Goal: Task Accomplishment & Management: Use online tool/utility

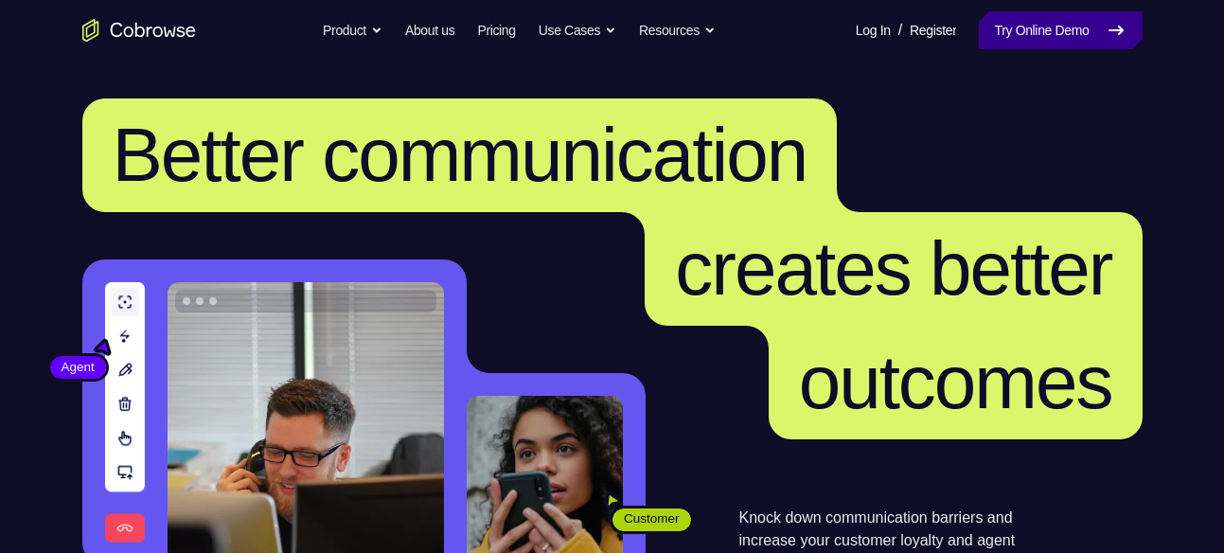
drag, startPoint x: 0, startPoint y: 0, endPoint x: 1024, endPoint y: 46, distance: 1025.0
click at [1024, 46] on link "Try Online Demo" at bounding box center [1059, 30] width 163 height 38
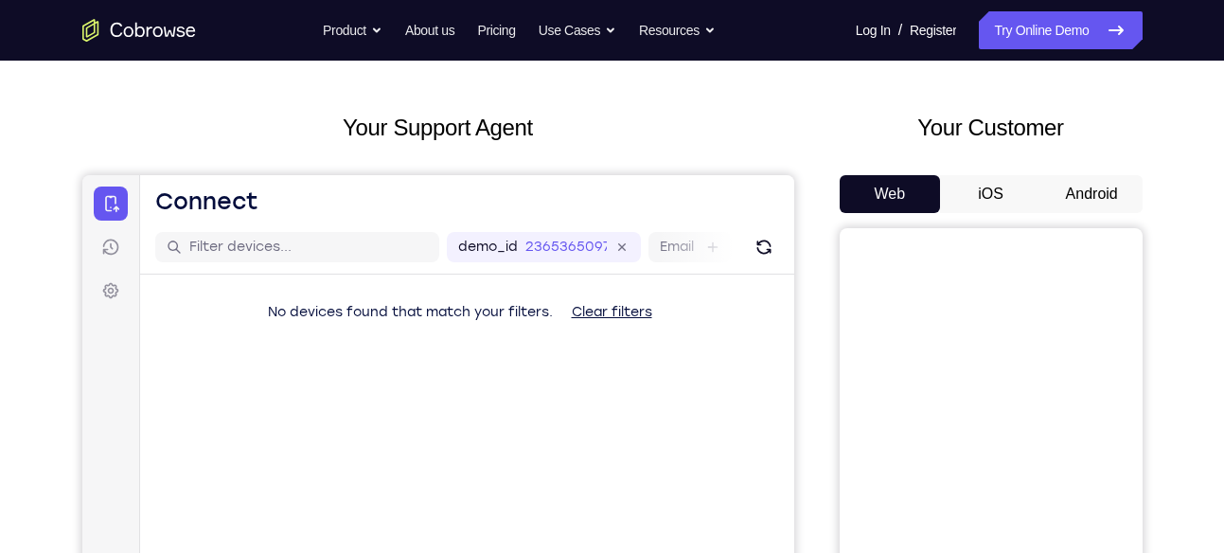
scroll to position [73, 0]
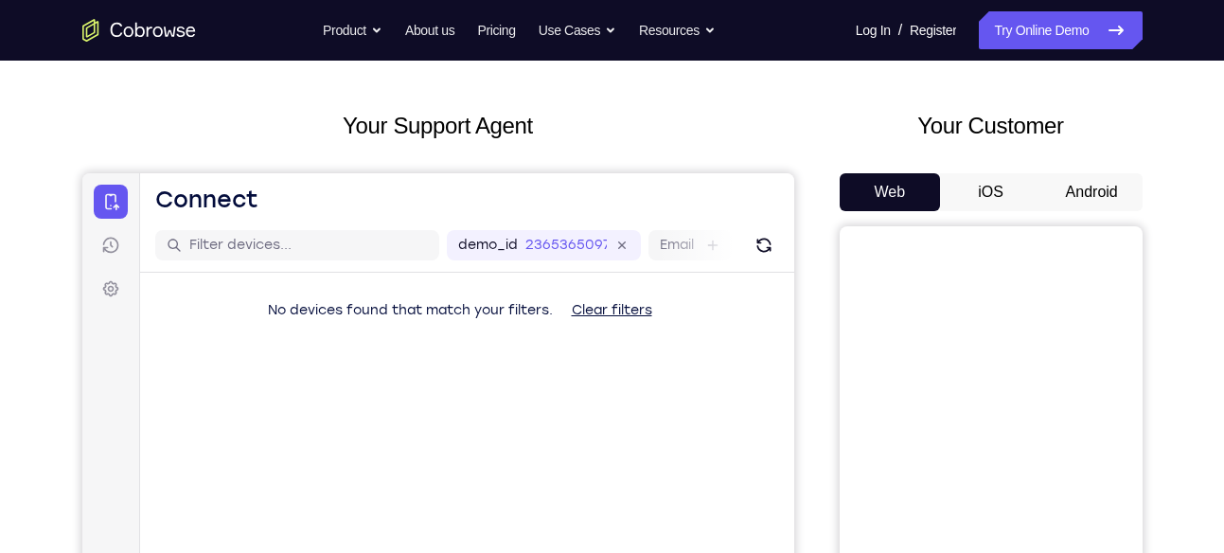
click at [1058, 183] on button "Android" at bounding box center [1091, 192] width 101 height 38
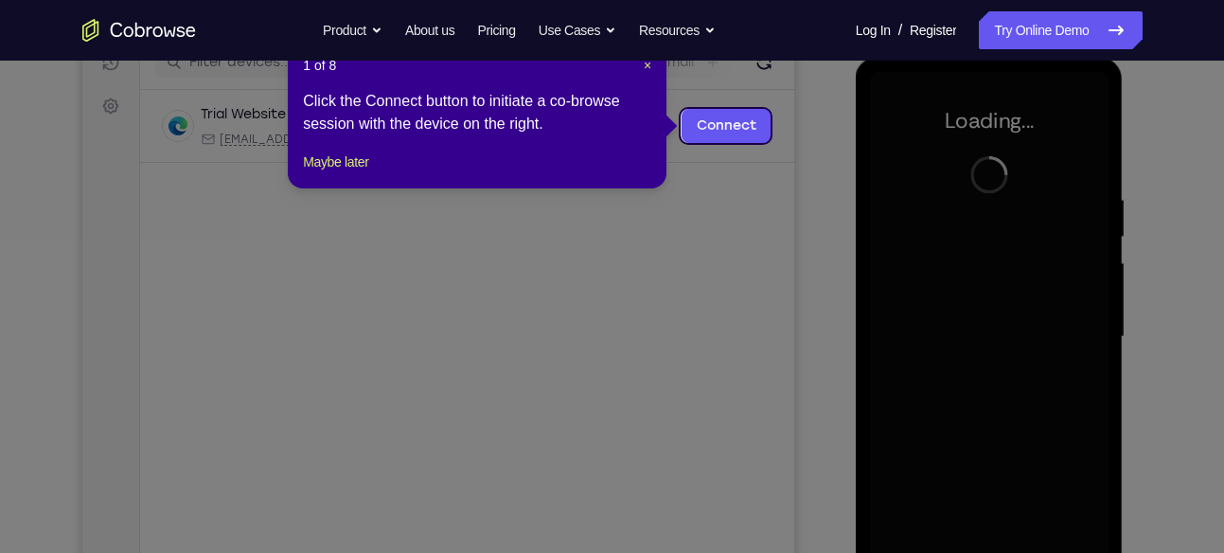
scroll to position [0, 0]
click at [715, 128] on link "Connect" at bounding box center [725, 126] width 90 height 34
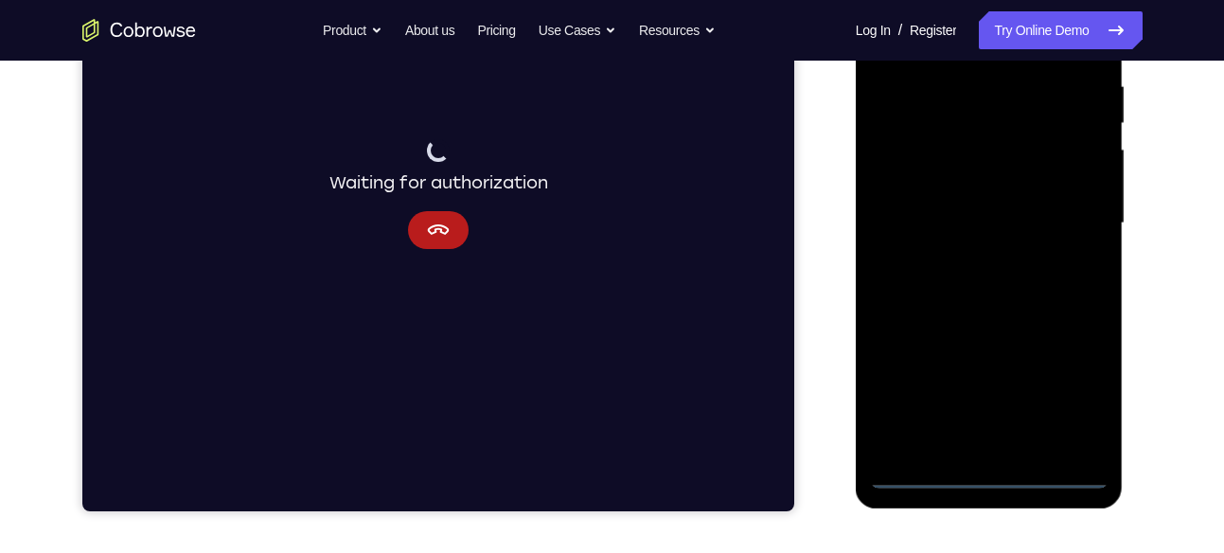
scroll to position [370, 0]
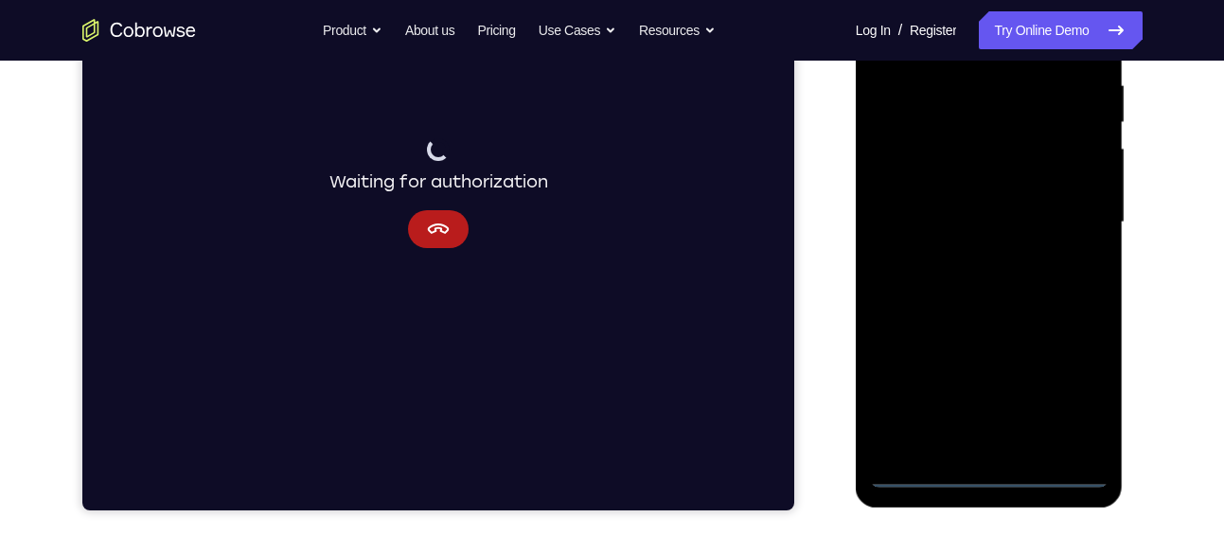
click at [990, 475] on div at bounding box center [989, 222] width 238 height 530
click at [1068, 395] on div at bounding box center [989, 222] width 238 height 530
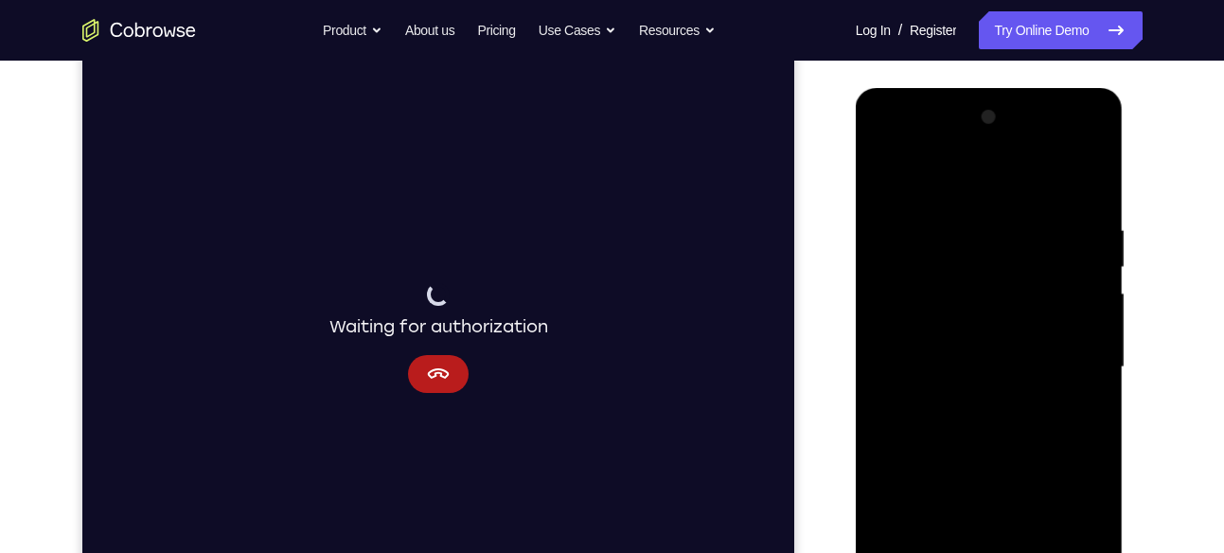
scroll to position [233, 0]
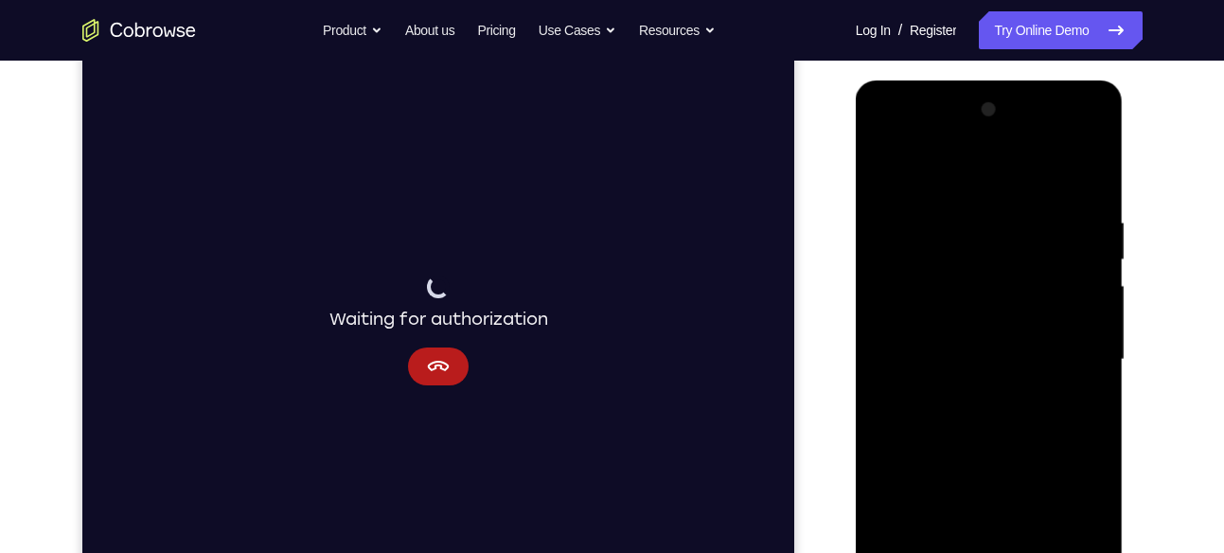
click at [883, 132] on div at bounding box center [989, 360] width 238 height 530
click at [1074, 354] on div at bounding box center [989, 360] width 238 height 530
click at [970, 392] on div at bounding box center [989, 360] width 238 height 530
click at [987, 337] on div at bounding box center [989, 360] width 238 height 530
click at [955, 327] on div at bounding box center [989, 360] width 238 height 530
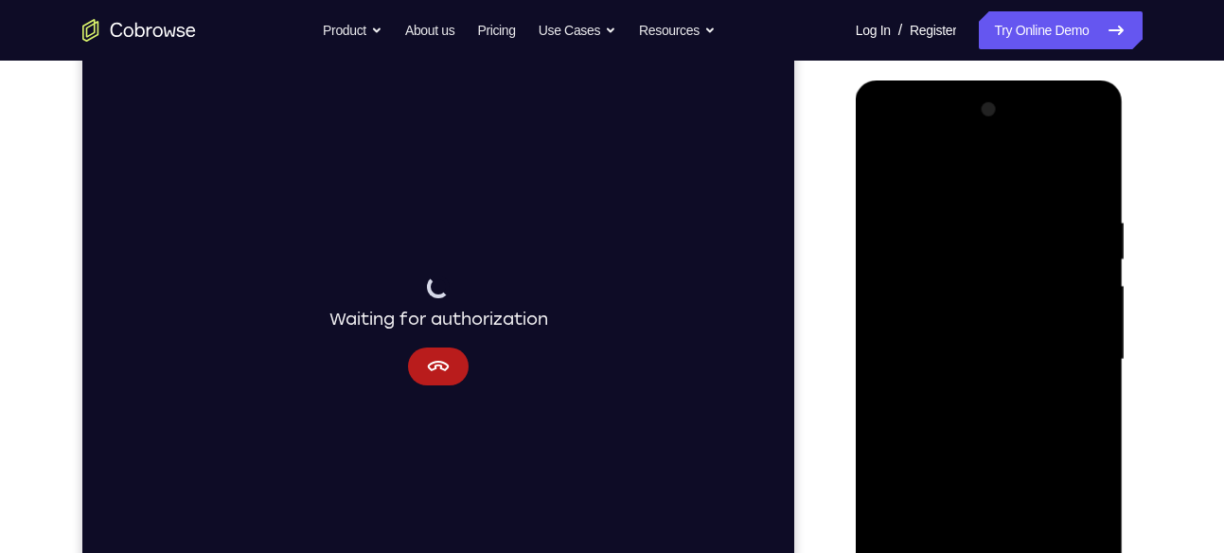
click at [1084, 319] on div at bounding box center [989, 360] width 238 height 530
click at [912, 324] on div at bounding box center [989, 360] width 238 height 530
click at [970, 358] on div at bounding box center [989, 360] width 238 height 530
click at [915, 325] on div at bounding box center [989, 360] width 238 height 530
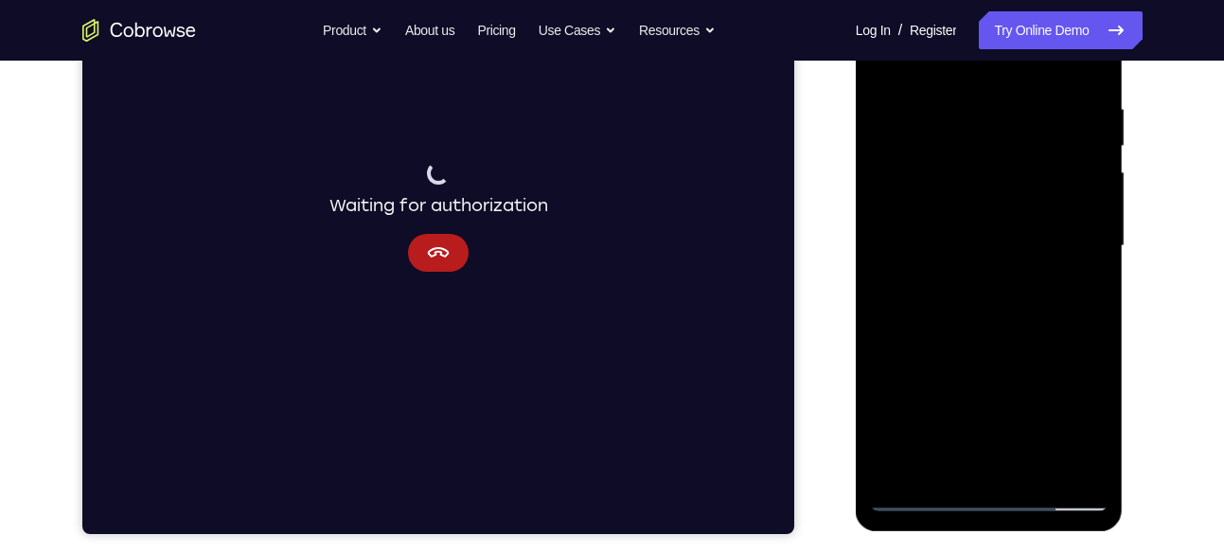
scroll to position [347, 0]
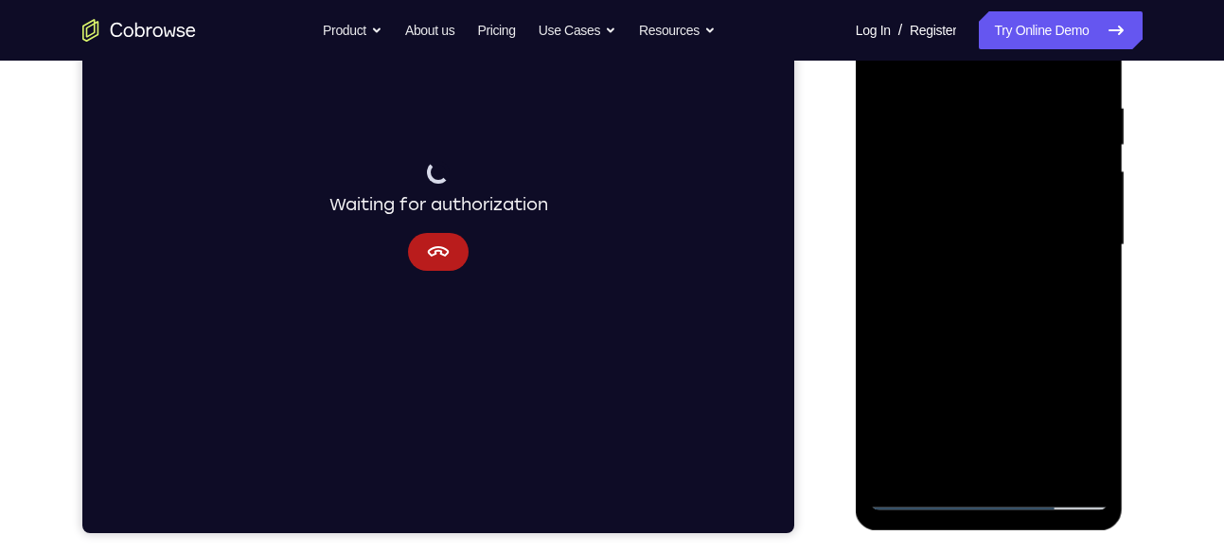
click at [1043, 398] on div at bounding box center [989, 245] width 238 height 530
click at [1006, 359] on div at bounding box center [989, 245] width 238 height 530
click at [1007, 323] on div at bounding box center [989, 245] width 238 height 530
click at [1043, 326] on div at bounding box center [989, 245] width 238 height 530
click at [1051, 374] on div at bounding box center [989, 245] width 238 height 530
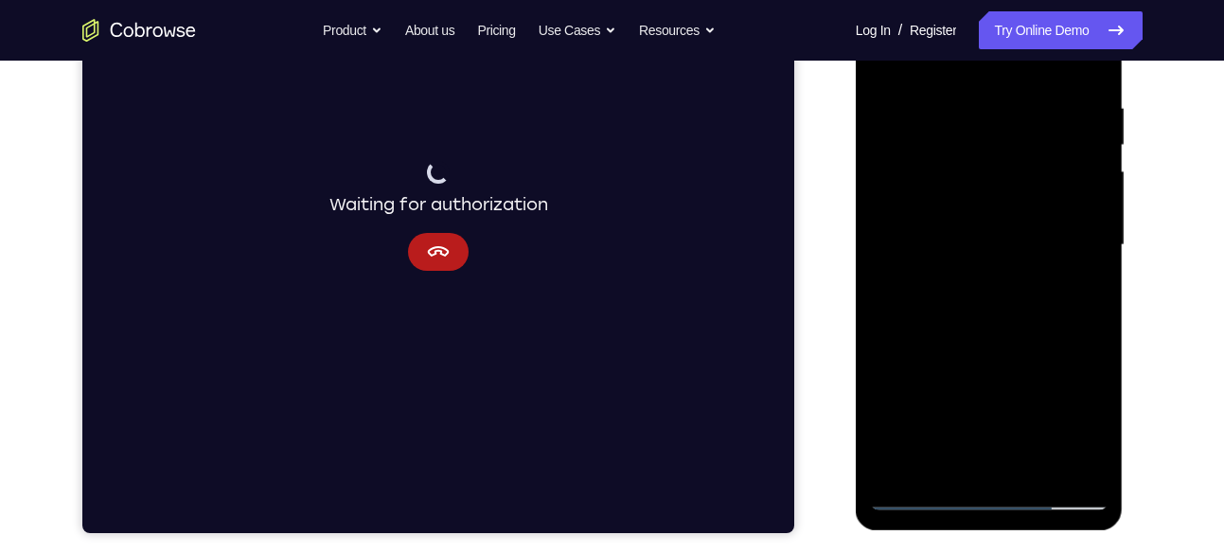
click at [1017, 404] on div at bounding box center [989, 245] width 238 height 530
click at [976, 318] on div at bounding box center [989, 245] width 238 height 530
click at [1042, 453] on div at bounding box center [989, 245] width 238 height 530
click at [957, 383] on div at bounding box center [989, 245] width 238 height 530
click at [914, 376] on div at bounding box center [989, 245] width 238 height 530
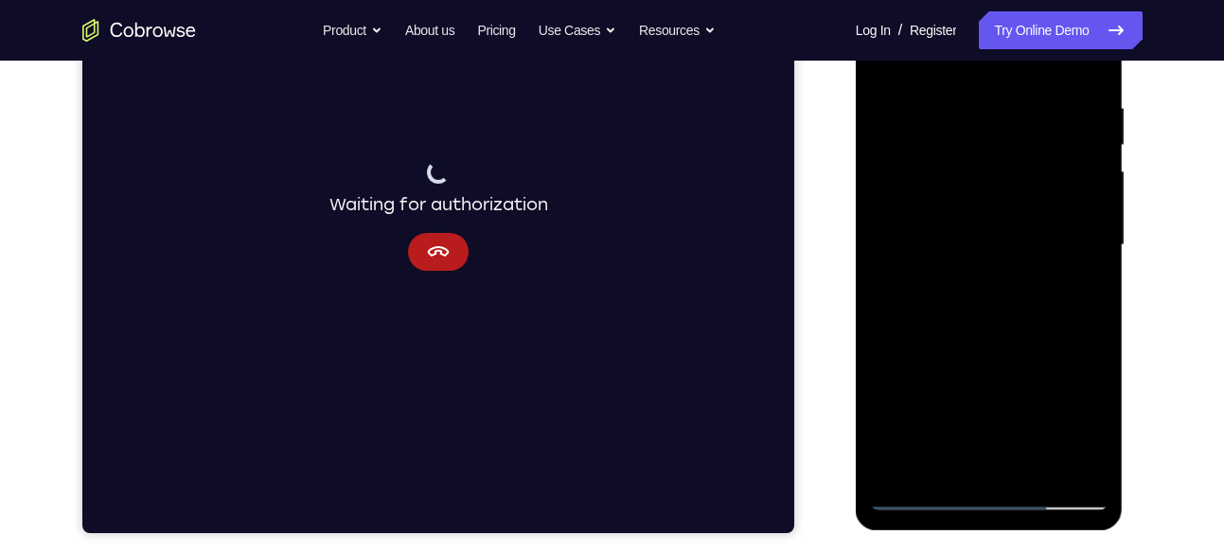
click at [914, 333] on div at bounding box center [989, 245] width 238 height 530
click at [963, 338] on div at bounding box center [989, 245] width 238 height 530
click at [1048, 461] on div at bounding box center [989, 245] width 238 height 530
click at [972, 346] on div at bounding box center [989, 245] width 238 height 530
click at [966, 327] on div at bounding box center [989, 245] width 238 height 530
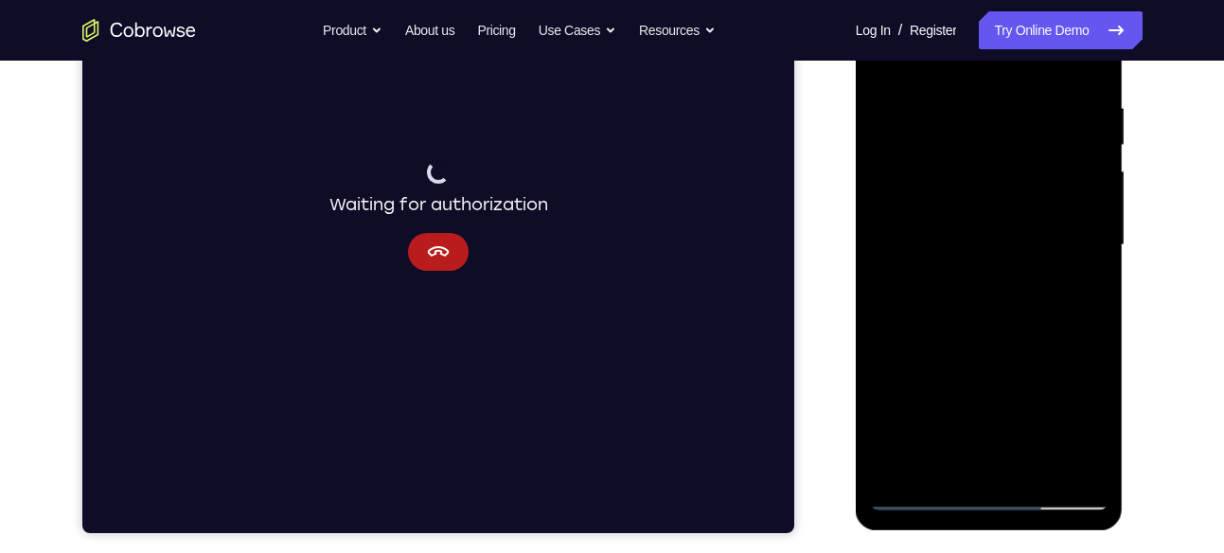
click at [930, 321] on div at bounding box center [989, 245] width 238 height 530
click at [932, 348] on div at bounding box center [989, 245] width 238 height 530
click at [960, 358] on div at bounding box center [989, 245] width 238 height 530
click at [960, 340] on div at bounding box center [989, 245] width 238 height 530
click at [925, 335] on div at bounding box center [989, 245] width 238 height 530
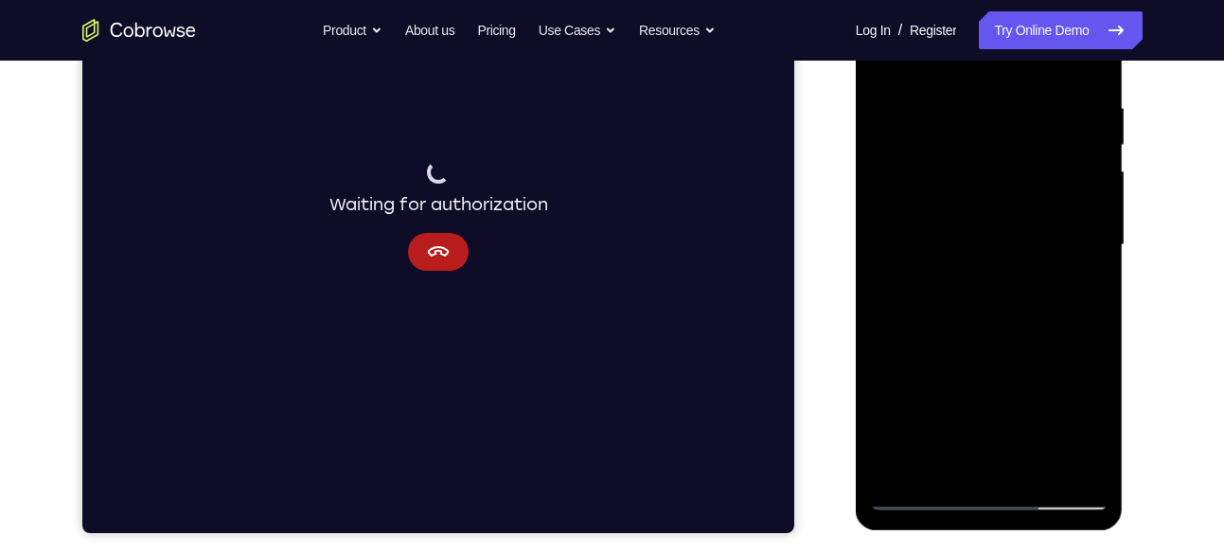
click at [938, 374] on div at bounding box center [989, 245] width 238 height 530
click at [1050, 455] on div at bounding box center [989, 245] width 238 height 530
click at [1014, 379] on div at bounding box center [989, 245] width 238 height 530
click at [965, 378] on div at bounding box center [989, 245] width 238 height 530
click at [1054, 371] on div at bounding box center [989, 245] width 238 height 530
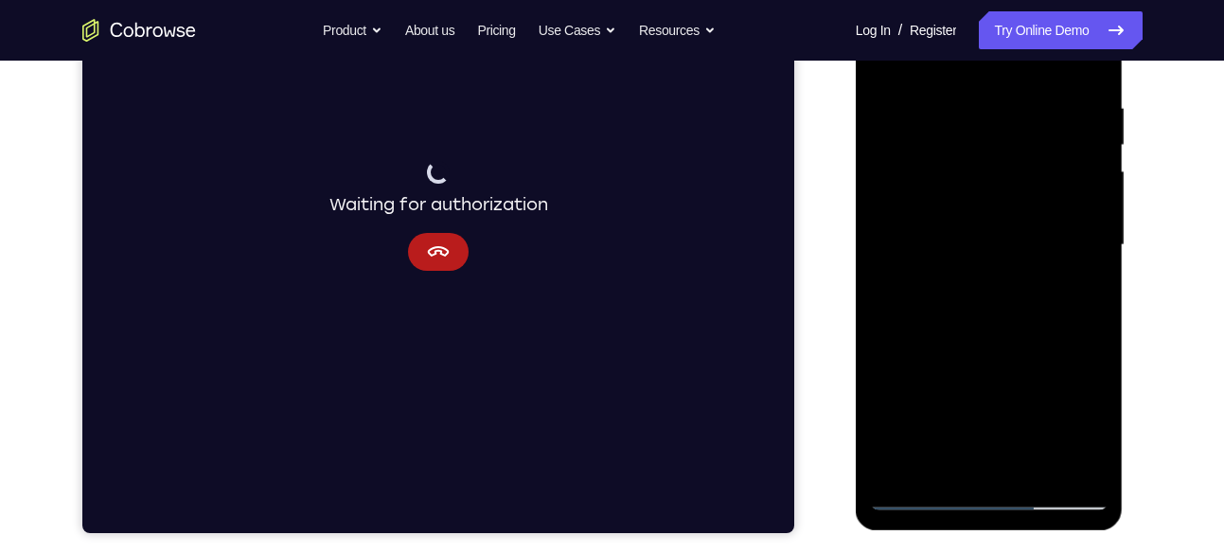
click at [1020, 401] on div at bounding box center [989, 245] width 238 height 530
click at [958, 396] on div at bounding box center [989, 245] width 238 height 530
click at [1058, 416] on div at bounding box center [989, 245] width 238 height 530
click at [1006, 322] on div at bounding box center [989, 245] width 238 height 530
click at [1049, 331] on div at bounding box center [989, 245] width 238 height 530
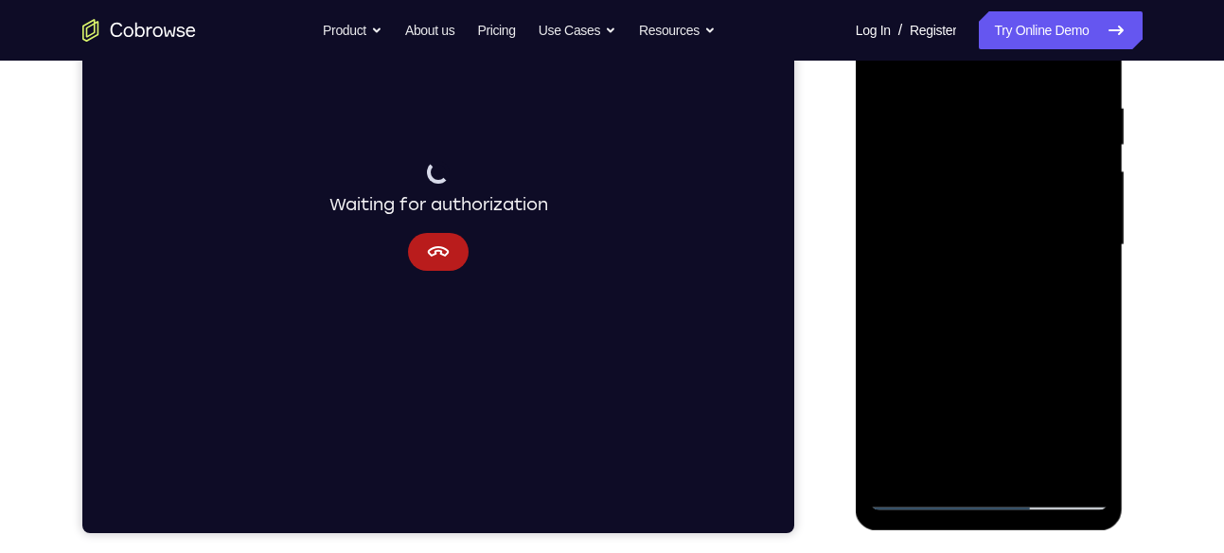
click at [1045, 450] on div at bounding box center [989, 245] width 238 height 530
click at [964, 355] on div at bounding box center [989, 245] width 238 height 530
click at [957, 320] on div at bounding box center [989, 245] width 238 height 530
click at [953, 279] on div at bounding box center [989, 245] width 238 height 530
click at [937, 326] on div at bounding box center [989, 245] width 238 height 530
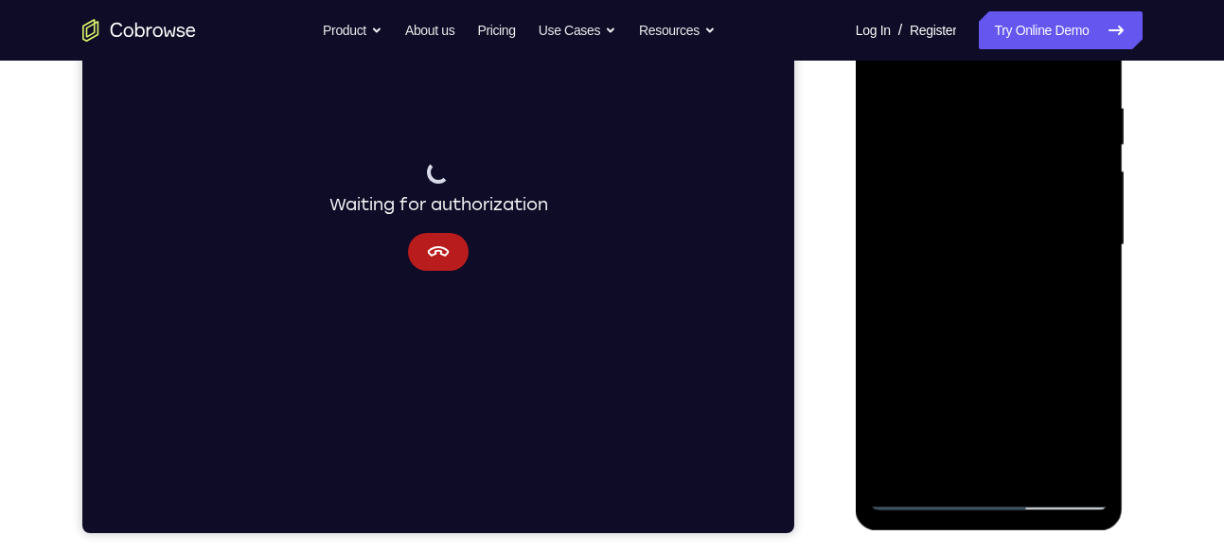
click at [940, 362] on div at bounding box center [989, 245] width 238 height 530
click at [940, 280] on div at bounding box center [989, 245] width 238 height 530
click at [1030, 458] on div at bounding box center [989, 245] width 238 height 530
click at [983, 413] on div at bounding box center [989, 245] width 238 height 530
click at [937, 406] on div at bounding box center [989, 245] width 238 height 530
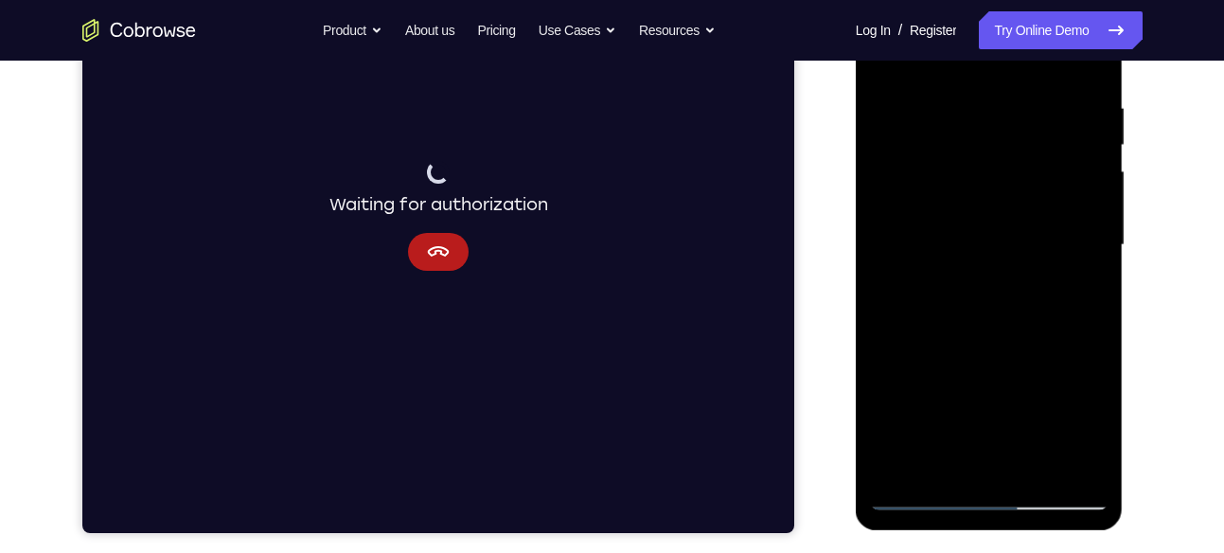
click at [1039, 356] on div at bounding box center [989, 245] width 238 height 530
click at [1047, 368] on div at bounding box center [989, 245] width 238 height 530
click at [1053, 450] on div at bounding box center [989, 245] width 238 height 530
click at [989, 408] on div at bounding box center [989, 245] width 238 height 530
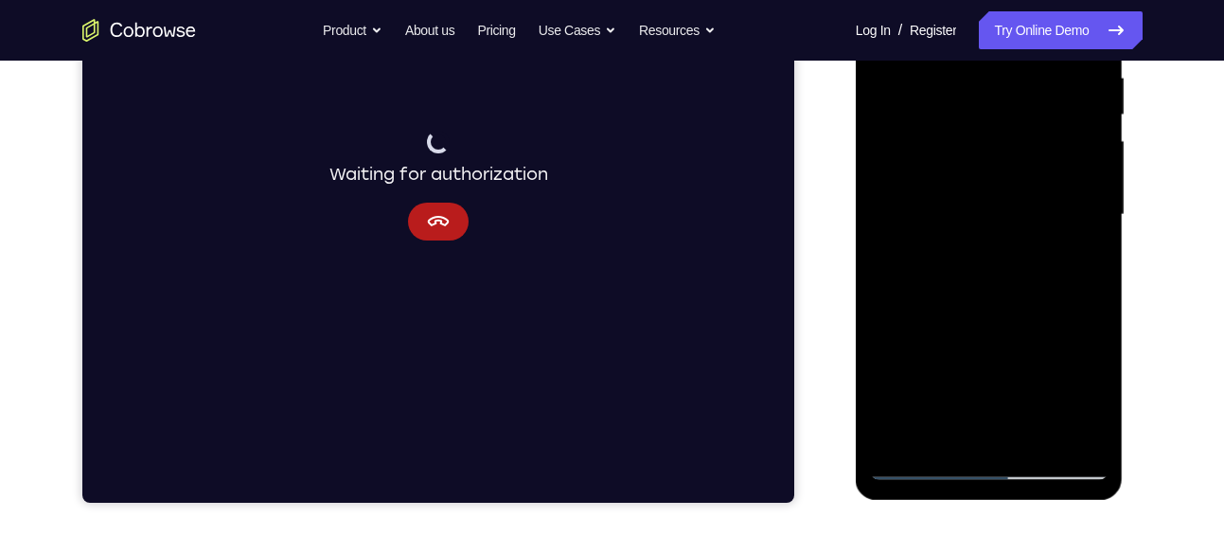
scroll to position [379, 0]
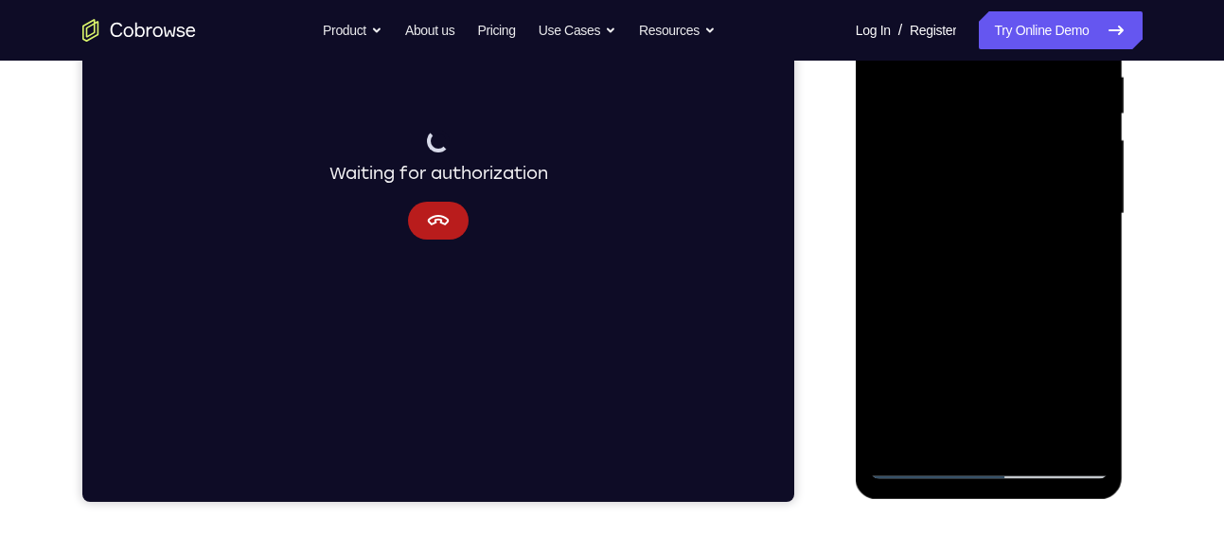
click at [1017, 396] on div at bounding box center [989, 214] width 238 height 530
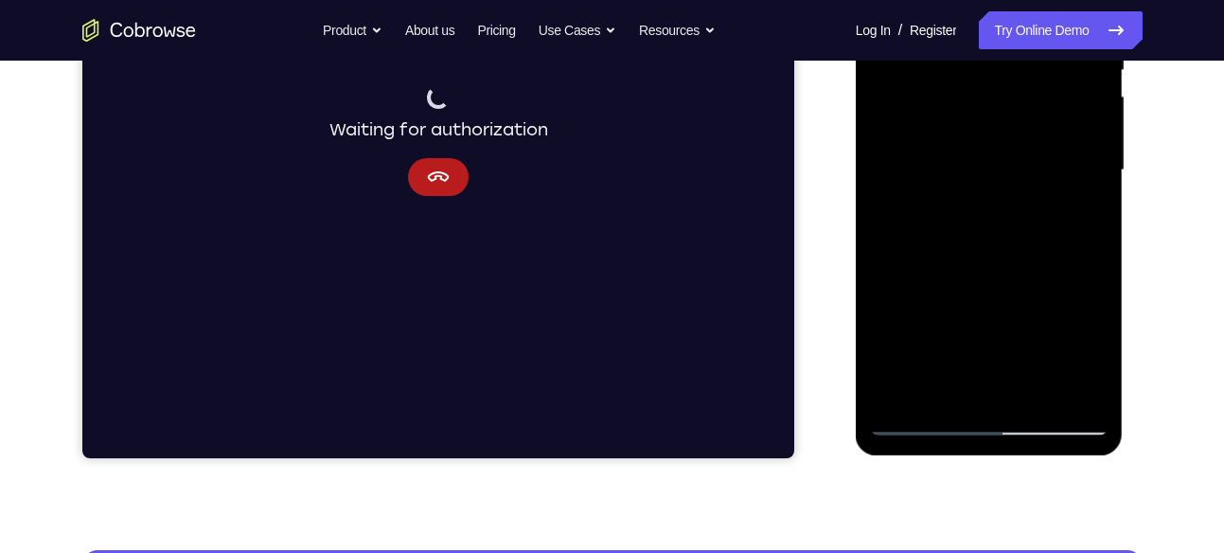
scroll to position [423, 0]
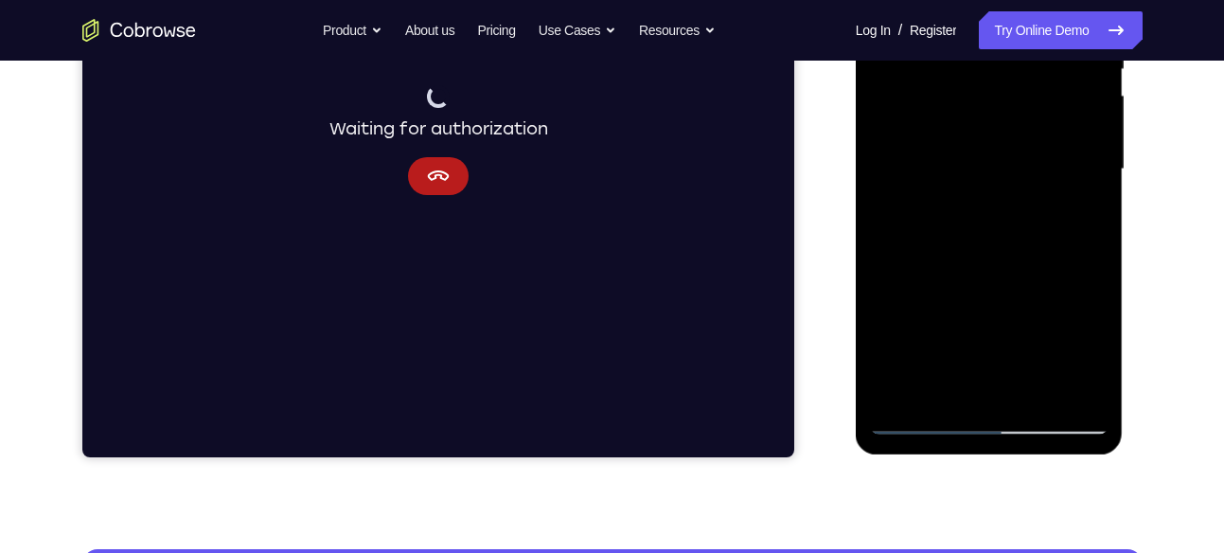
drag, startPoint x: 1021, startPoint y: 376, endPoint x: 1020, endPoint y: 334, distance: 41.6
click at [1020, 334] on div at bounding box center [989, 169] width 238 height 530
click at [1005, 369] on div at bounding box center [989, 169] width 238 height 530
drag, startPoint x: 1004, startPoint y: 341, endPoint x: 998, endPoint y: 298, distance: 43.0
click at [998, 298] on div at bounding box center [989, 169] width 238 height 530
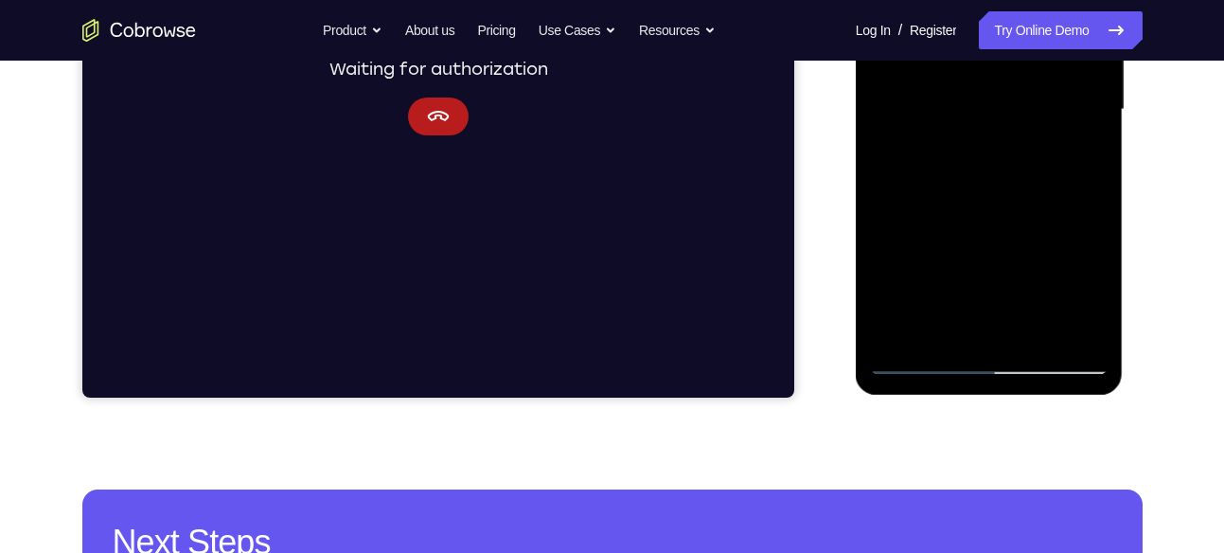
scroll to position [485, 0]
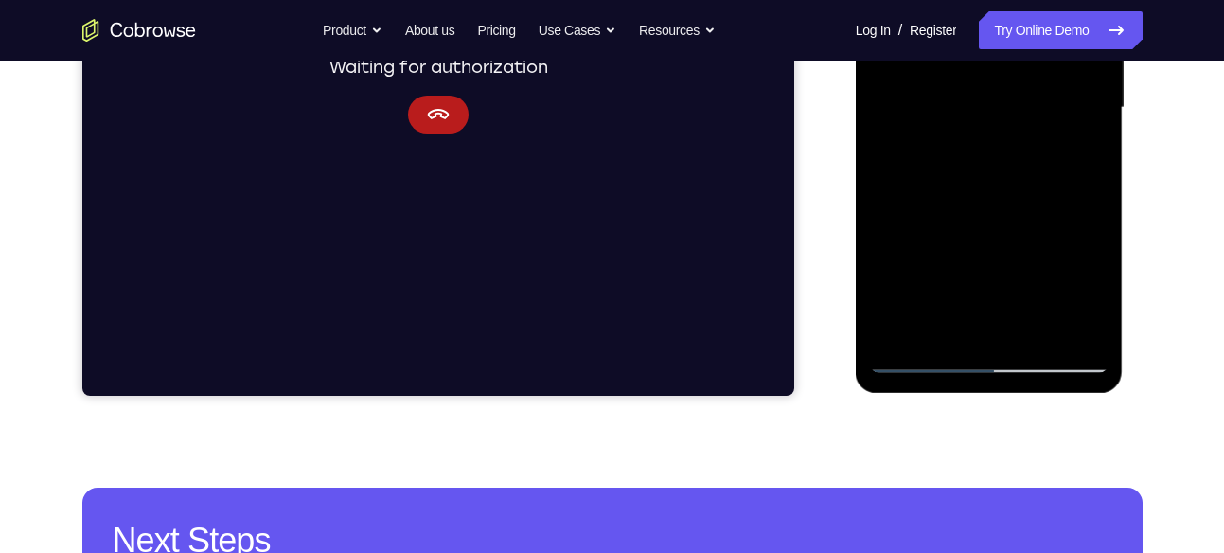
click at [993, 331] on div at bounding box center [989, 108] width 238 height 530
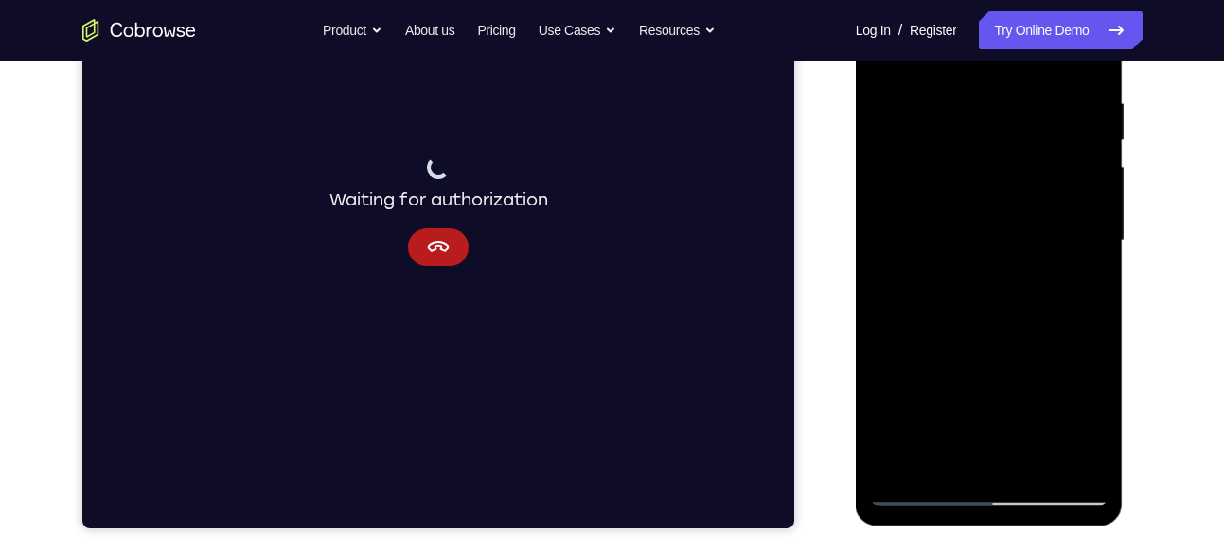
scroll to position [350, 0]
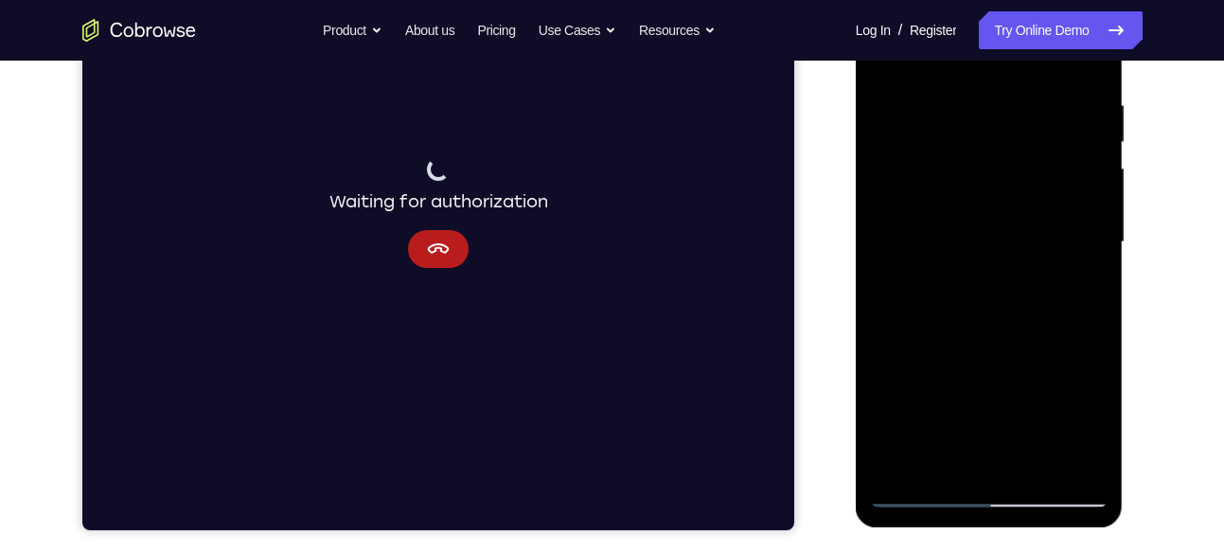
click at [997, 307] on div at bounding box center [989, 242] width 238 height 530
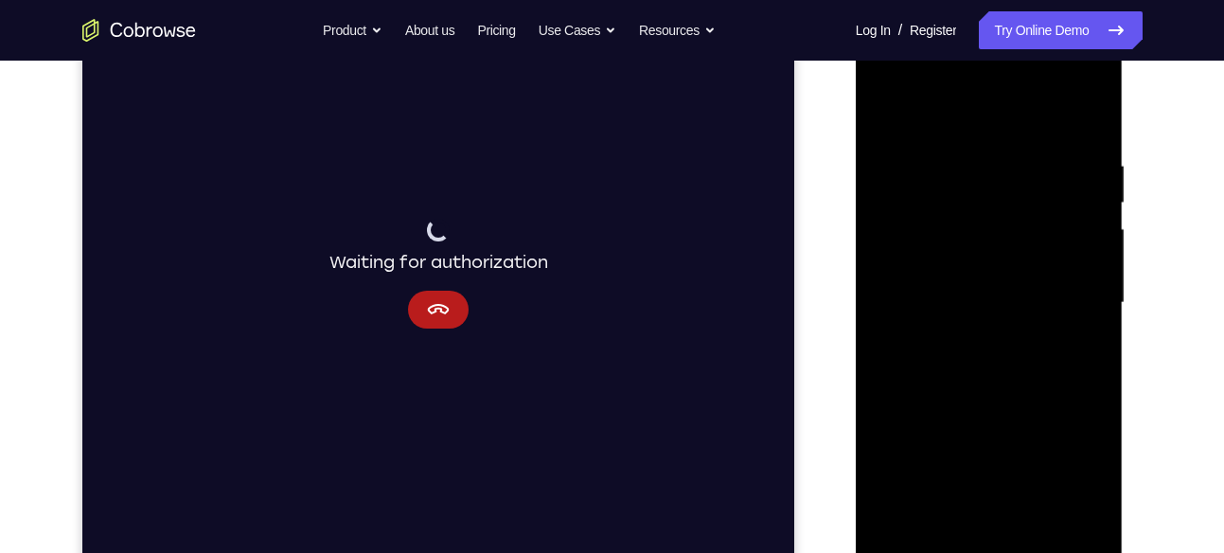
scroll to position [193, 0]
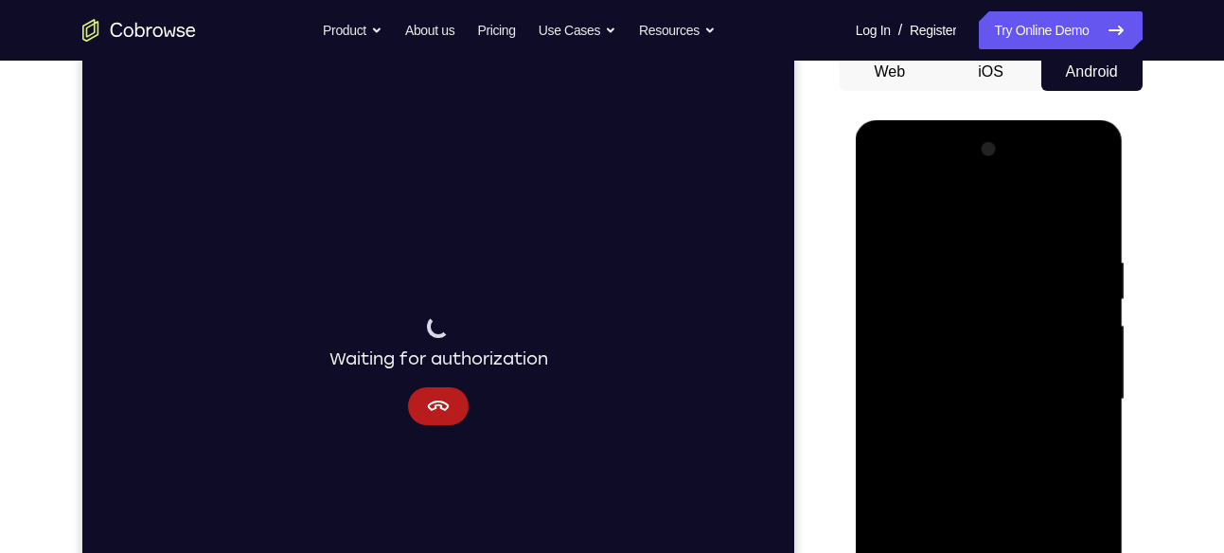
click at [953, 180] on div at bounding box center [989, 399] width 238 height 530
click at [940, 207] on div at bounding box center [989, 399] width 238 height 530
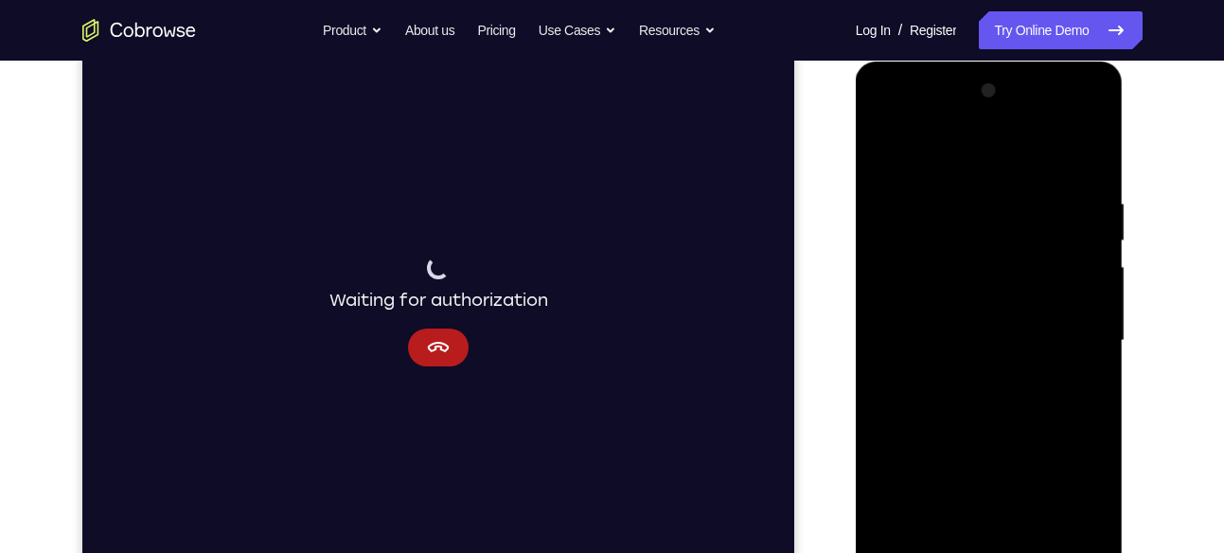
scroll to position [256, 0]
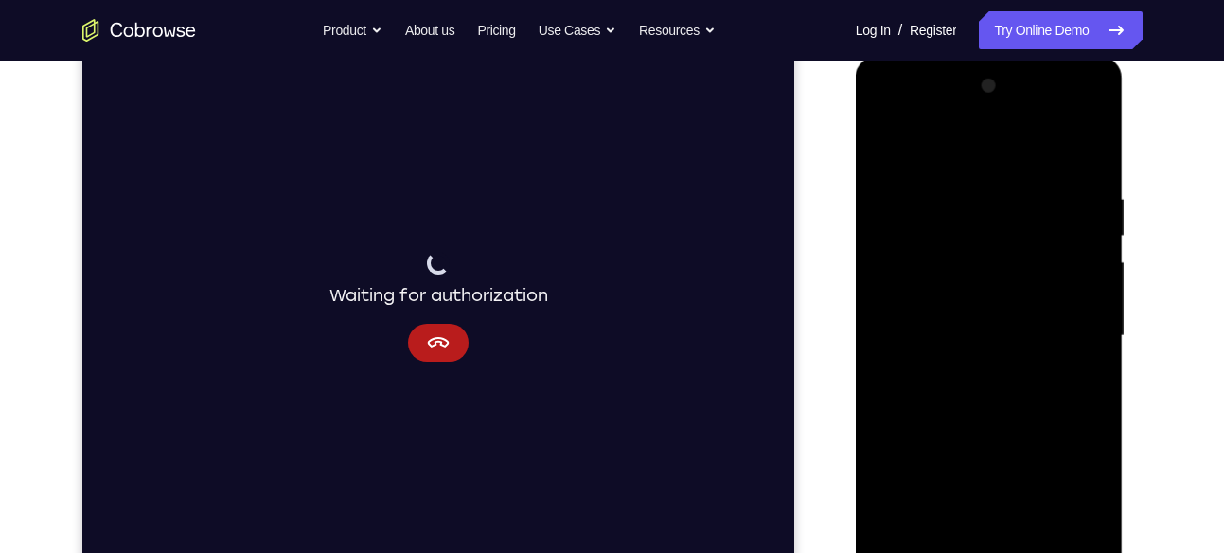
click at [956, 117] on div at bounding box center [989, 336] width 238 height 530
click at [935, 303] on div at bounding box center [989, 336] width 238 height 530
click at [969, 368] on div at bounding box center [989, 336] width 238 height 530
click at [954, 326] on div at bounding box center [989, 336] width 238 height 530
click at [943, 297] on div at bounding box center [989, 336] width 238 height 530
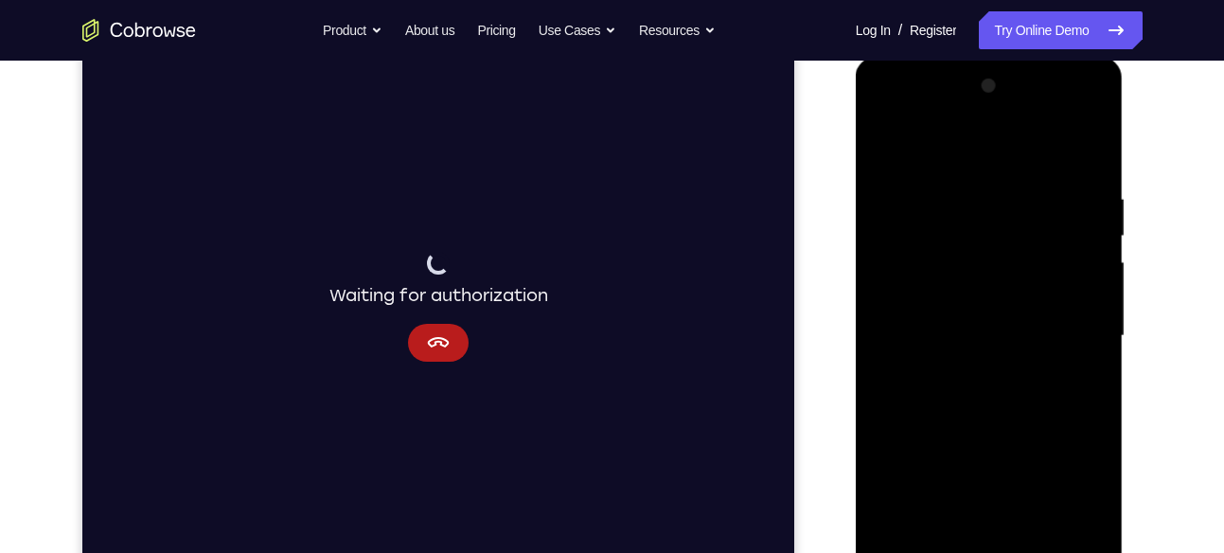
click at [1084, 296] on div at bounding box center [989, 336] width 238 height 530
click at [959, 303] on div at bounding box center [989, 336] width 238 height 530
click at [981, 333] on div at bounding box center [989, 336] width 238 height 530
click at [912, 307] on div at bounding box center [989, 336] width 238 height 530
click at [1069, 146] on div at bounding box center [989, 336] width 238 height 530
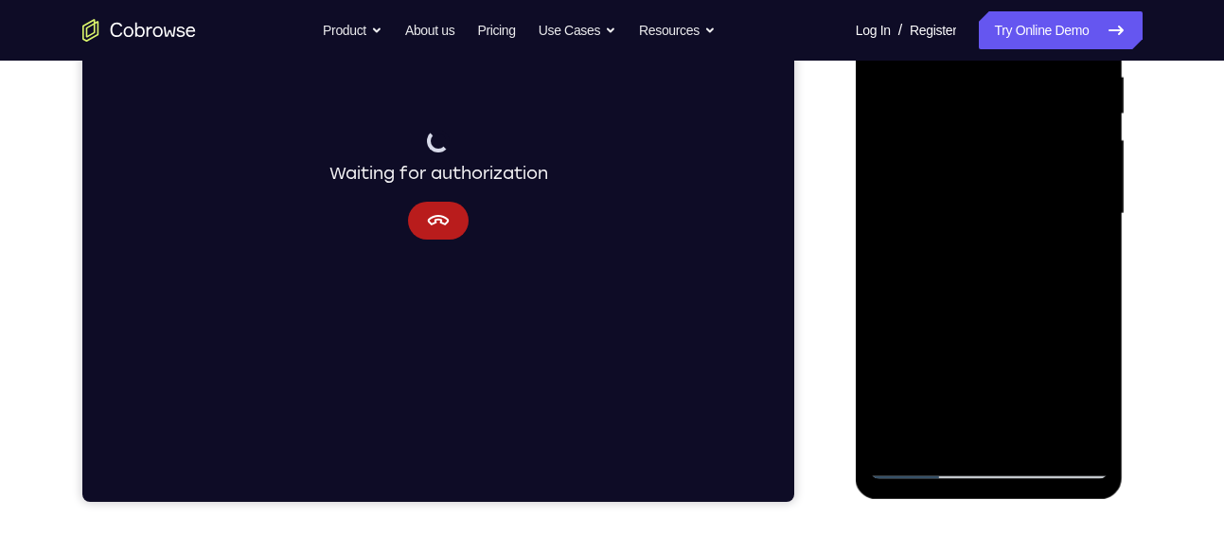
scroll to position [379, 0]
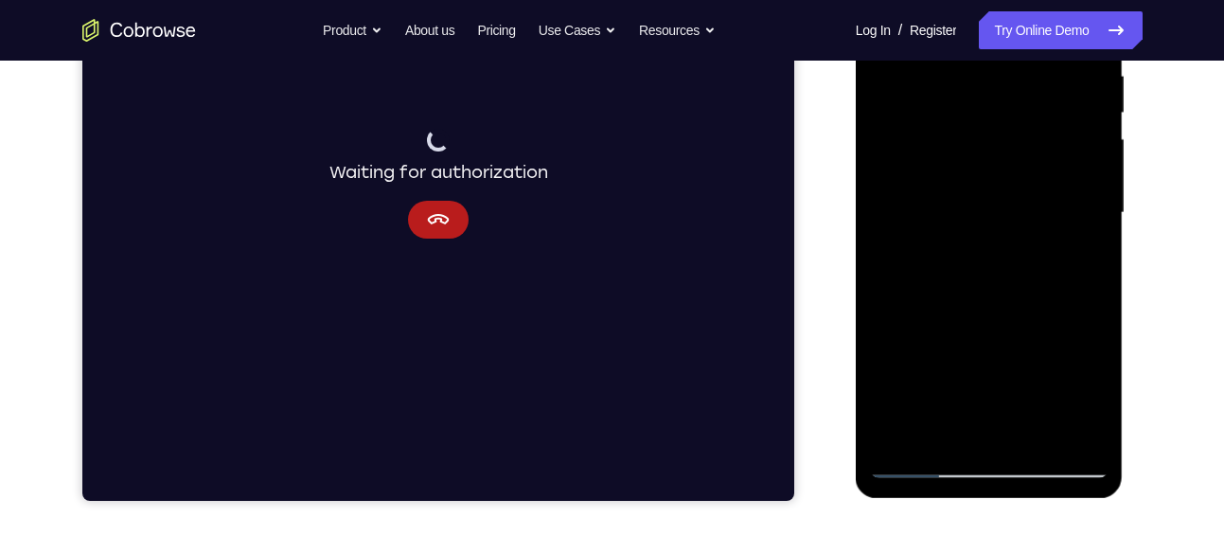
click at [1055, 265] on div at bounding box center [989, 213] width 238 height 530
click at [1056, 305] on div at bounding box center [989, 213] width 238 height 530
click at [1049, 266] on div at bounding box center [989, 213] width 238 height 530
click at [978, 317] on div at bounding box center [989, 213] width 238 height 530
click at [1028, 353] on div at bounding box center [989, 213] width 238 height 530
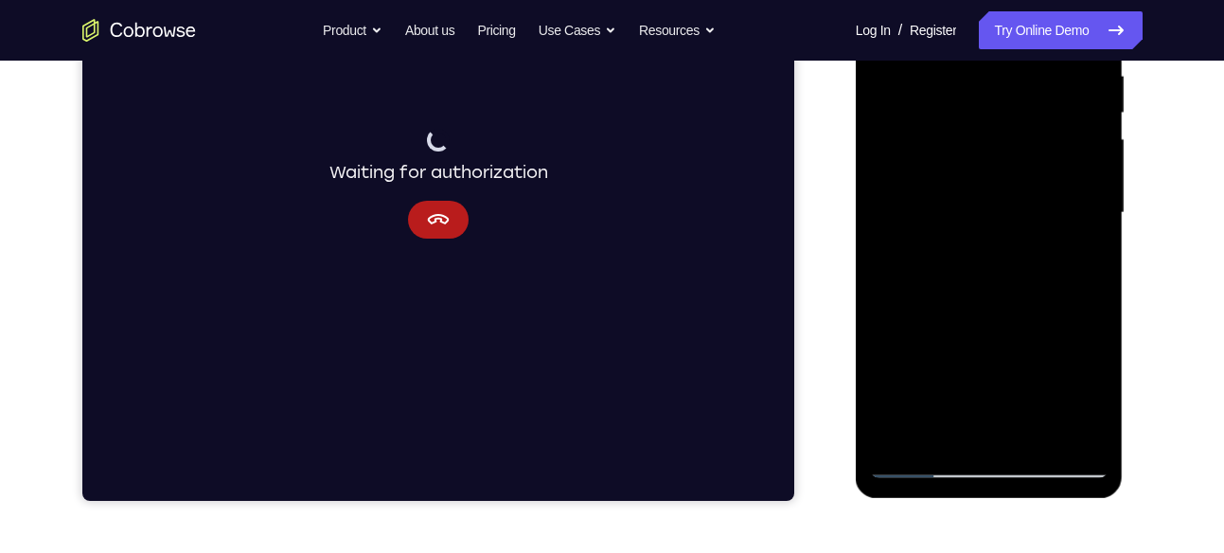
click at [1045, 422] on div at bounding box center [989, 213] width 238 height 530
click at [1022, 444] on div at bounding box center [989, 213] width 238 height 530
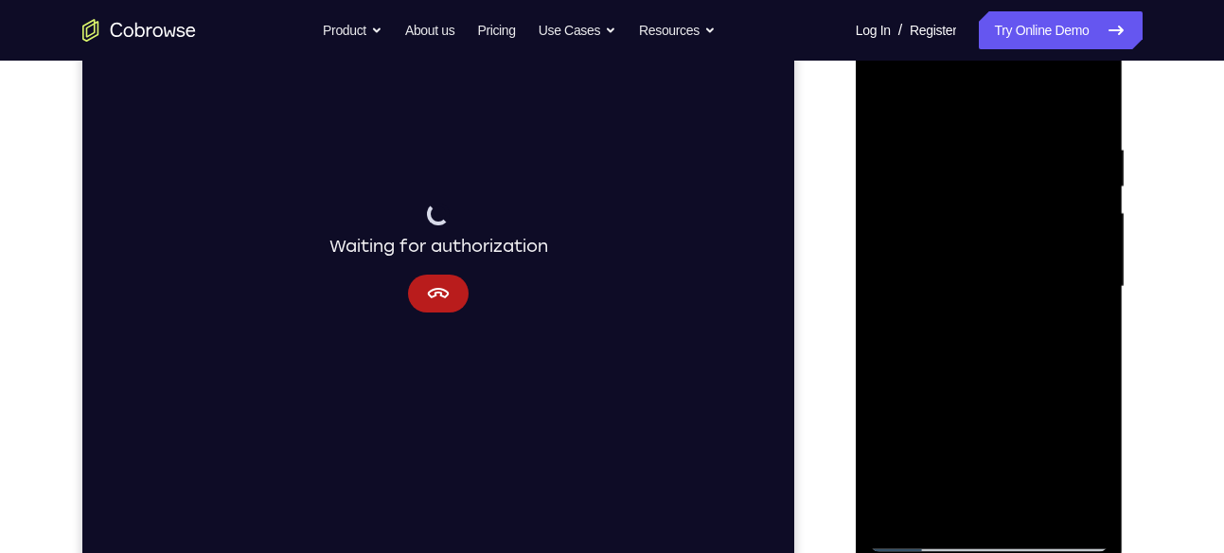
scroll to position [251, 0]
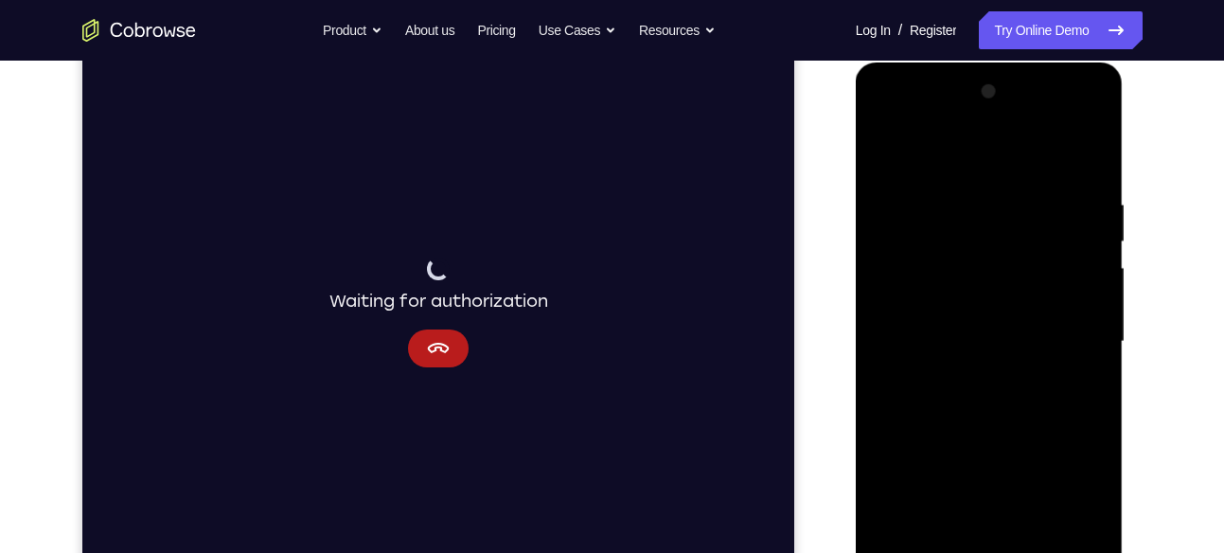
click at [1083, 169] on div at bounding box center [989, 342] width 238 height 530
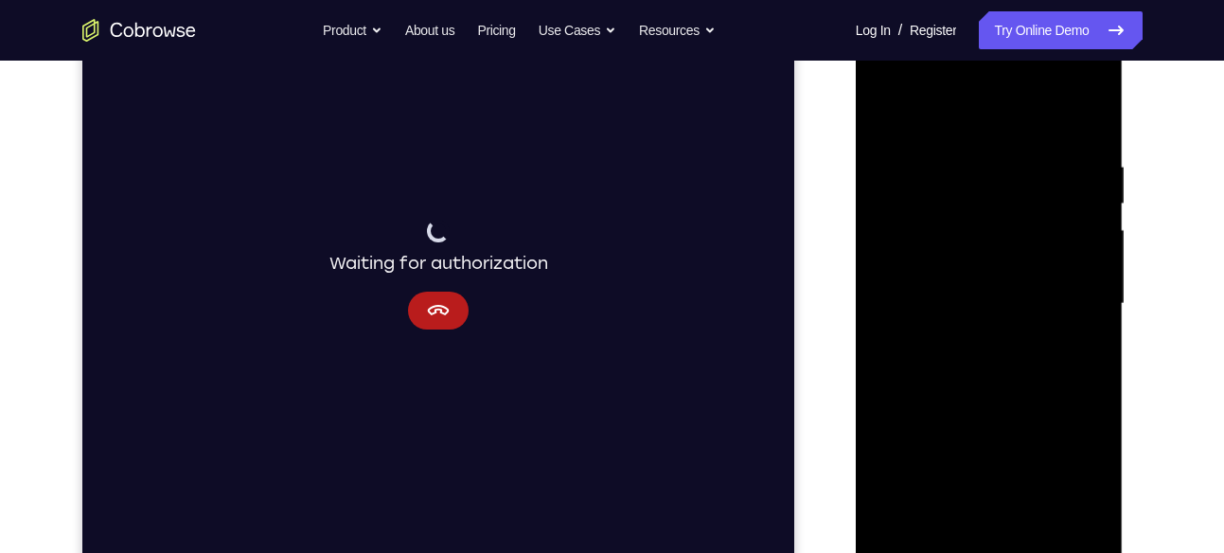
click at [1031, 340] on div at bounding box center [989, 304] width 238 height 530
drag, startPoint x: 1031, startPoint y: 302, endPoint x: 1031, endPoint y: 340, distance: 37.9
click at [1031, 340] on div at bounding box center [989, 304] width 238 height 530
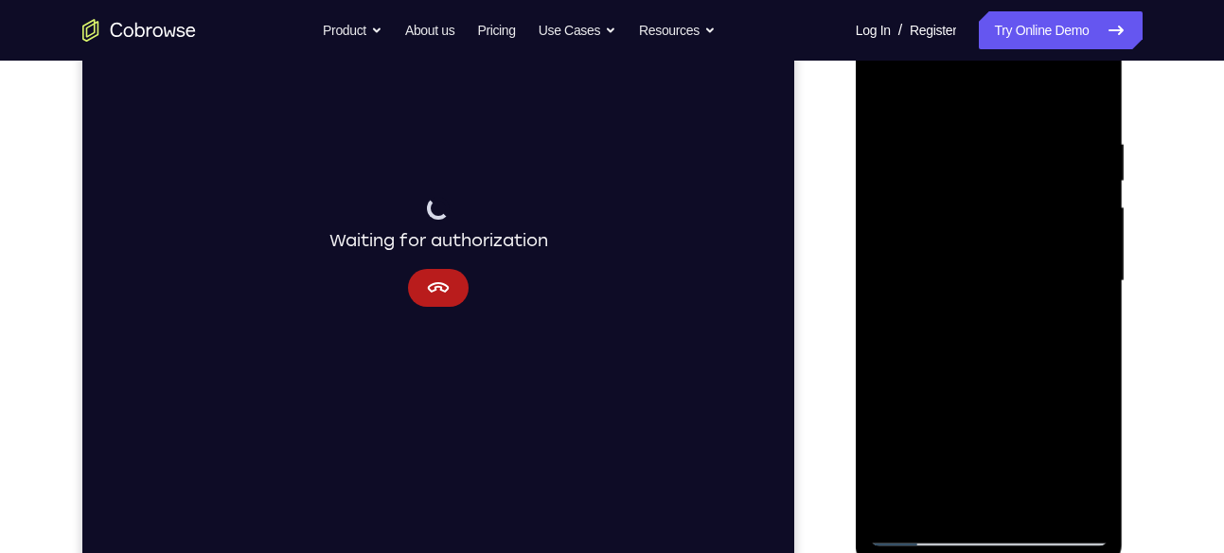
scroll to position [404, 0]
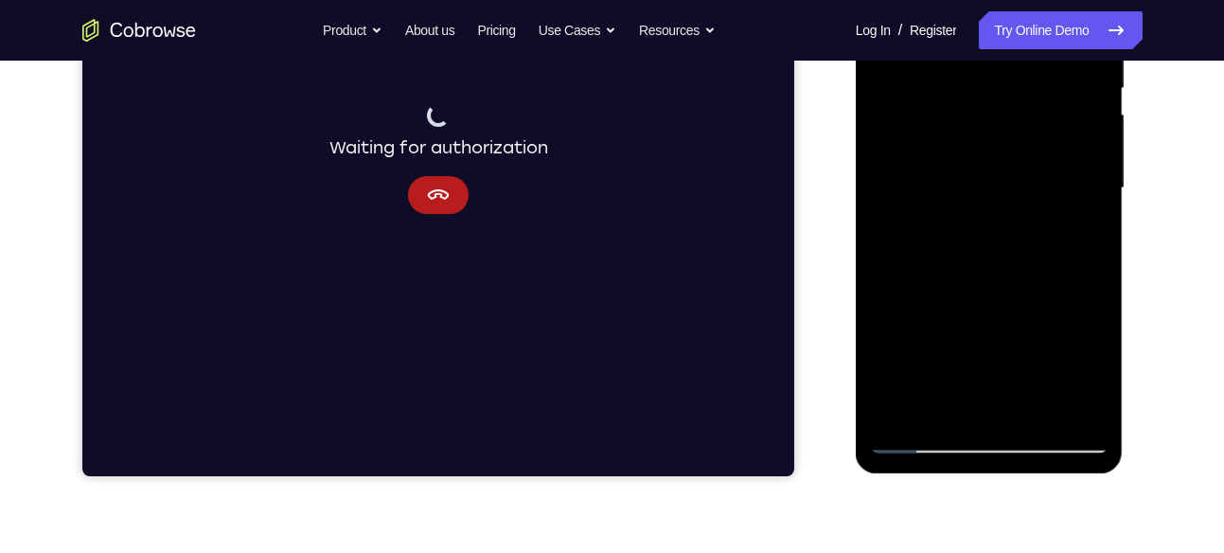
click at [1038, 411] on div at bounding box center [989, 188] width 238 height 530
click at [1008, 292] on div at bounding box center [989, 188] width 238 height 530
drag, startPoint x: 971, startPoint y: 381, endPoint x: 985, endPoint y: 203, distance: 179.4
click at [985, 203] on div at bounding box center [989, 188] width 238 height 530
drag, startPoint x: 982, startPoint y: 363, endPoint x: 989, endPoint y: 189, distance: 174.2
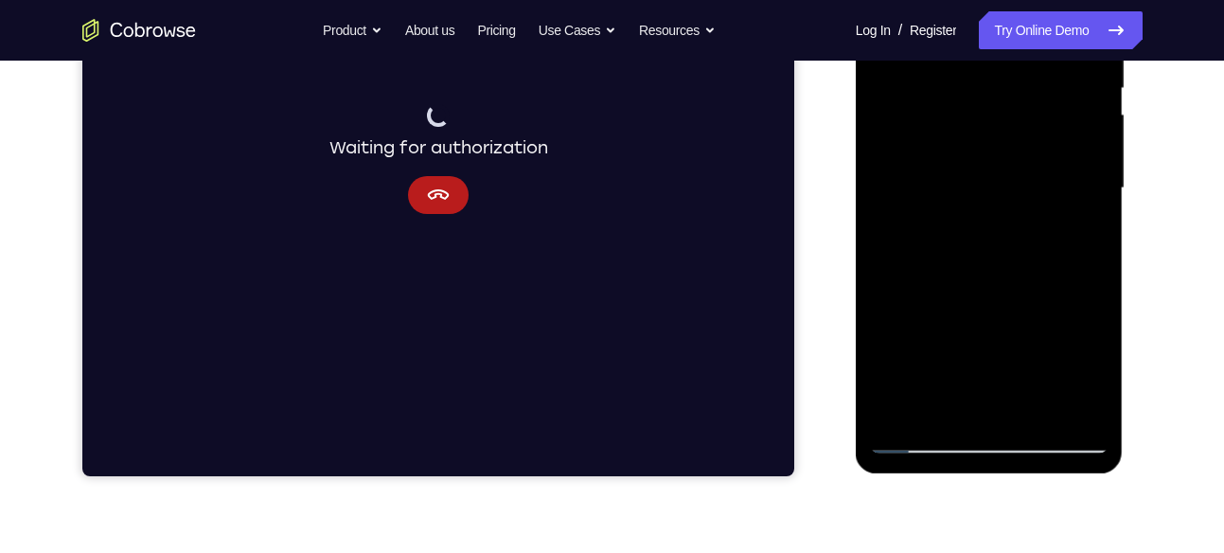
click at [989, 189] on div at bounding box center [989, 188] width 238 height 530
click at [973, 210] on div at bounding box center [989, 188] width 238 height 530
click at [1076, 235] on div at bounding box center [989, 188] width 238 height 530
click at [1076, 236] on div at bounding box center [989, 188] width 238 height 530
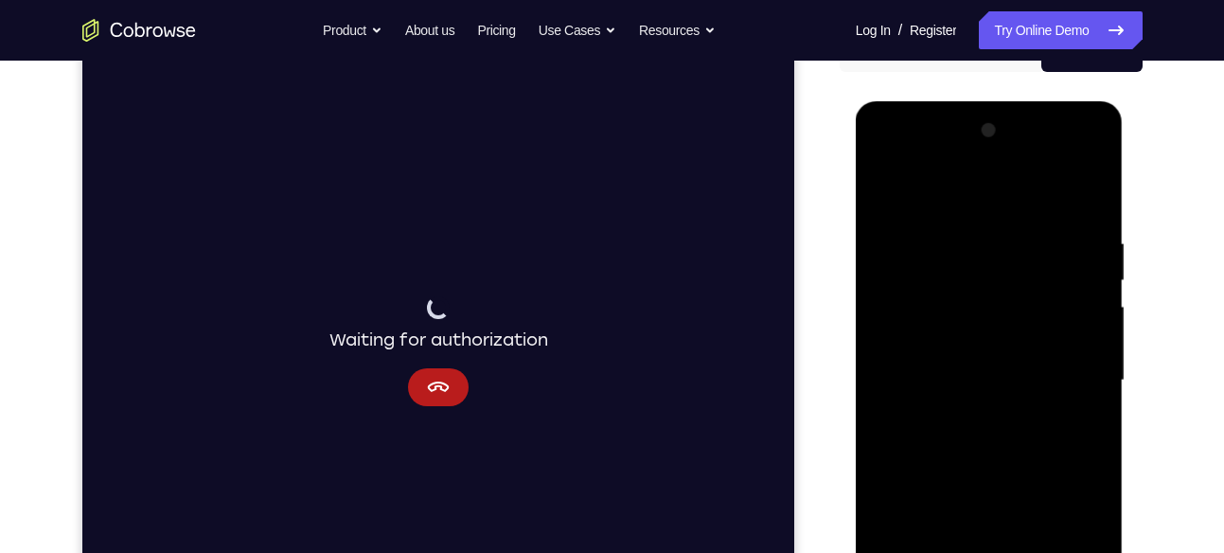
scroll to position [209, 0]
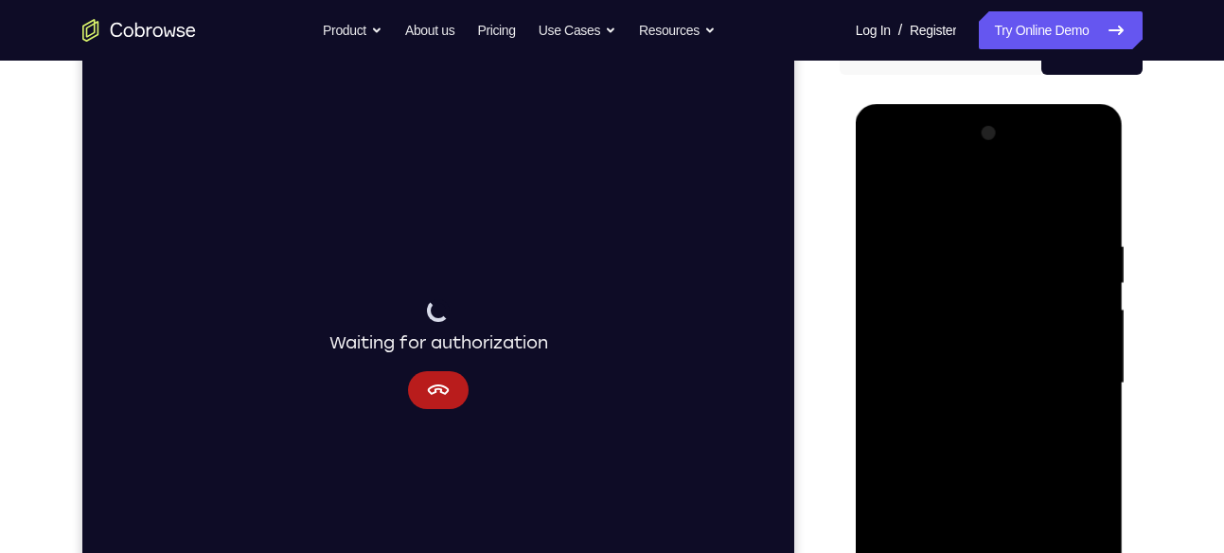
click at [882, 193] on div at bounding box center [989, 383] width 238 height 530
click at [1072, 340] on div at bounding box center [989, 383] width 238 height 530
click at [890, 188] on div at bounding box center [989, 383] width 238 height 530
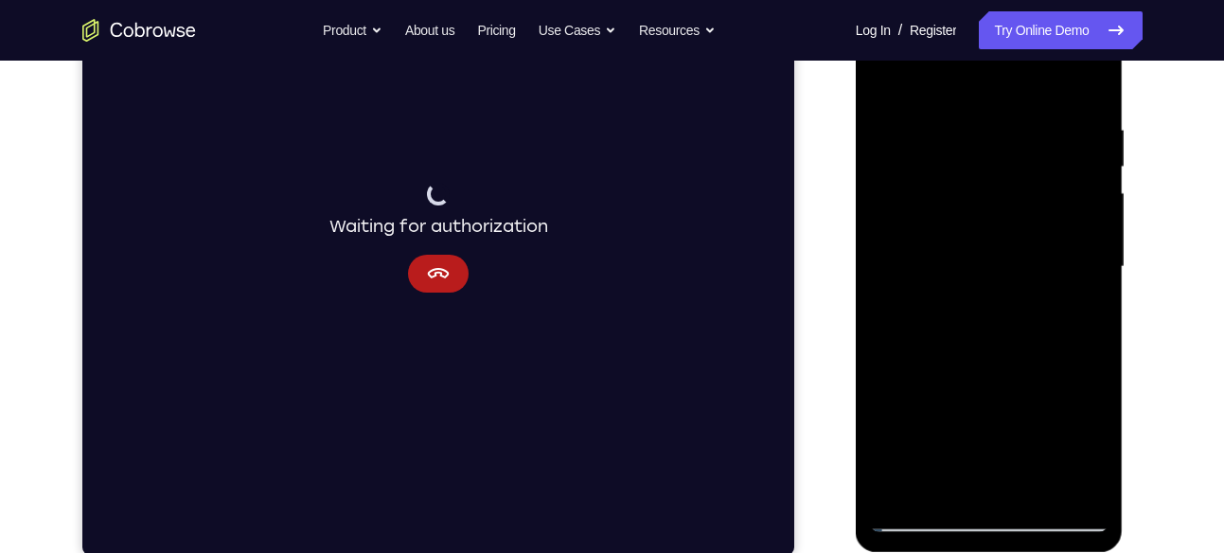
scroll to position [347, 0]
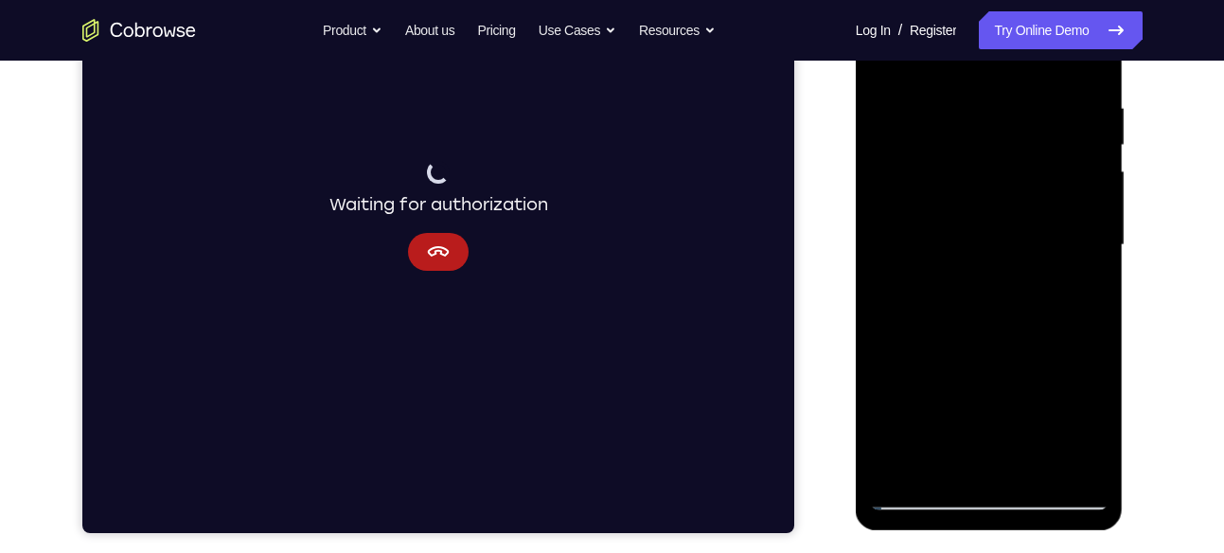
click at [993, 274] on div at bounding box center [989, 245] width 238 height 530
click at [1081, 291] on div at bounding box center [989, 245] width 238 height 530
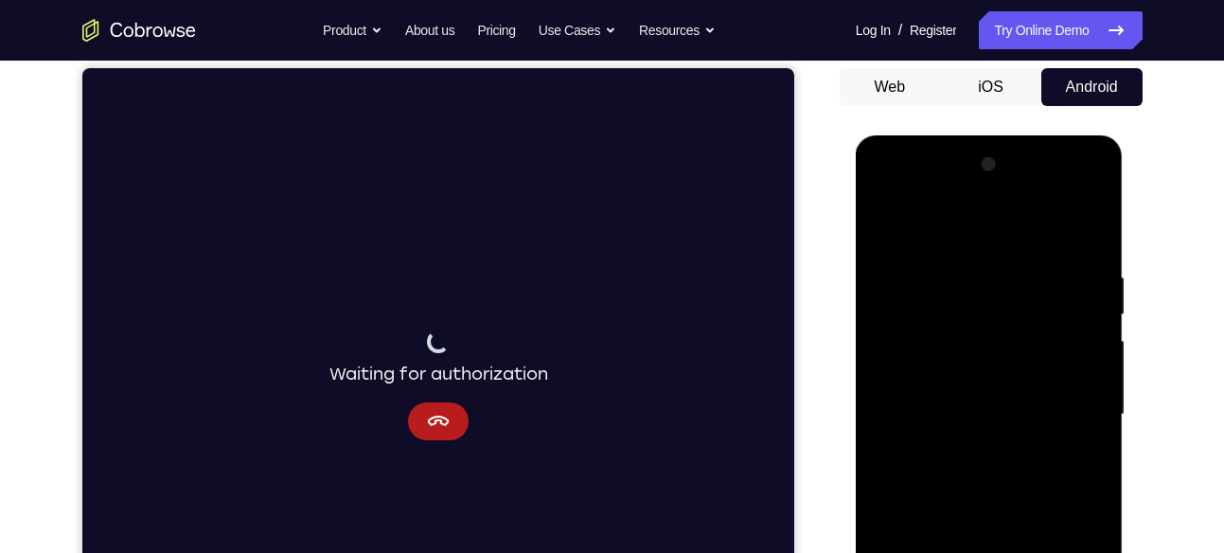
scroll to position [177, 0]
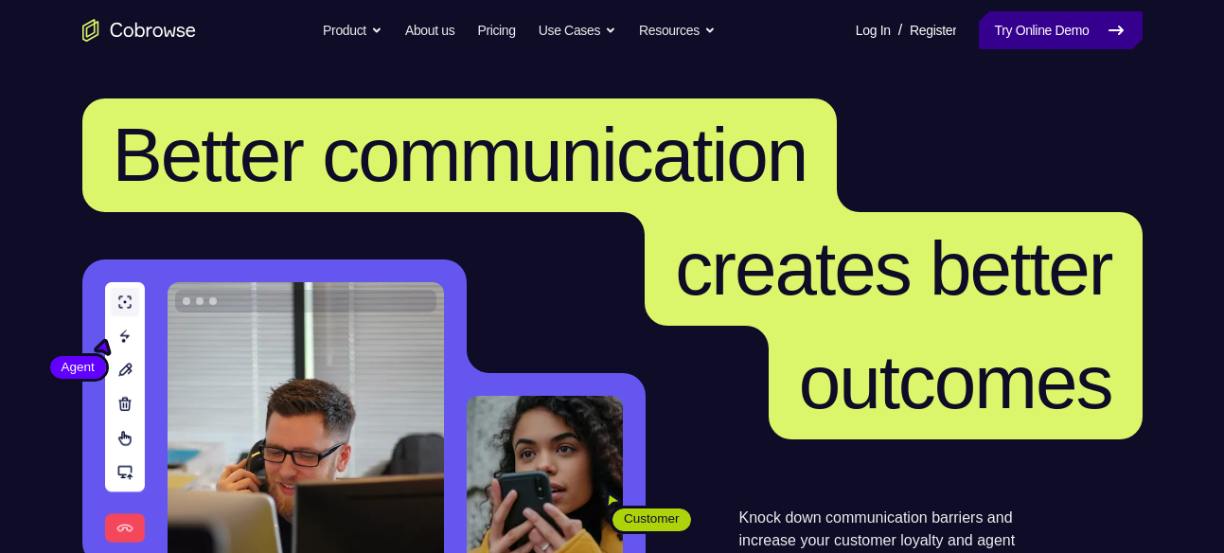
click at [1024, 21] on link "Try Online Demo" at bounding box center [1059, 30] width 163 height 38
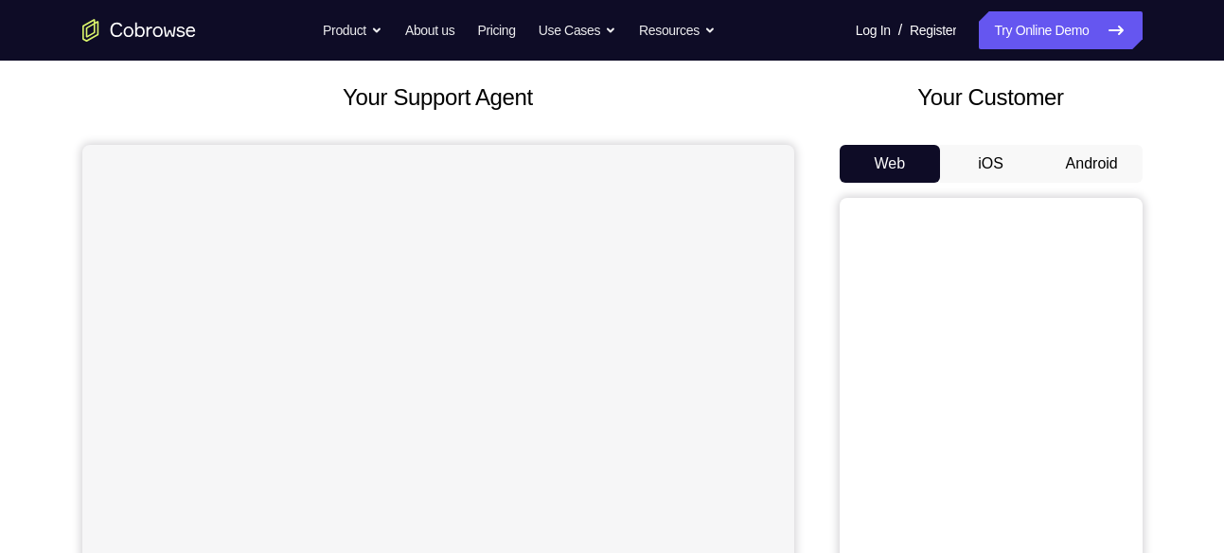
click at [1109, 173] on button "Android" at bounding box center [1091, 164] width 101 height 38
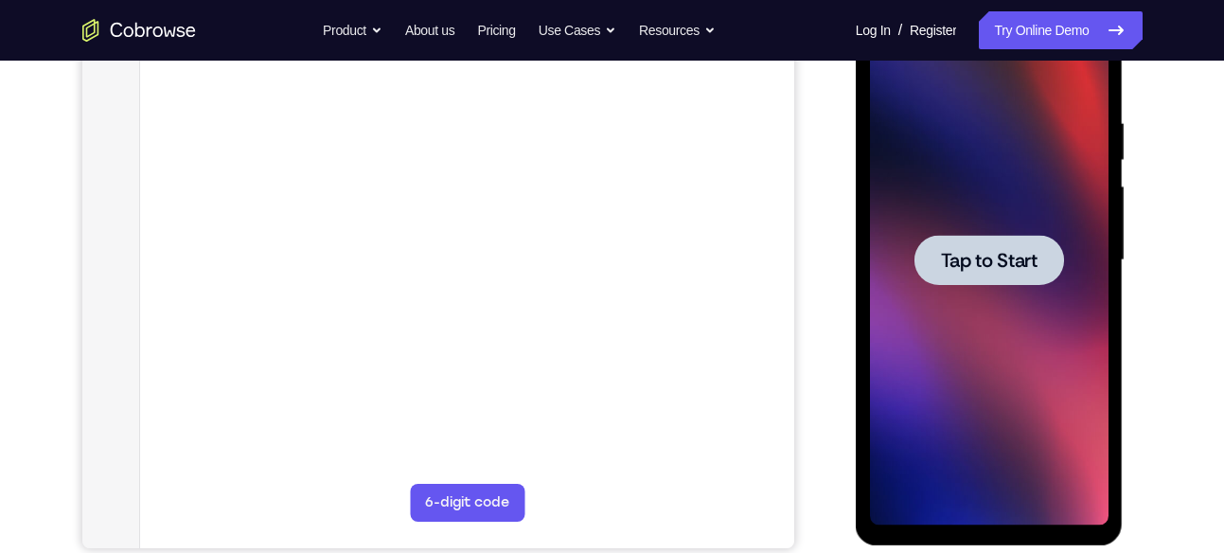
scroll to position [333, 0]
click at [973, 256] on span "Tap to Start" at bounding box center [989, 259] width 97 height 19
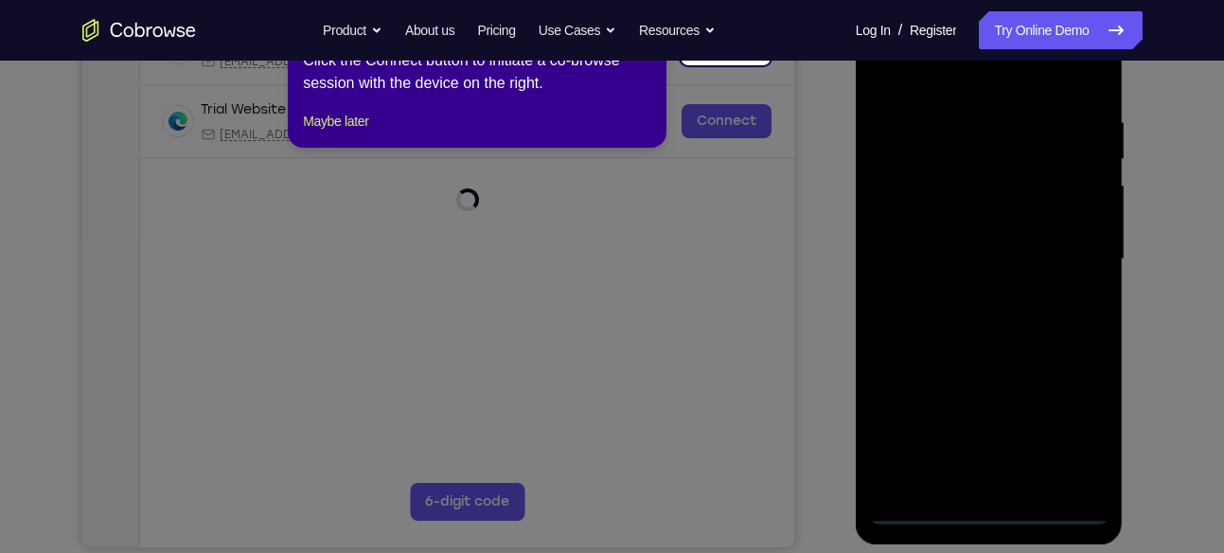
click at [983, 512] on icon at bounding box center [619, 276] width 1238 height 553
click at [991, 503] on icon at bounding box center [619, 276] width 1238 height 553
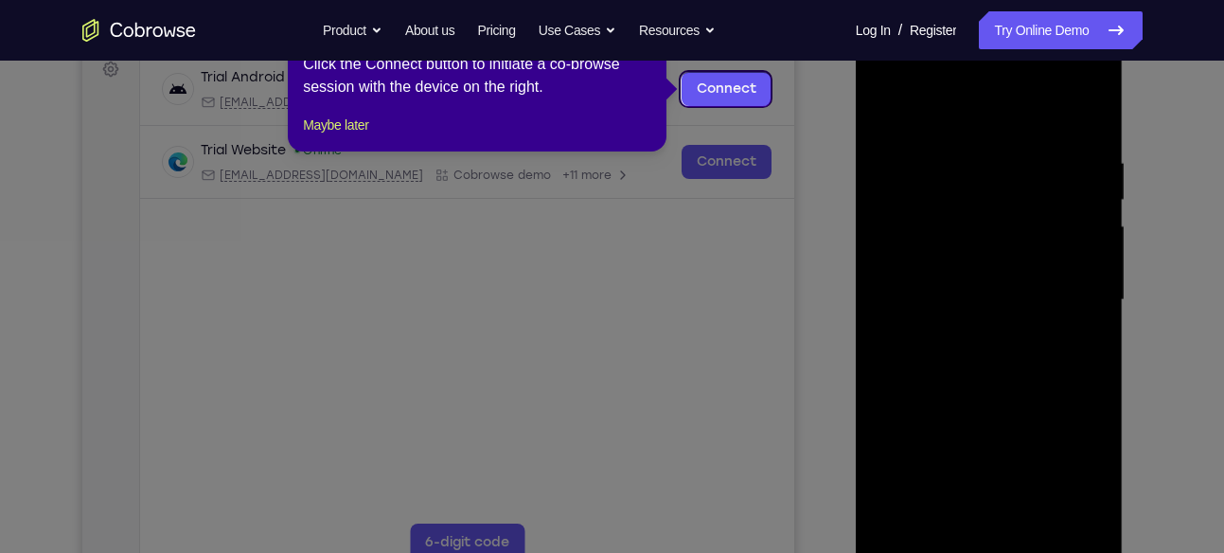
scroll to position [291, 0]
click at [1031, 326] on icon at bounding box center [619, 276] width 1238 height 553
click at [729, 88] on link "Connect" at bounding box center [725, 90] width 90 height 34
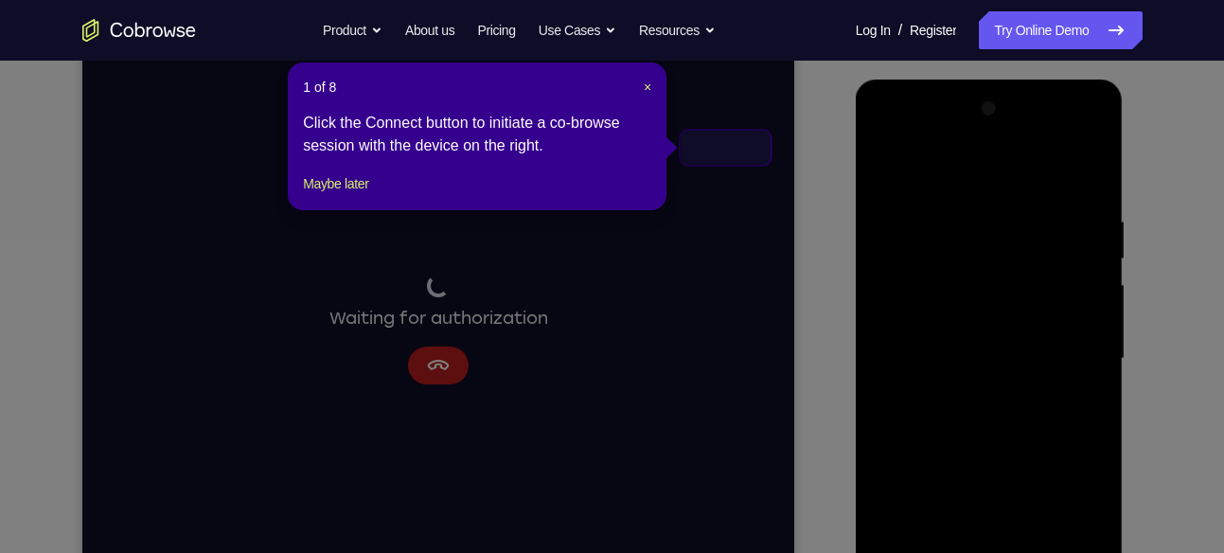
scroll to position [233, 0]
click at [1065, 390] on icon at bounding box center [619, 276] width 1238 height 553
click at [1021, 390] on icon at bounding box center [619, 276] width 1238 height 553
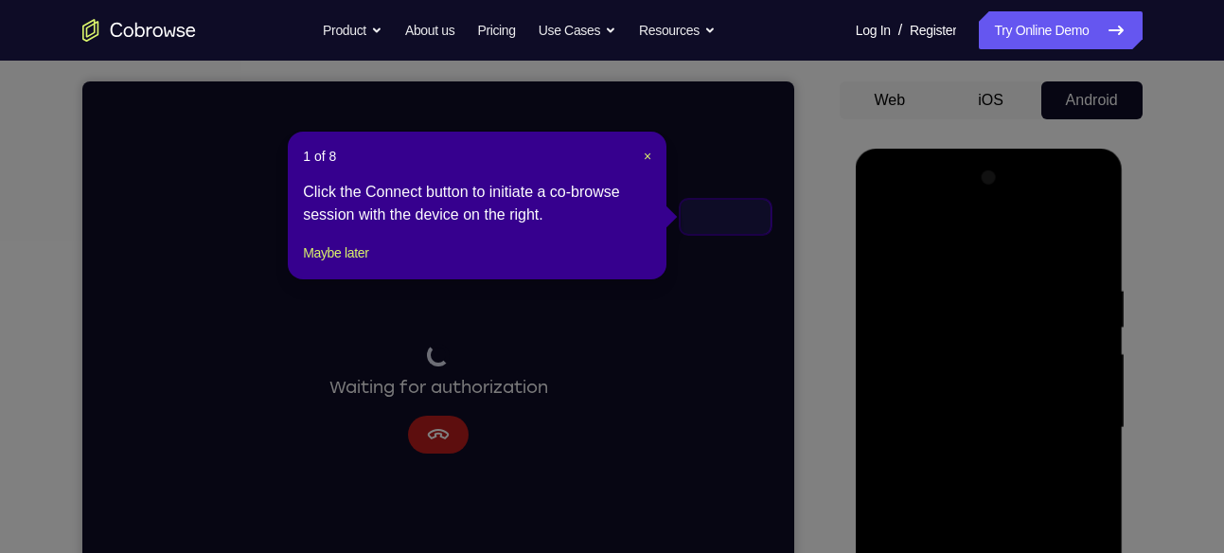
scroll to position [164, 0]
click at [741, 208] on div "Waiting for authorization" at bounding box center [437, 399] width 712 height 634
click at [648, 150] on span "×" at bounding box center [647, 157] width 8 height 15
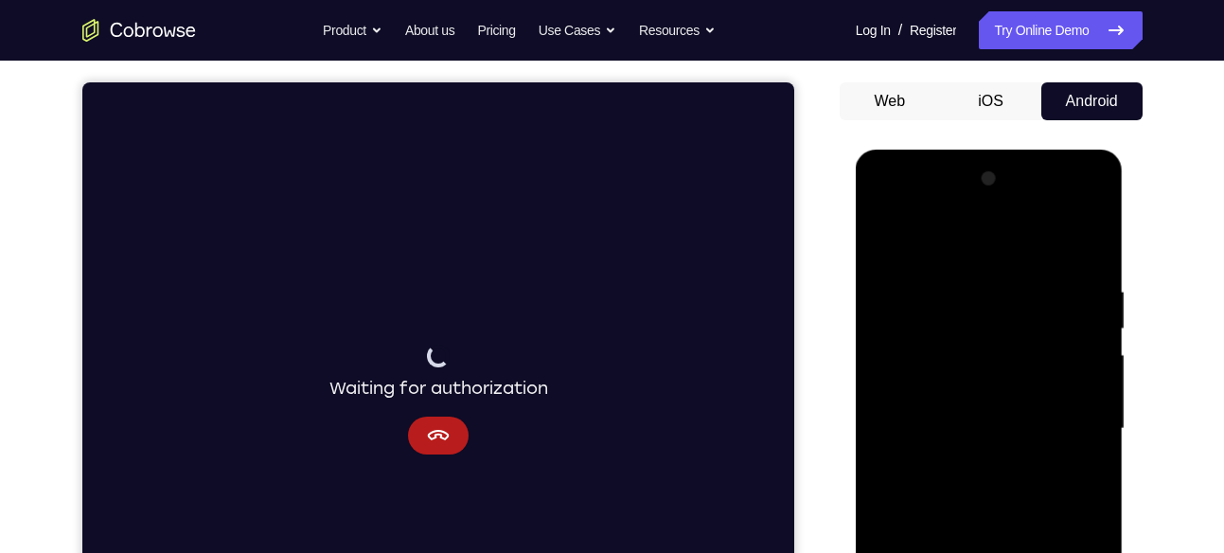
click at [1024, 459] on div at bounding box center [989, 429] width 238 height 530
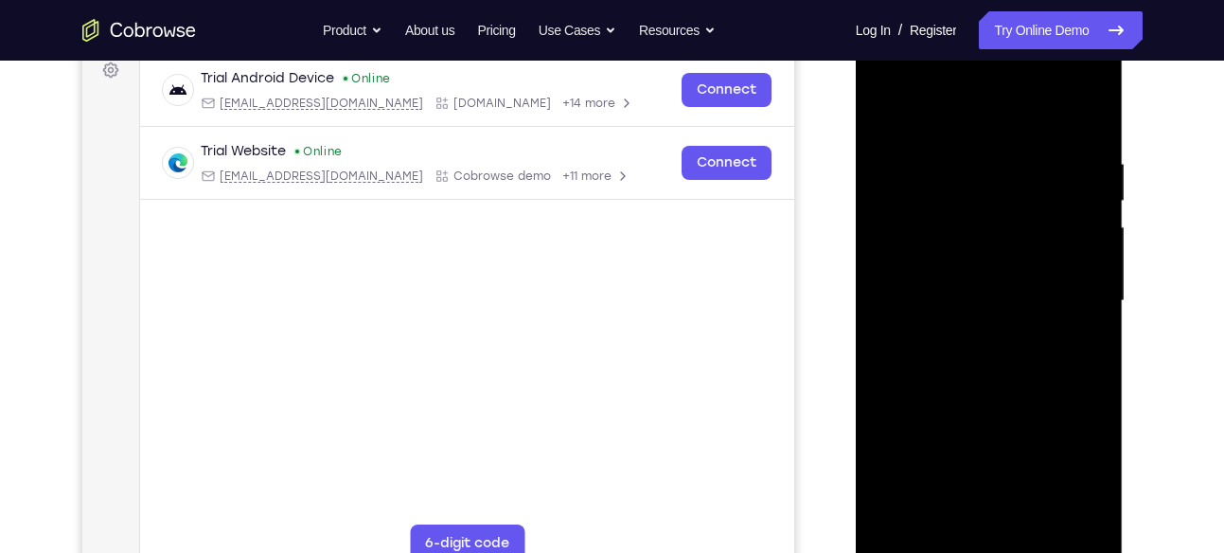
scroll to position [293, 0]
click at [992, 545] on div at bounding box center [989, 299] width 238 height 530
click at [1075, 473] on div at bounding box center [989, 299] width 238 height 530
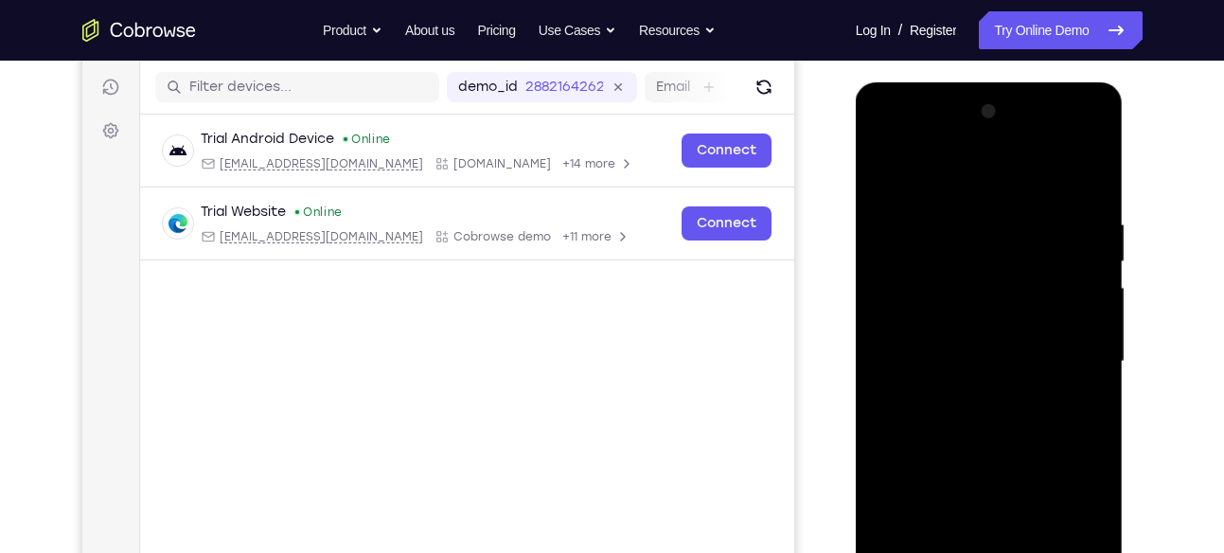
scroll to position [230, 0]
click at [888, 139] on div at bounding box center [989, 362] width 238 height 530
click at [1071, 355] on div at bounding box center [989, 362] width 238 height 530
click at [966, 397] on div at bounding box center [989, 362] width 238 height 530
click at [947, 345] on div at bounding box center [989, 362] width 238 height 530
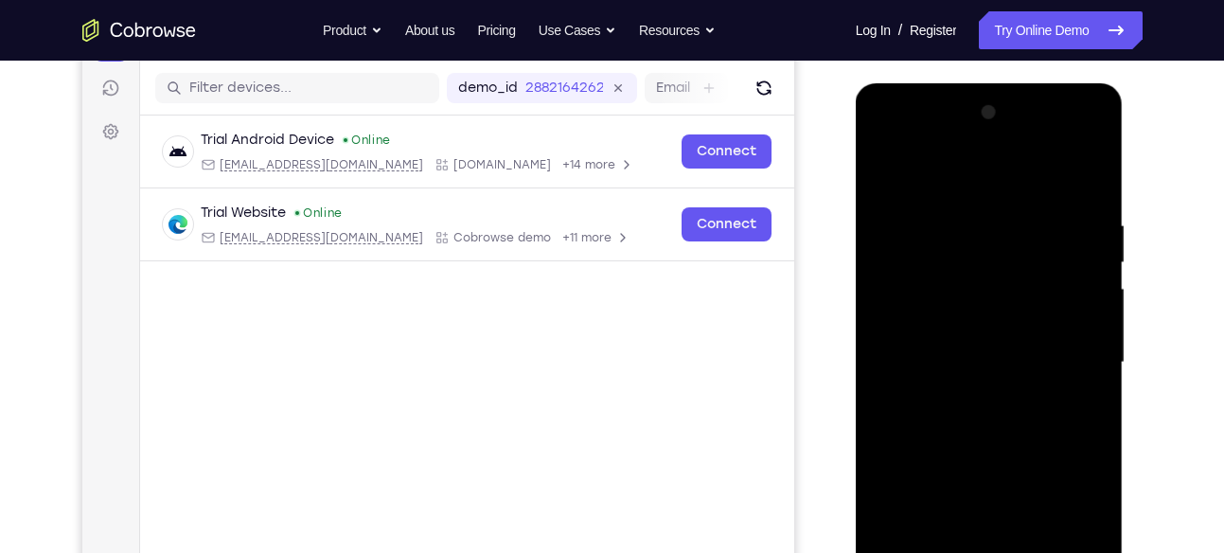
click at [930, 319] on div at bounding box center [989, 362] width 238 height 530
click at [1084, 324] on div at bounding box center [989, 362] width 238 height 530
click at [988, 362] on div at bounding box center [989, 362] width 238 height 530
click at [982, 428] on div at bounding box center [989, 362] width 238 height 530
click at [984, 414] on div at bounding box center [989, 362] width 238 height 530
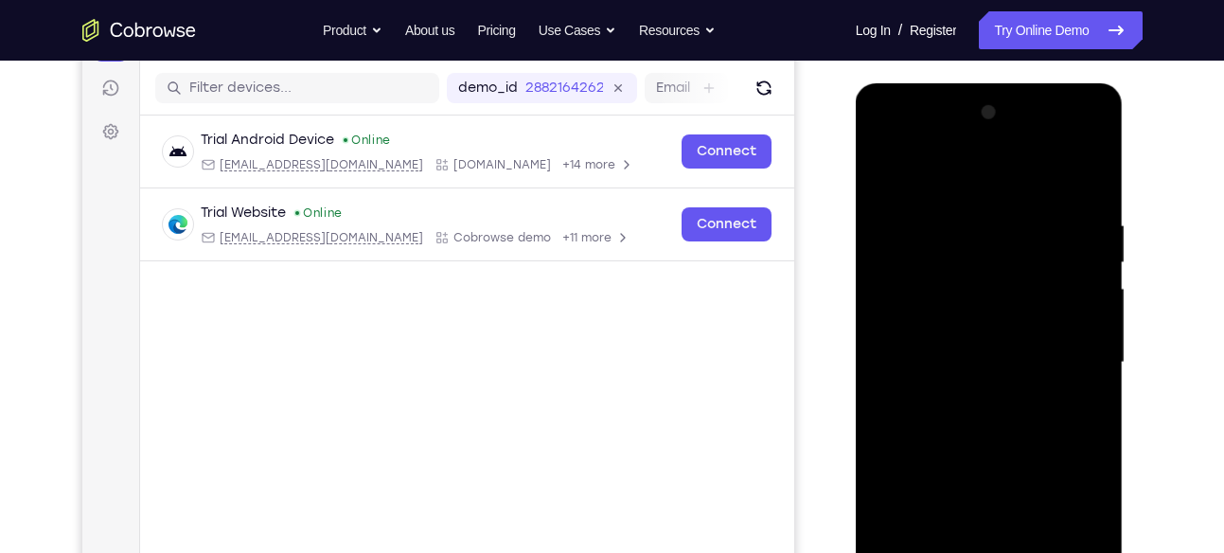
click at [1088, 188] on div at bounding box center [989, 362] width 238 height 530
click at [1073, 211] on div at bounding box center [989, 362] width 238 height 530
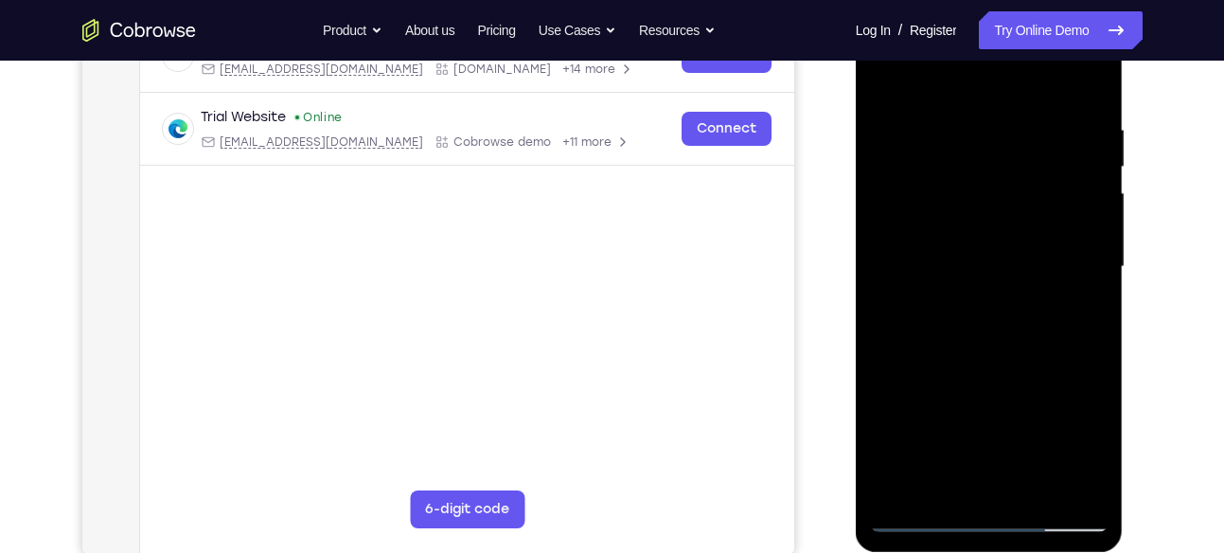
scroll to position [326, 0]
click at [1091, 482] on div at bounding box center [989, 266] width 238 height 530
click at [1082, 77] on div at bounding box center [989, 266] width 238 height 530
click at [1034, 487] on div at bounding box center [989, 266] width 238 height 530
click at [978, 362] on div at bounding box center [989, 266] width 238 height 530
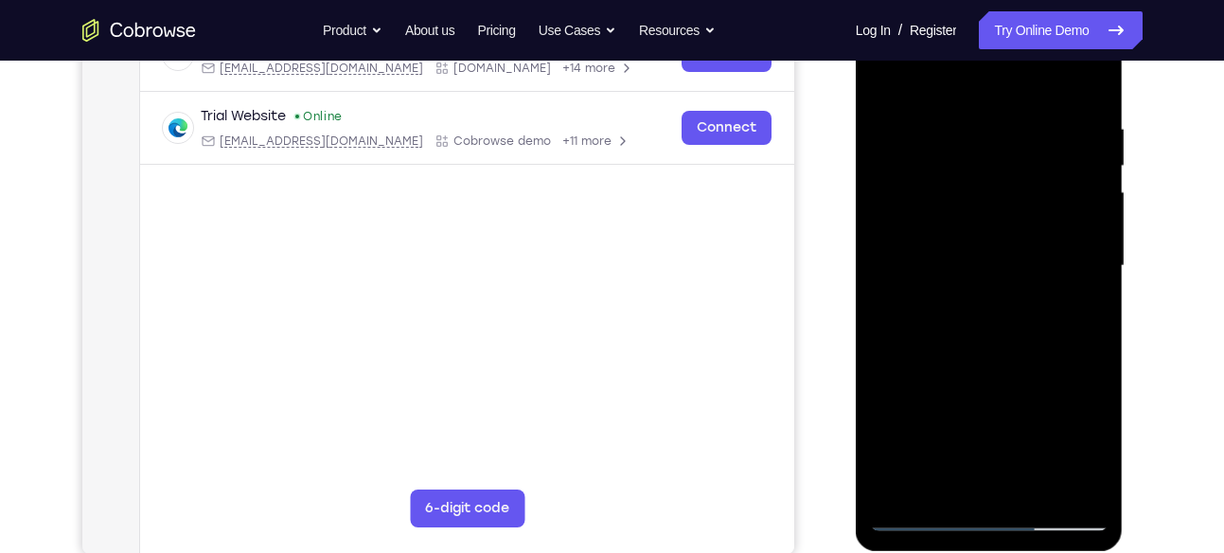
click at [1055, 253] on div at bounding box center [989, 266] width 238 height 530
click at [961, 363] on div at bounding box center [989, 266] width 238 height 530
click at [1093, 75] on div at bounding box center [989, 266] width 238 height 530
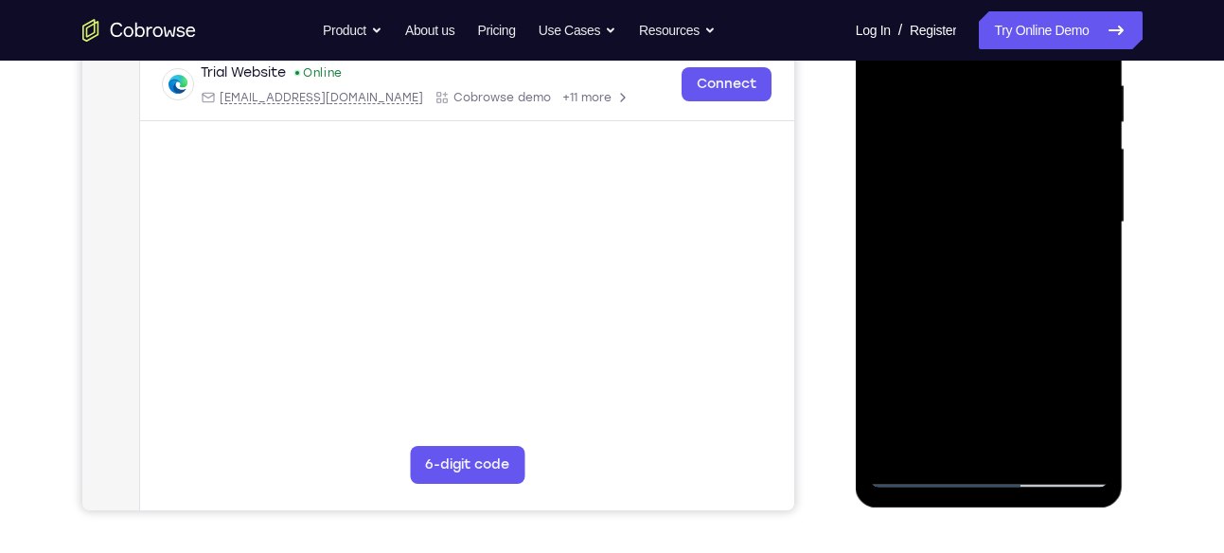
scroll to position [368, 0]
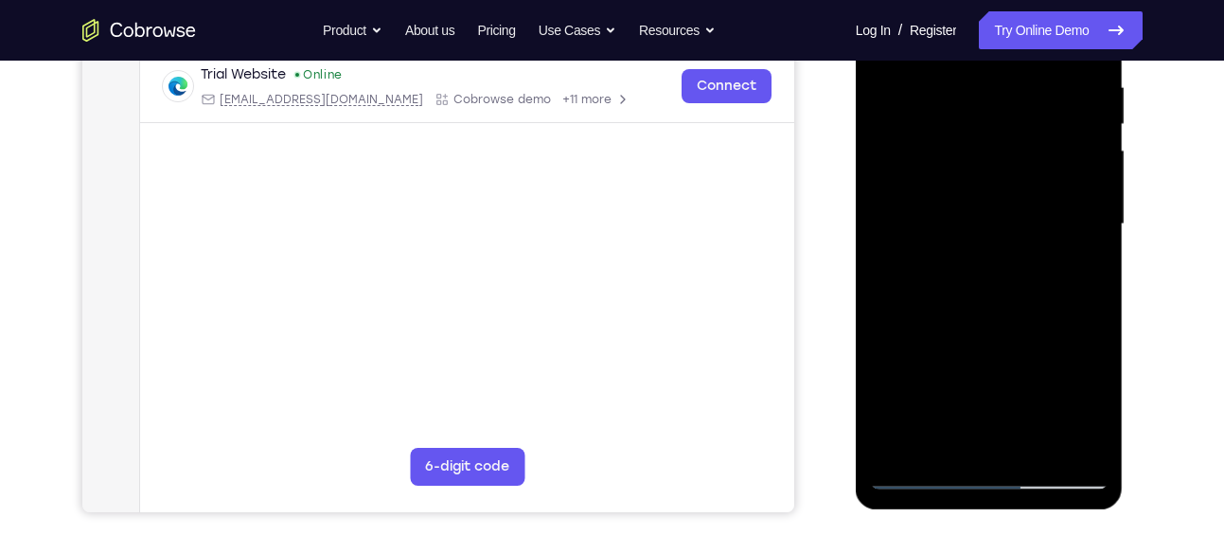
click at [966, 444] on div at bounding box center [989, 224] width 238 height 530
click at [1076, 273] on div at bounding box center [989, 224] width 238 height 530
click at [1077, 270] on div at bounding box center [989, 224] width 238 height 530
click at [926, 139] on div at bounding box center [989, 224] width 238 height 530
click at [1095, 270] on div at bounding box center [989, 224] width 238 height 530
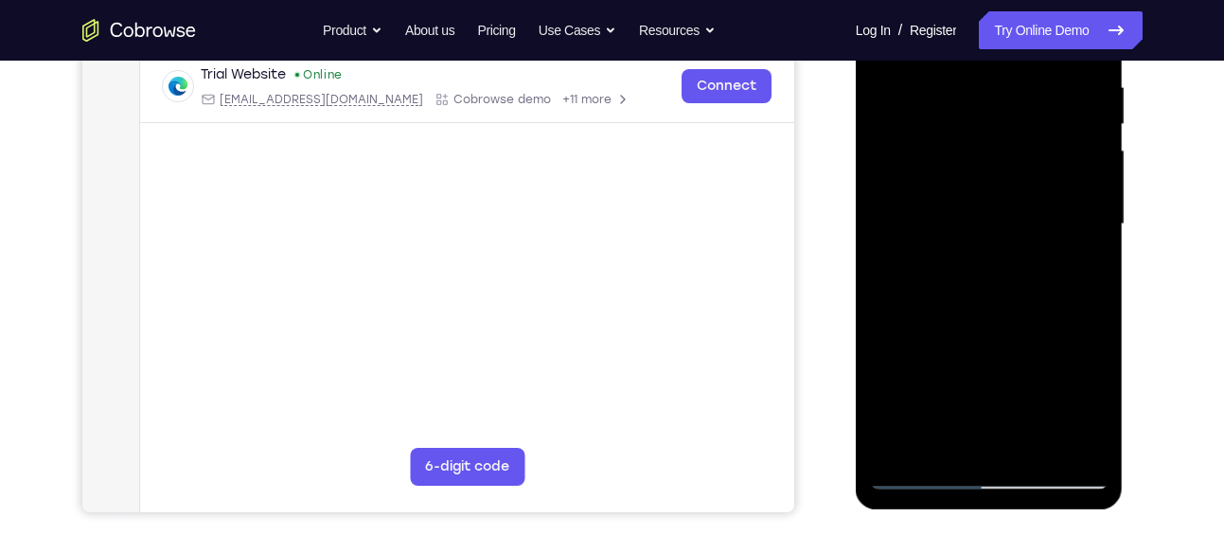
click at [984, 437] on div at bounding box center [989, 224] width 238 height 530
click at [1081, 269] on div at bounding box center [989, 224] width 238 height 530
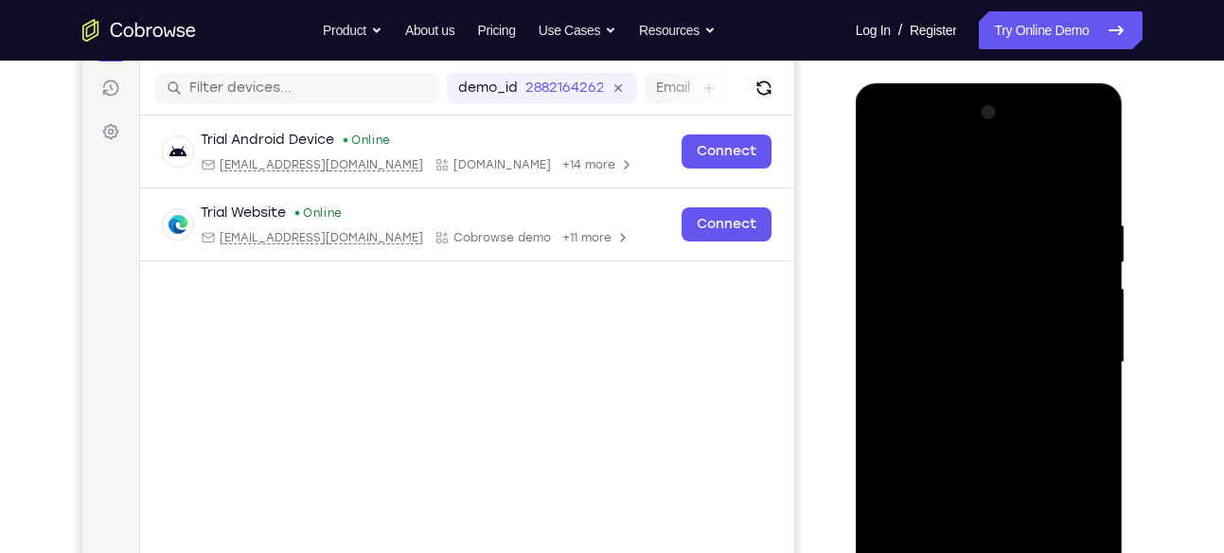
scroll to position [231, 0]
click at [884, 174] on div at bounding box center [989, 362] width 238 height 530
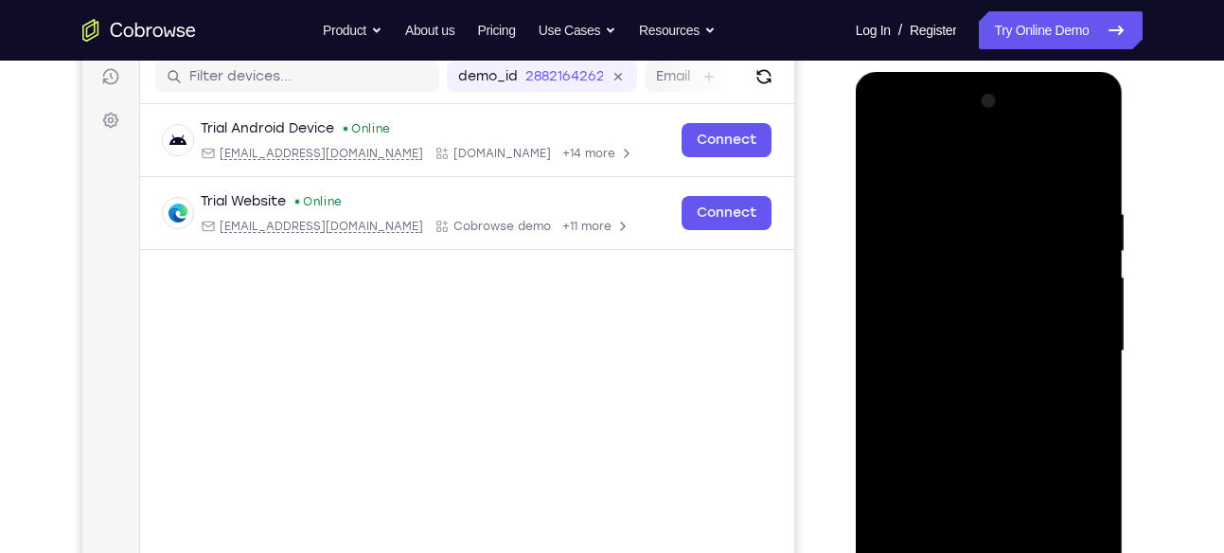
scroll to position [240, 0]
click at [948, 345] on div at bounding box center [989, 352] width 238 height 530
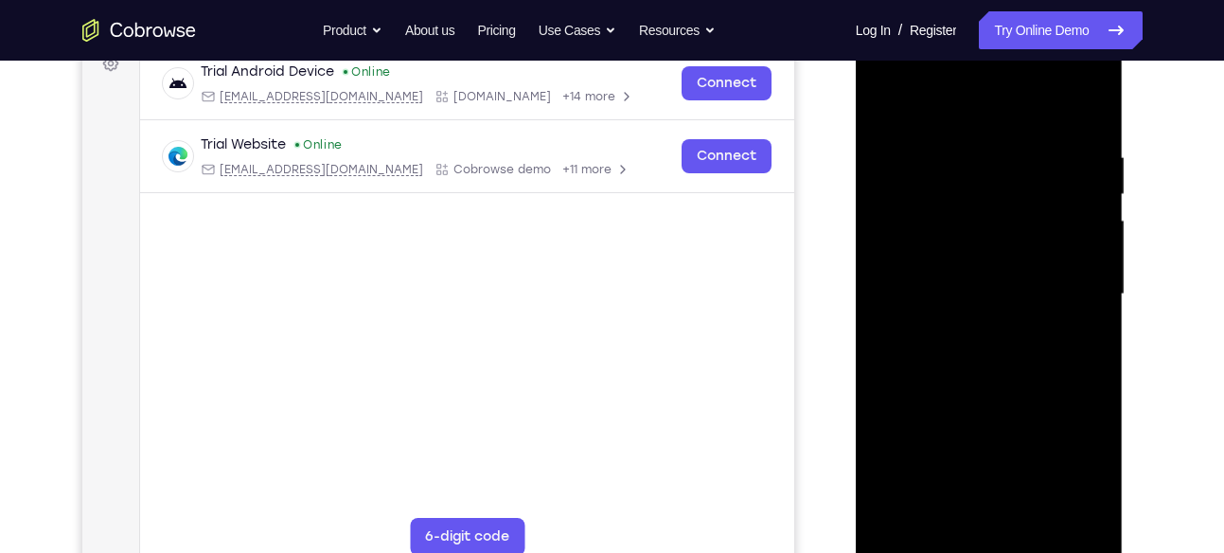
scroll to position [299, 0]
click at [882, 105] on div at bounding box center [989, 293] width 238 height 530
click at [883, 100] on div at bounding box center [989, 293] width 238 height 530
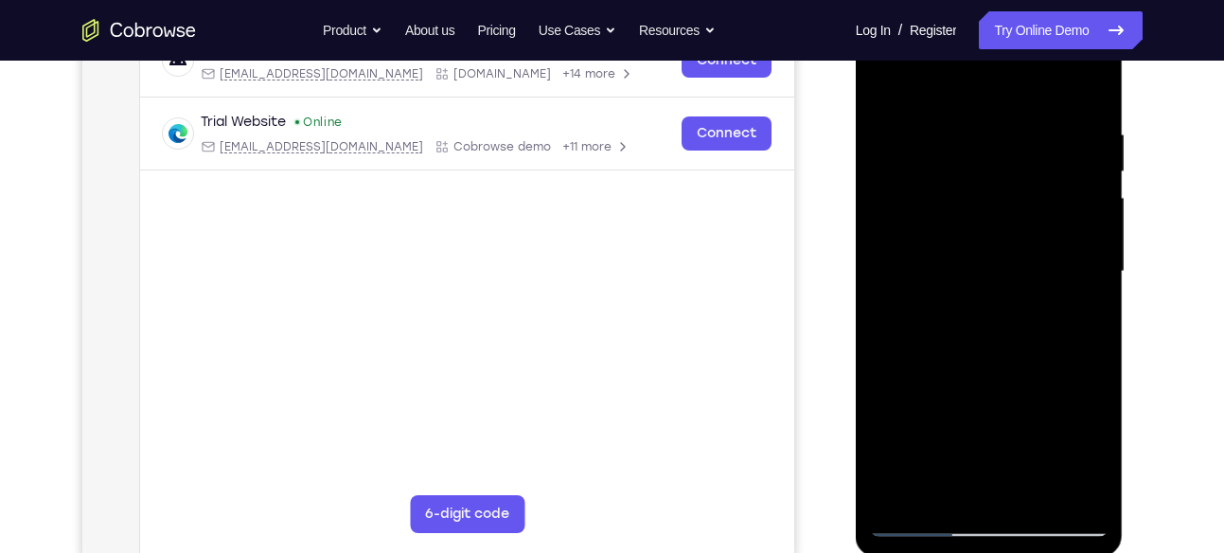
scroll to position [322, 0]
click at [1095, 76] on div at bounding box center [989, 271] width 238 height 530
click at [1074, 178] on div at bounding box center [989, 271] width 238 height 530
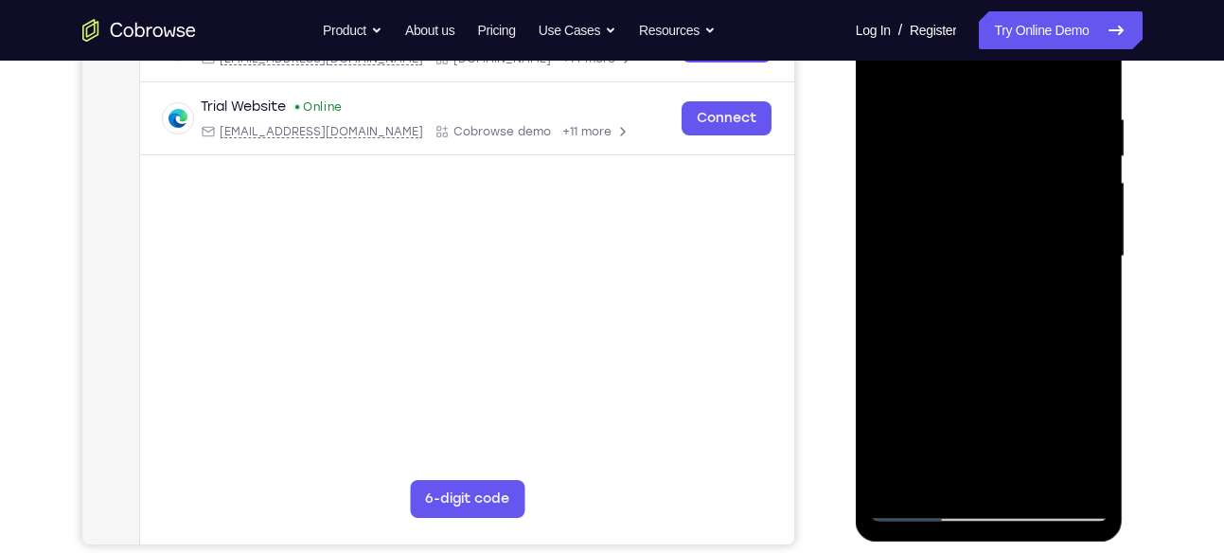
scroll to position [337, 0]
click at [1070, 167] on div at bounding box center [989, 256] width 238 height 530
click at [1078, 474] on div at bounding box center [989, 256] width 238 height 530
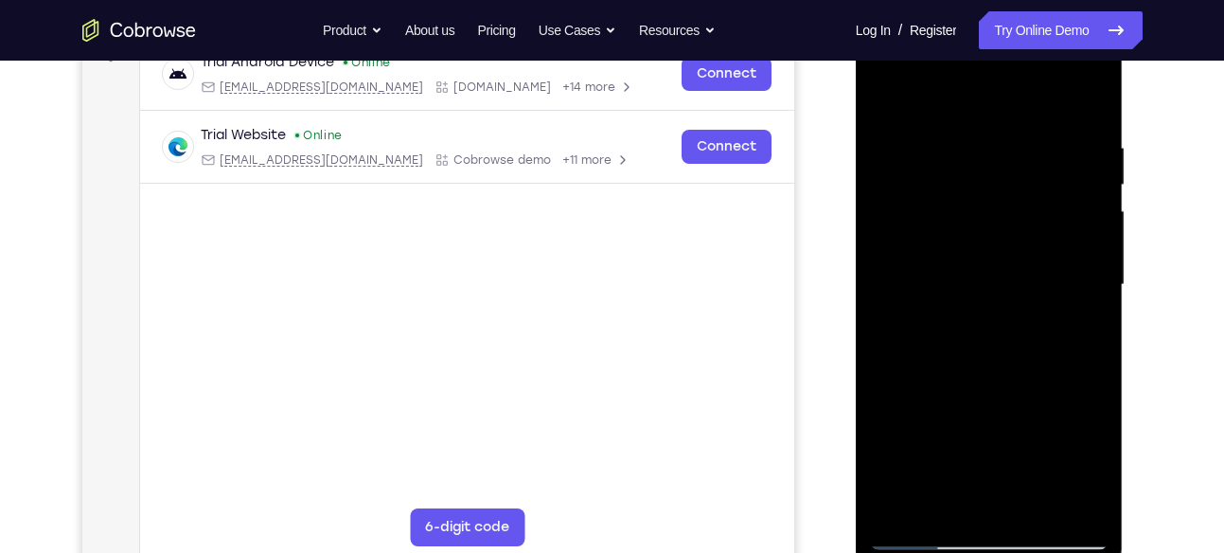
scroll to position [293, 0]
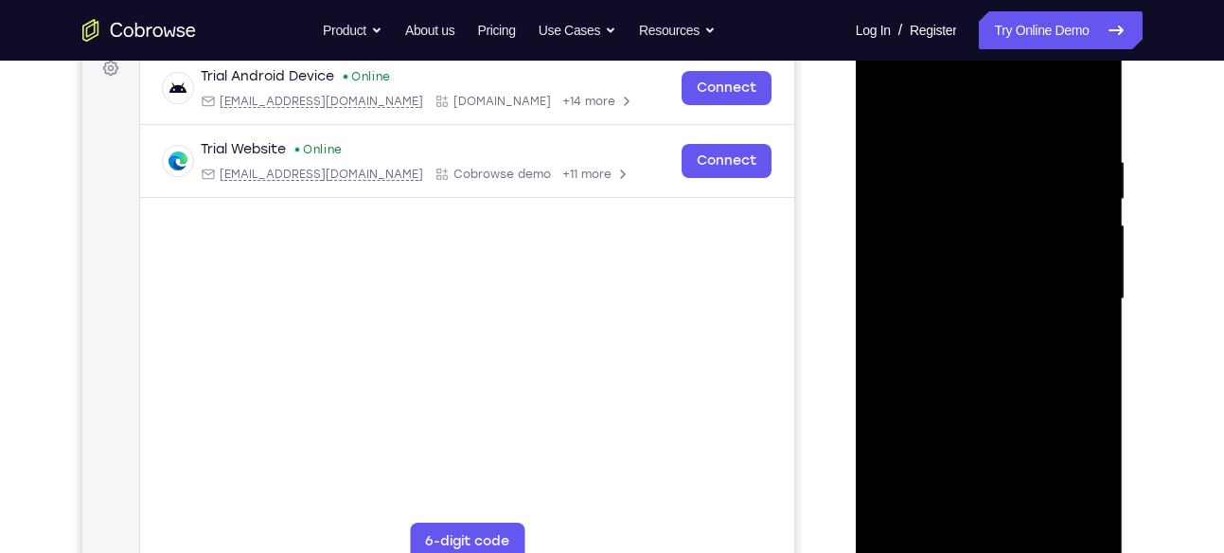
drag, startPoint x: 1060, startPoint y: 260, endPoint x: 1051, endPoint y: 97, distance: 163.0
click at [1051, 97] on div at bounding box center [989, 299] width 238 height 530
click at [1068, 301] on div at bounding box center [989, 299] width 238 height 530
click at [1096, 204] on div at bounding box center [989, 299] width 238 height 530
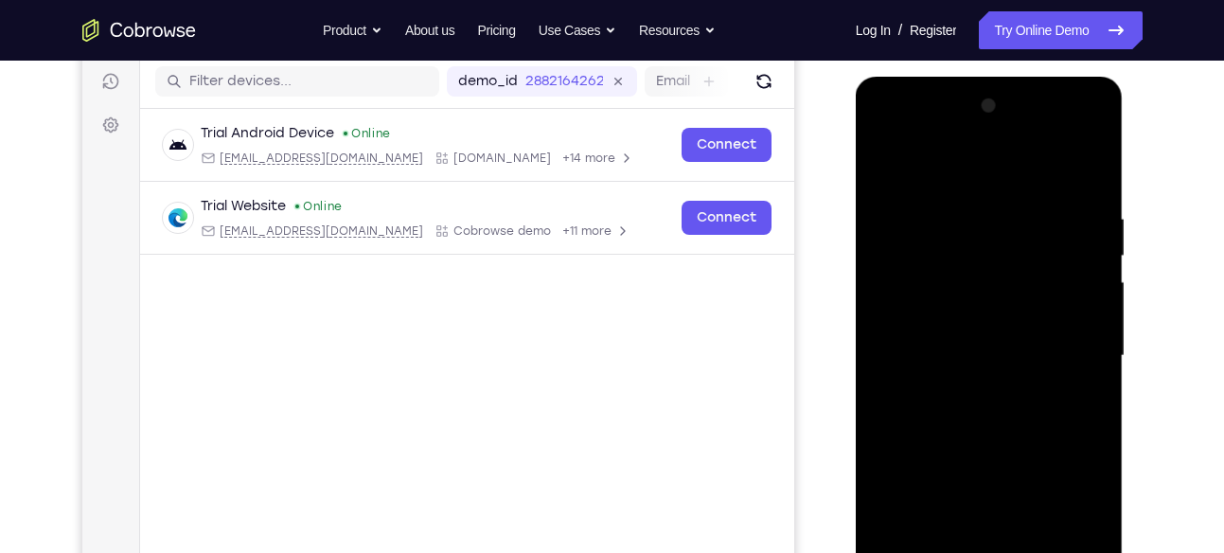
scroll to position [238, 0]
drag, startPoint x: 1020, startPoint y: 277, endPoint x: 1035, endPoint y: 343, distance: 67.0
click at [1035, 343] on div at bounding box center [989, 355] width 238 height 530
click at [1094, 326] on div at bounding box center [989, 355] width 238 height 530
click at [882, 325] on div at bounding box center [989, 355] width 238 height 530
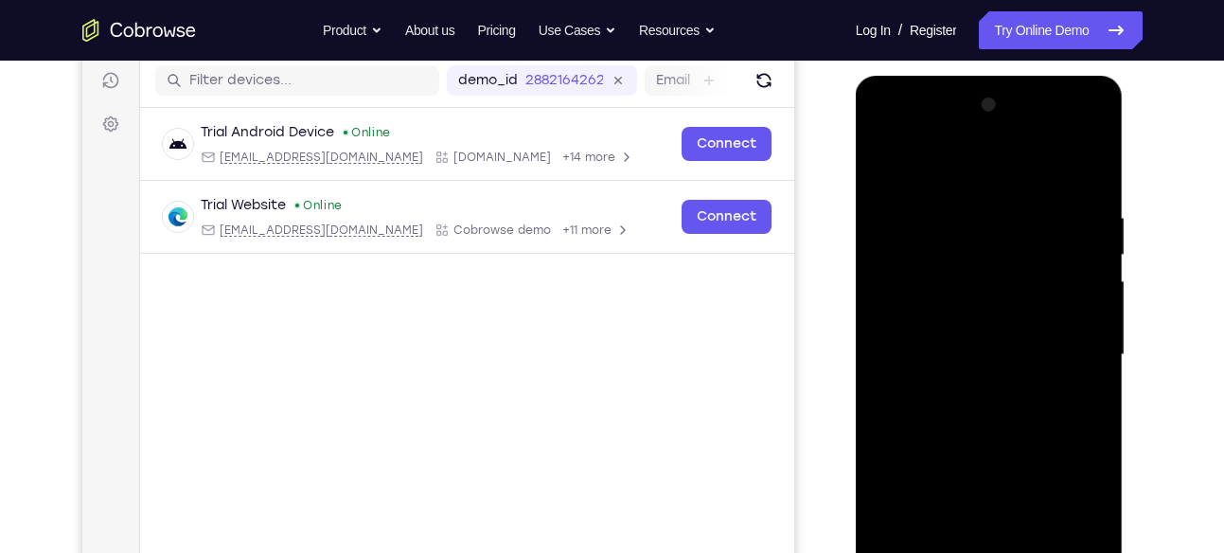
click at [882, 325] on div at bounding box center [989, 355] width 238 height 530
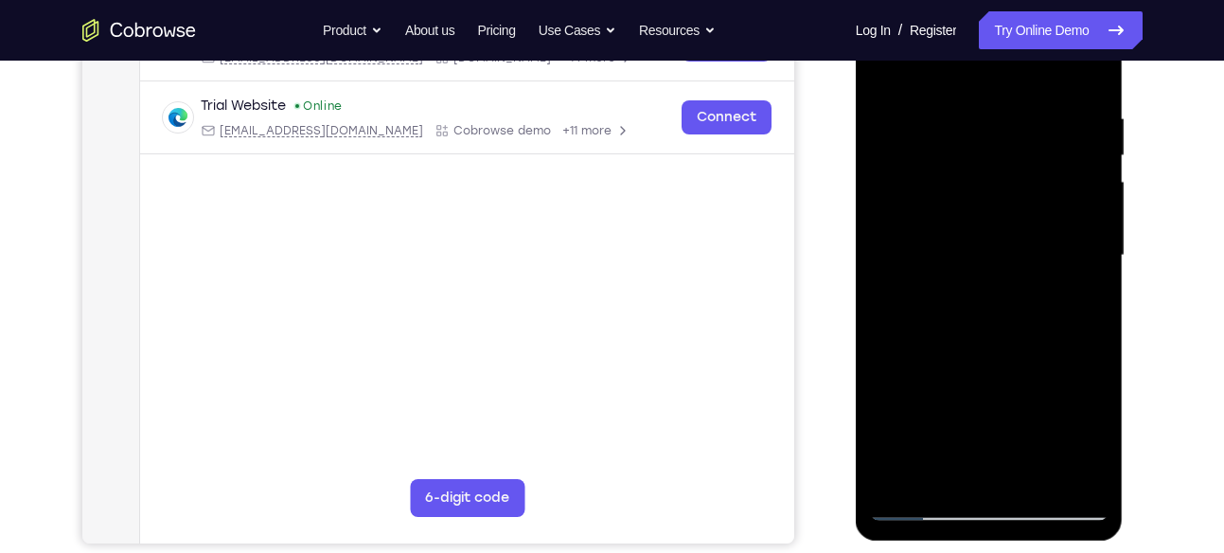
scroll to position [339, 0]
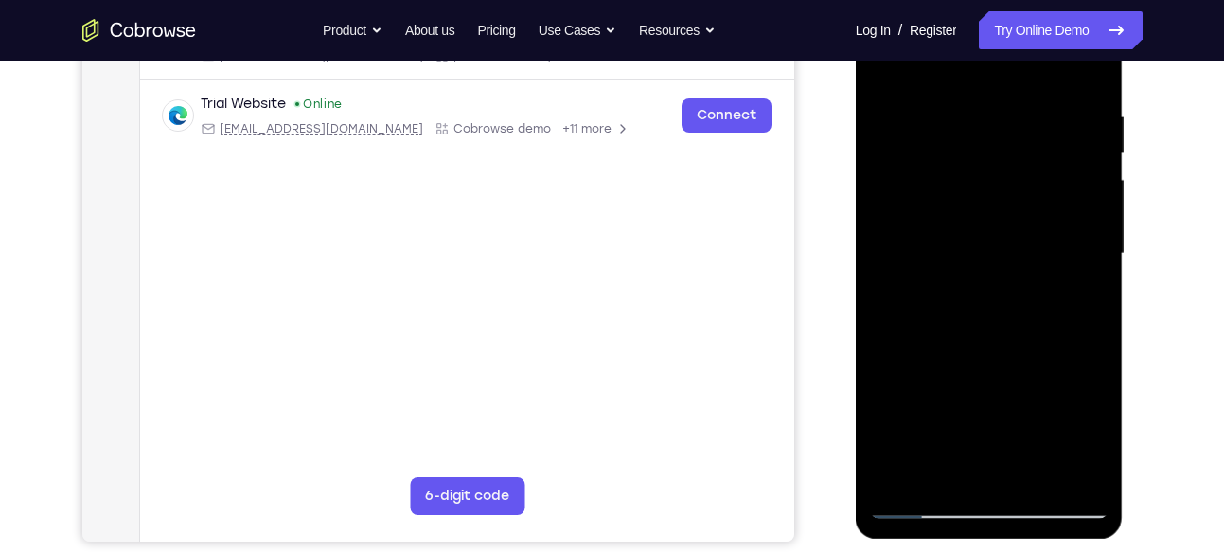
click at [1072, 477] on div at bounding box center [989, 254] width 238 height 530
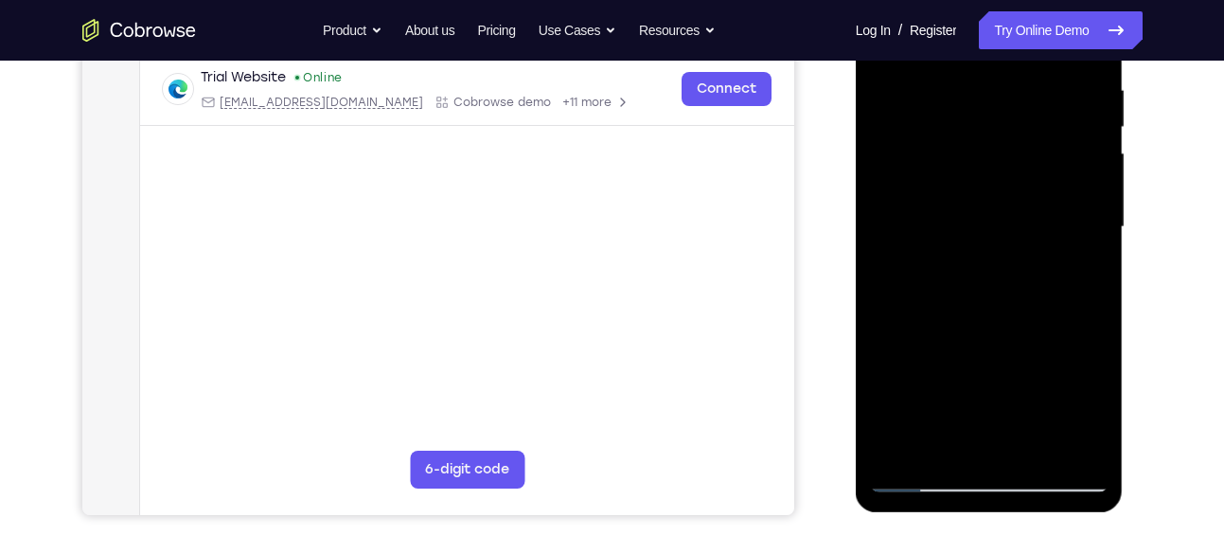
scroll to position [369, 0]
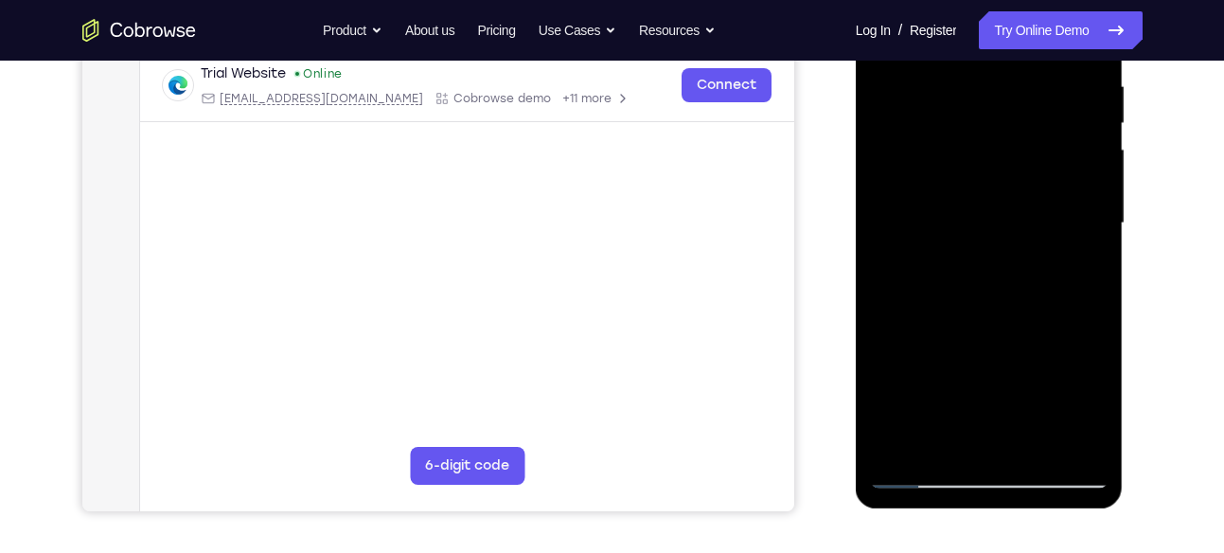
click at [903, 447] on div at bounding box center [989, 223] width 238 height 530
drag, startPoint x: 984, startPoint y: 359, endPoint x: 977, endPoint y: 240, distance: 118.5
click at [977, 240] on div at bounding box center [989, 223] width 238 height 530
click at [976, 187] on div at bounding box center [989, 223] width 238 height 530
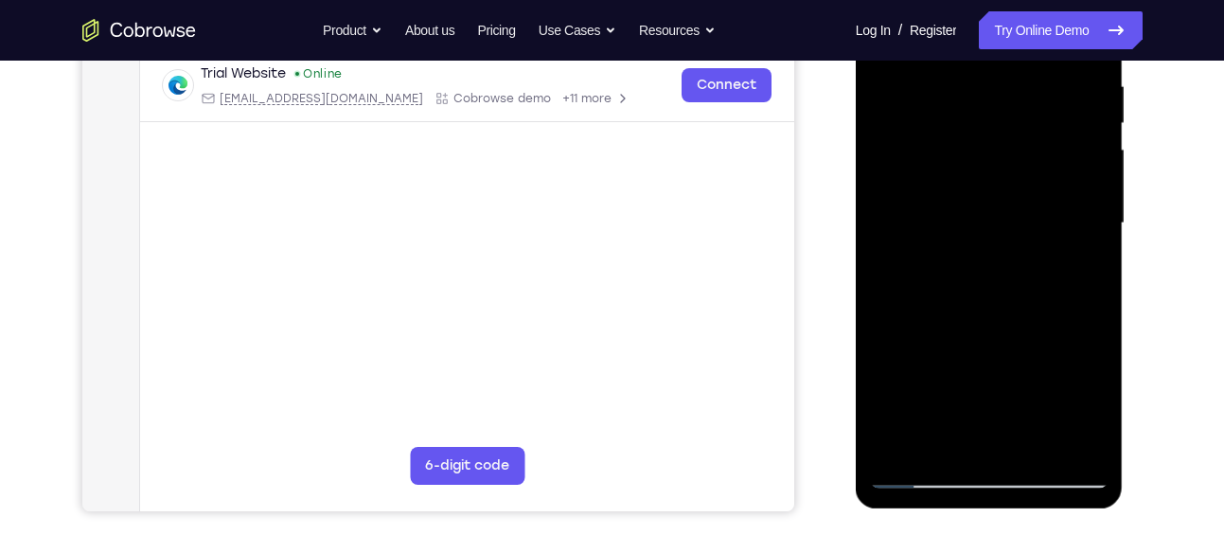
drag, startPoint x: 956, startPoint y: 234, endPoint x: 1008, endPoint y: 443, distance: 215.5
click at [1008, 443] on div at bounding box center [989, 223] width 238 height 530
click at [961, 79] on div at bounding box center [989, 223] width 238 height 530
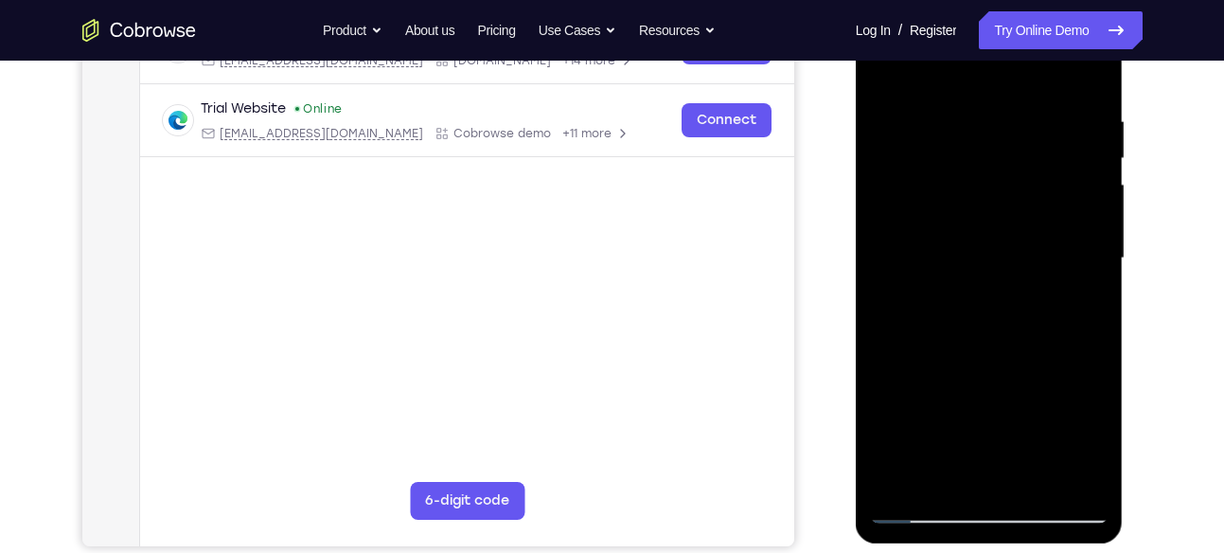
scroll to position [335, 0]
click at [1057, 473] on div at bounding box center [989, 257] width 238 height 530
click at [994, 469] on div at bounding box center [989, 257] width 238 height 530
click at [1088, 475] on div at bounding box center [989, 257] width 238 height 530
click at [1049, 235] on div at bounding box center [989, 257] width 238 height 530
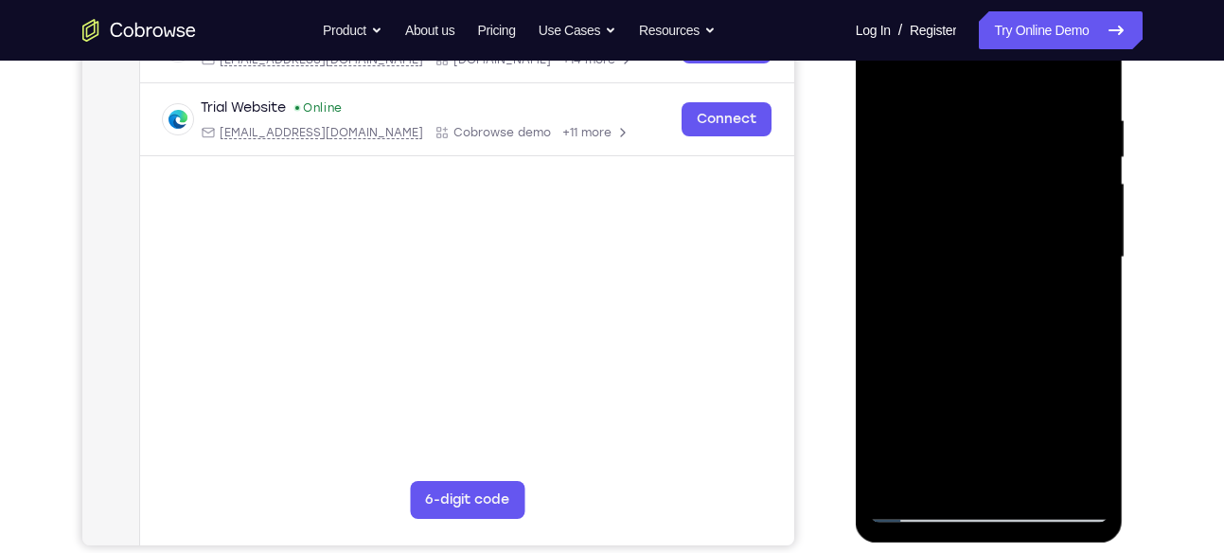
click at [1086, 471] on div at bounding box center [989, 257] width 238 height 530
click at [1080, 72] on div at bounding box center [989, 257] width 238 height 530
click at [873, 274] on div at bounding box center [989, 257] width 238 height 530
click at [975, 478] on div at bounding box center [989, 257] width 238 height 530
click at [999, 252] on div at bounding box center [989, 257] width 238 height 530
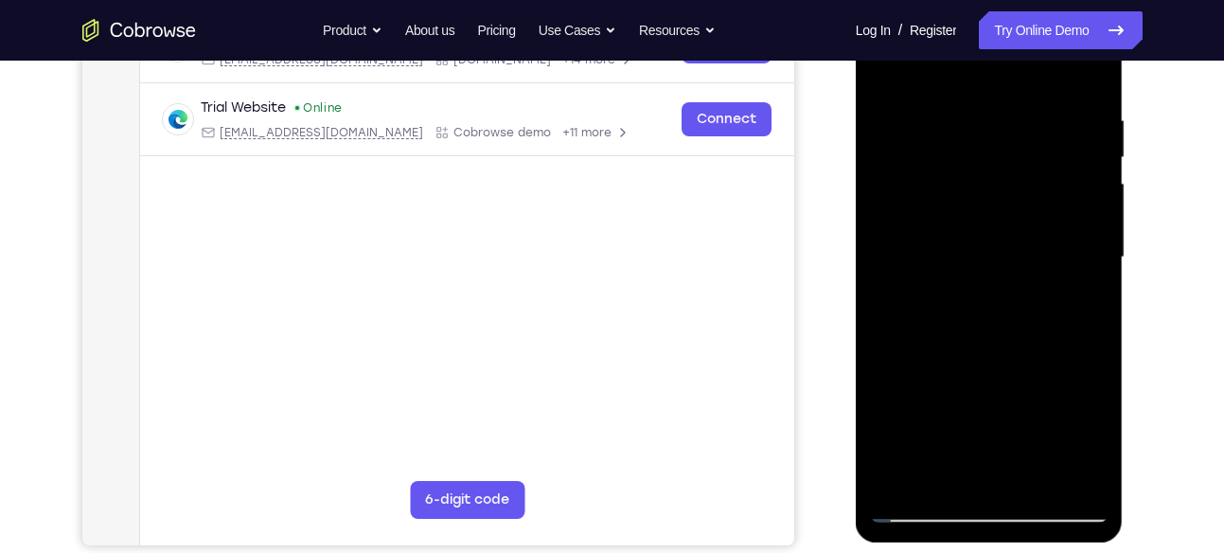
click at [1086, 474] on div at bounding box center [989, 257] width 238 height 530
click at [1077, 71] on div at bounding box center [989, 257] width 238 height 530
click at [878, 366] on div at bounding box center [989, 257] width 238 height 530
click at [988, 472] on div at bounding box center [989, 257] width 238 height 530
click at [990, 229] on div at bounding box center [989, 257] width 238 height 530
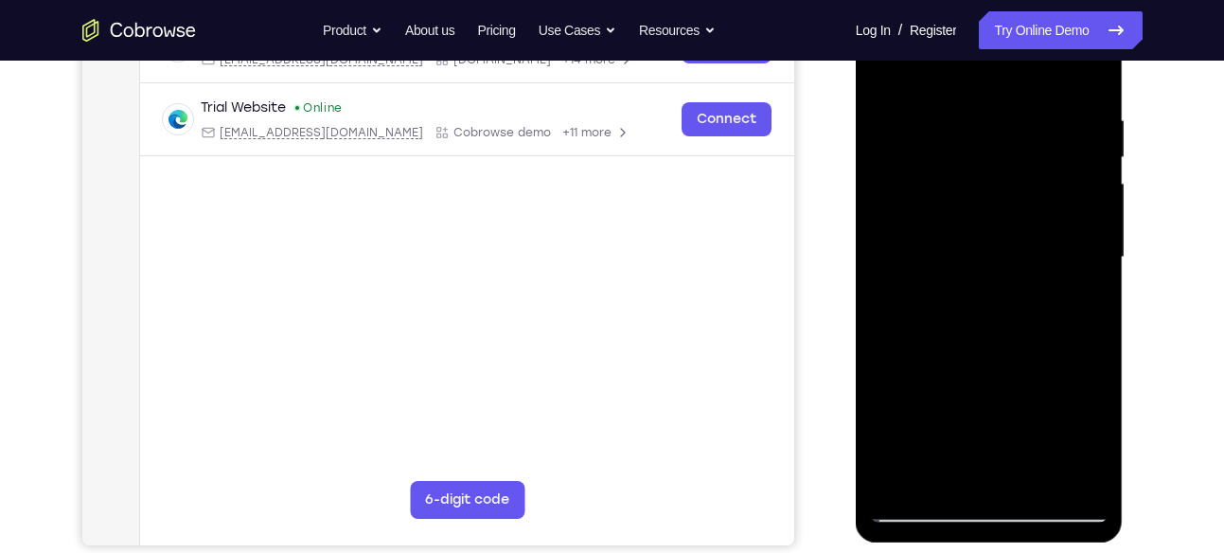
click at [1026, 471] on div at bounding box center [989, 257] width 238 height 530
click at [894, 80] on div at bounding box center [989, 257] width 238 height 530
click at [902, 223] on div at bounding box center [989, 257] width 238 height 530
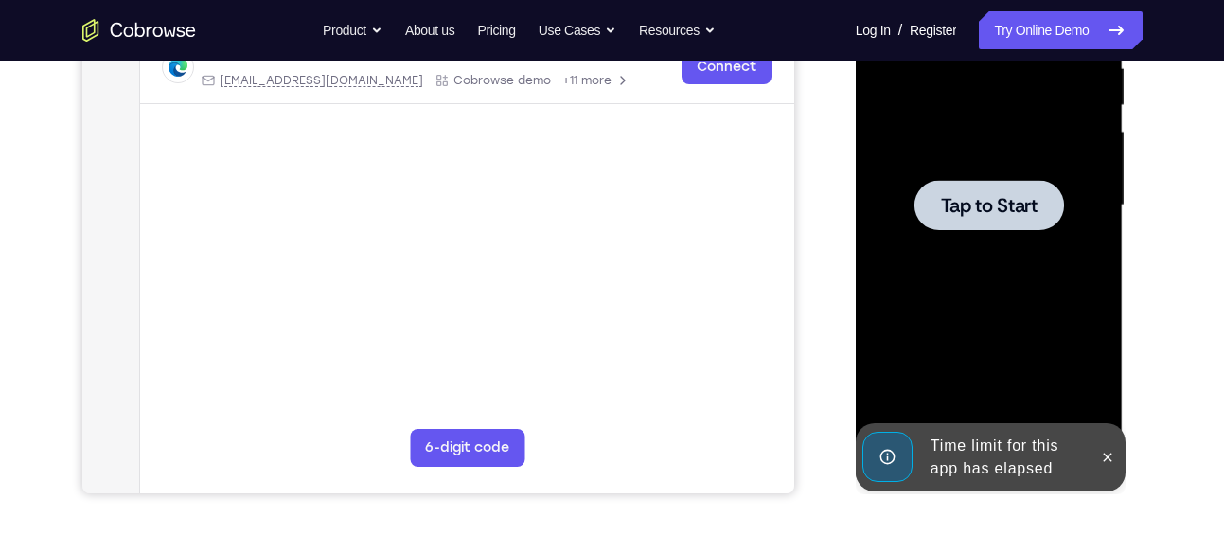
scroll to position [388, 0]
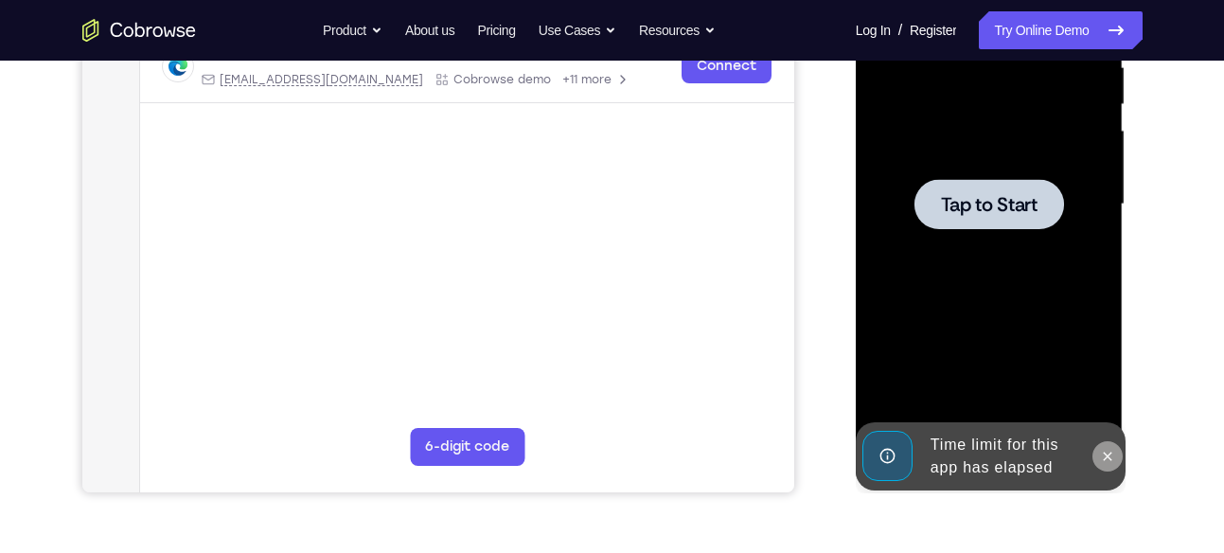
click at [1106, 455] on icon at bounding box center [1107, 455] width 9 height 9
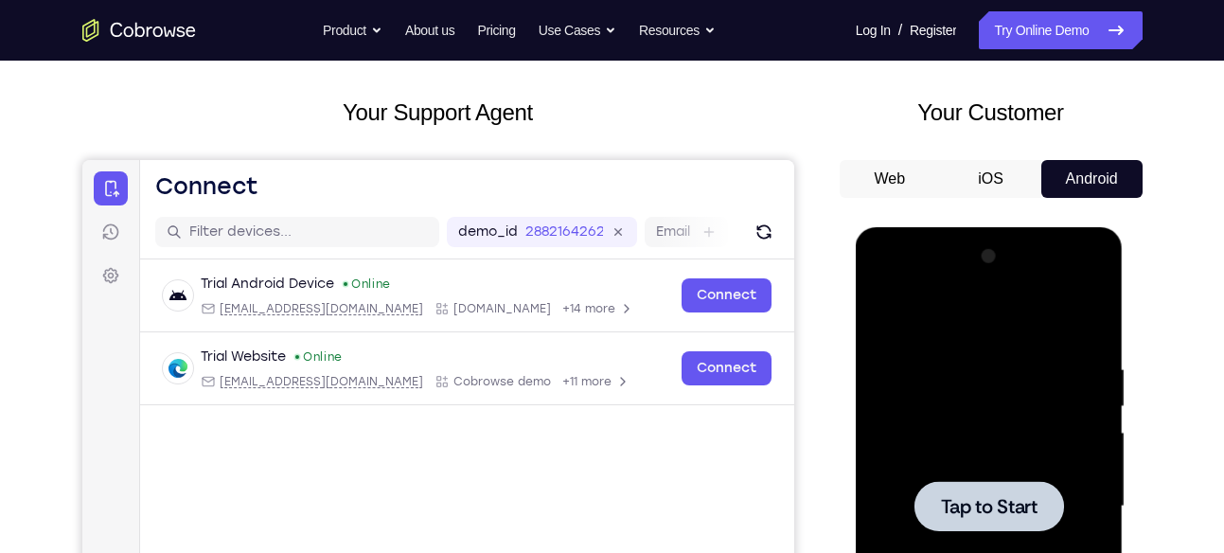
scroll to position [169, 0]
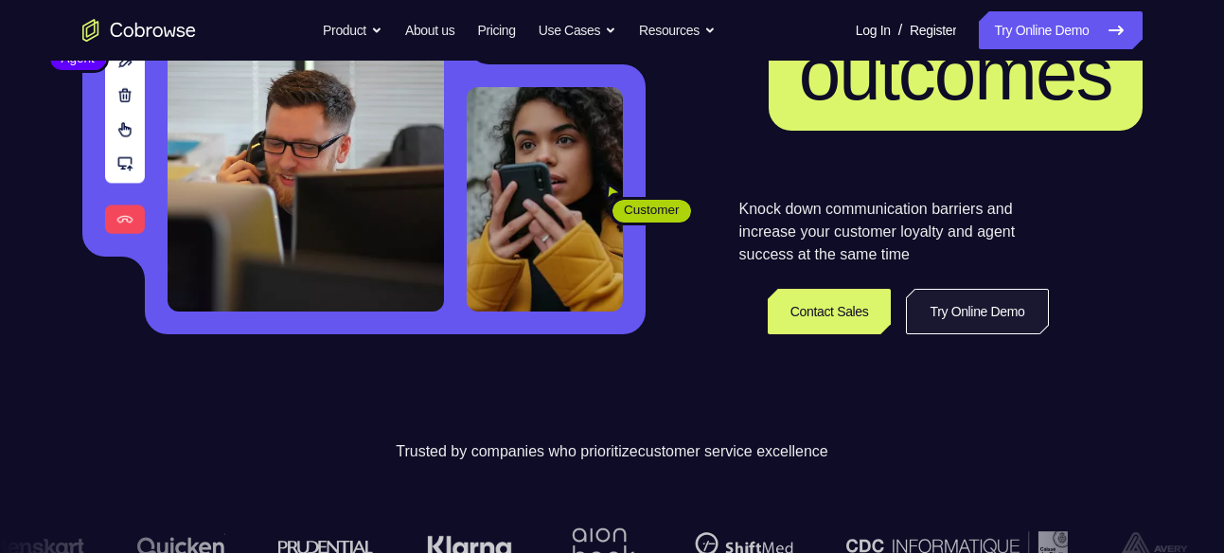
scroll to position [308, 0]
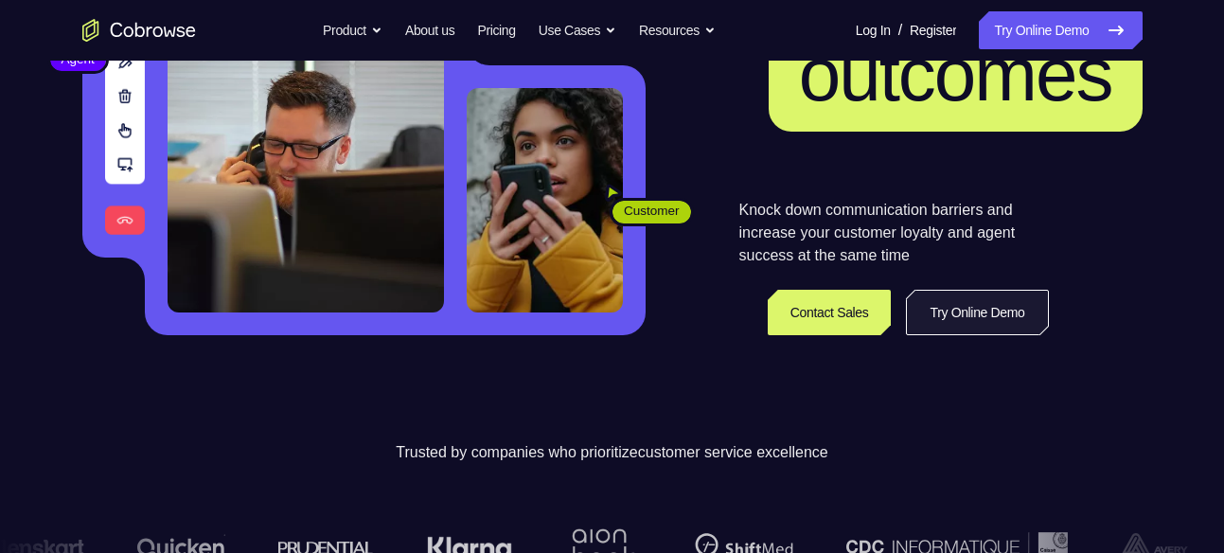
click at [977, 325] on link "Try Online Demo" at bounding box center [977, 312] width 142 height 45
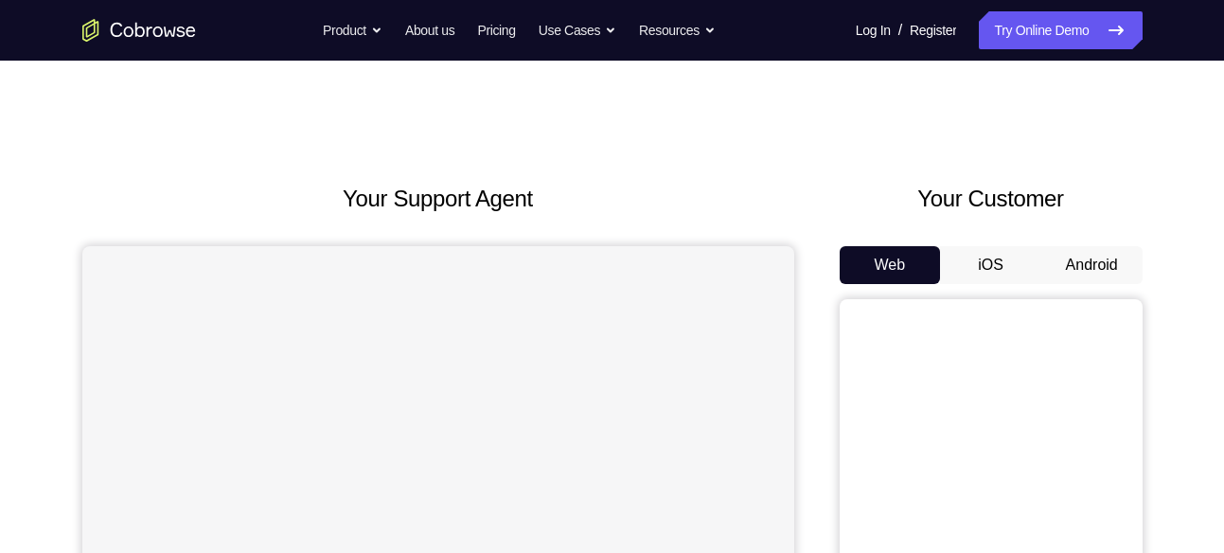
scroll to position [26, 0]
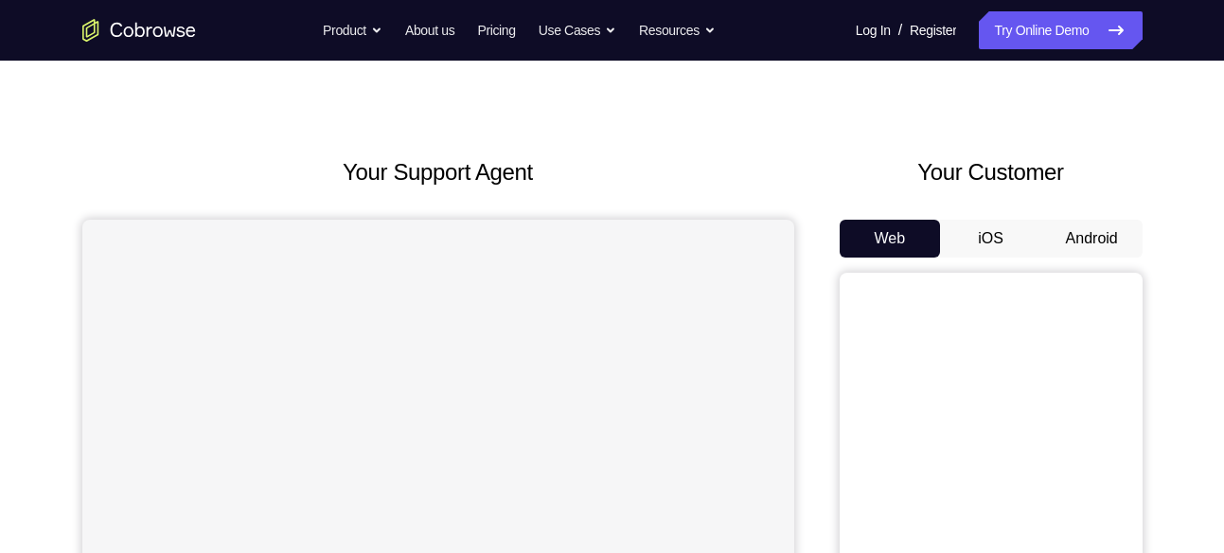
click at [1095, 238] on button "Android" at bounding box center [1091, 239] width 101 height 38
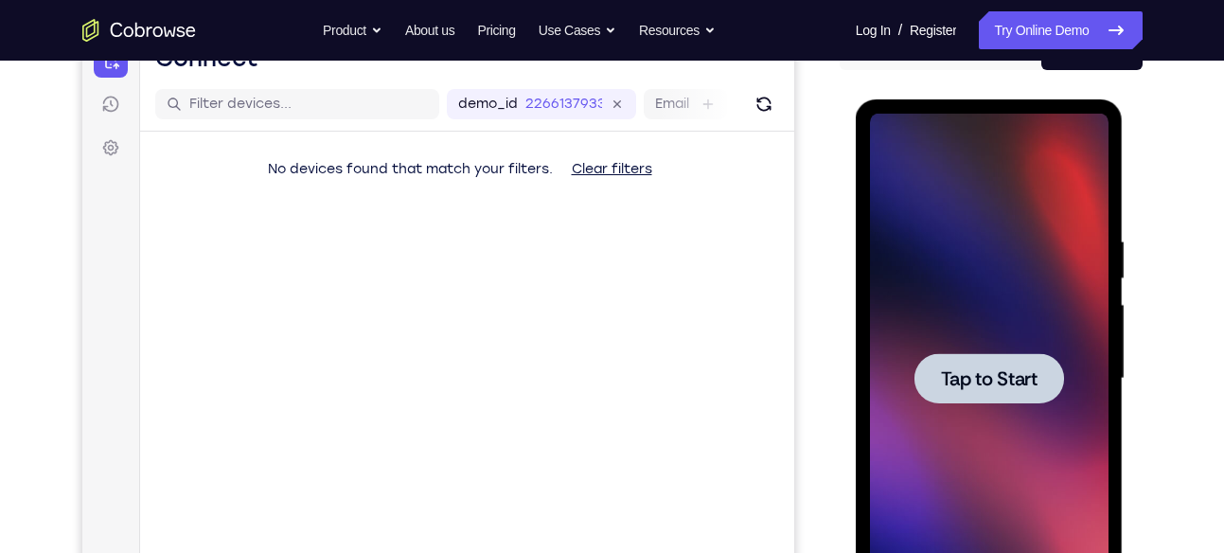
scroll to position [0, 0]
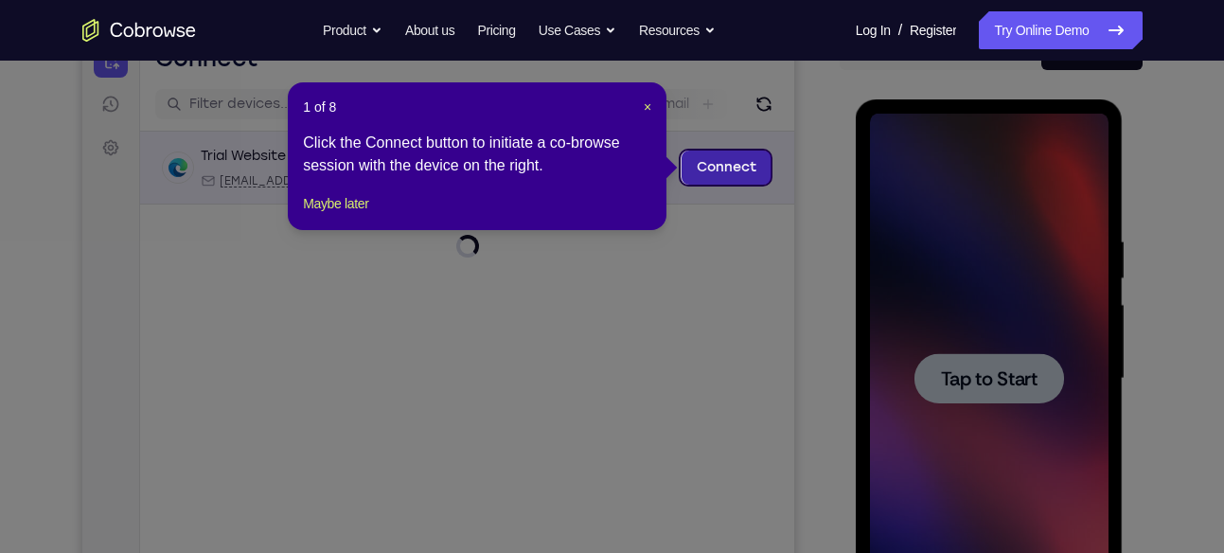
click at [705, 167] on link "Connect" at bounding box center [725, 167] width 90 height 34
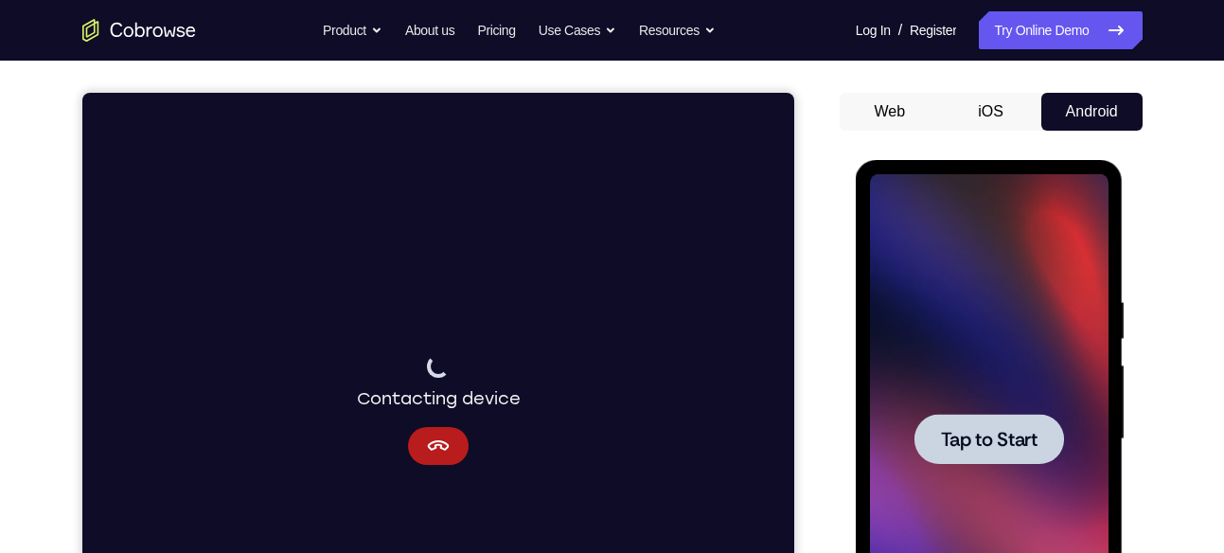
scroll to position [152, 0]
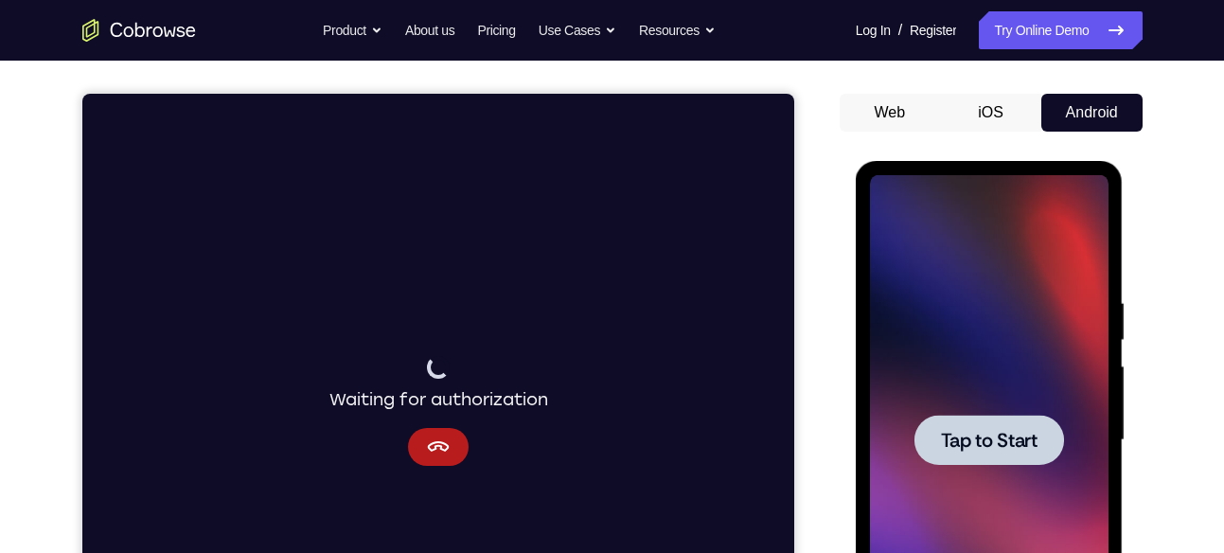
click at [967, 443] on span "Tap to Start" at bounding box center [989, 440] width 97 height 19
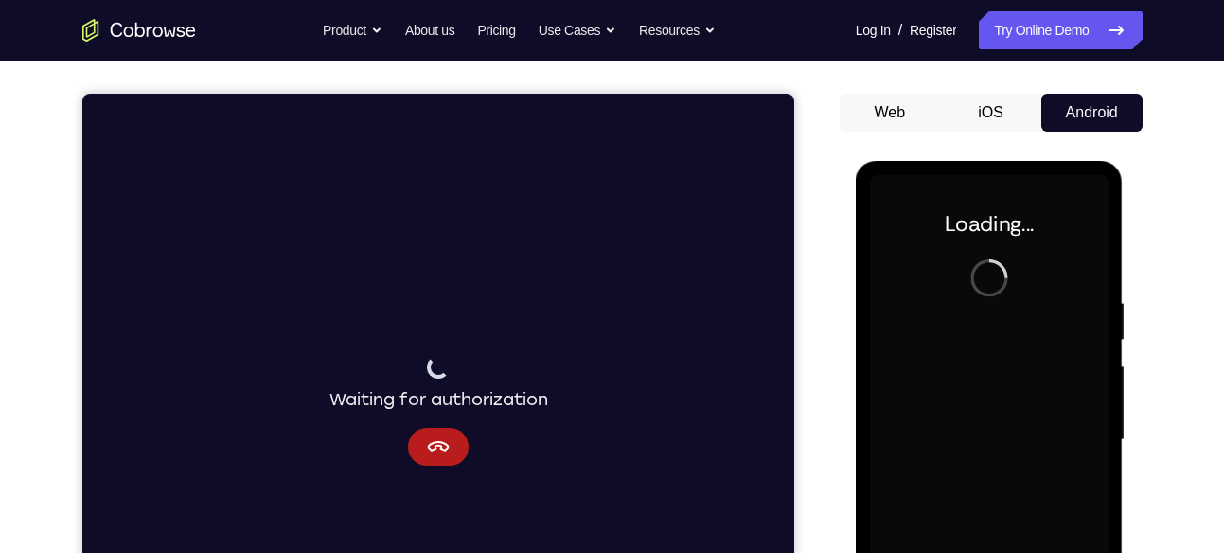
click at [967, 443] on div at bounding box center [989, 440] width 238 height 530
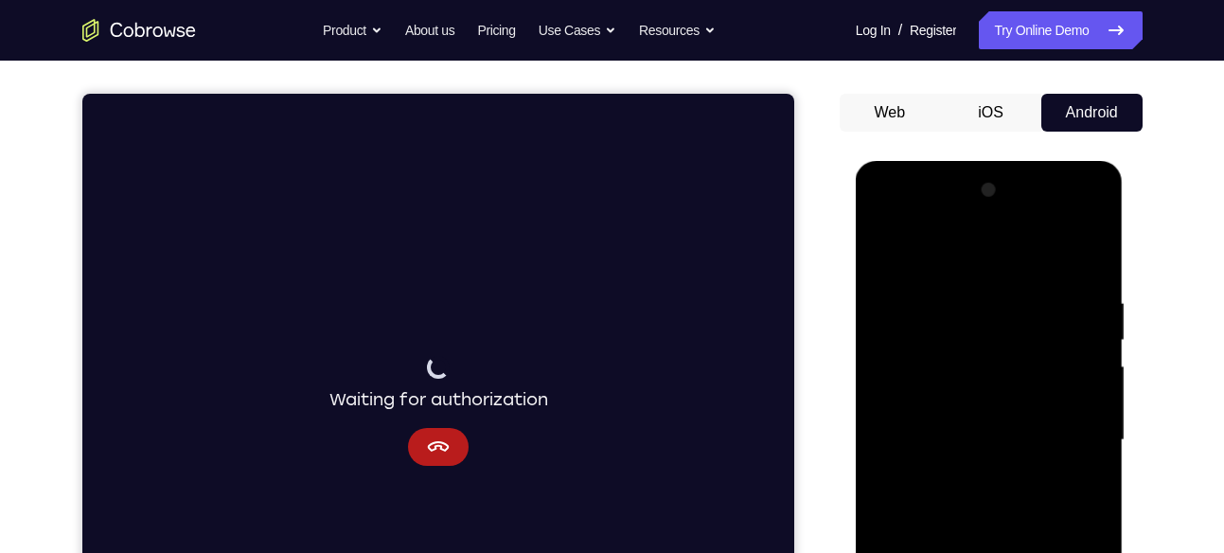
scroll to position [413, 0]
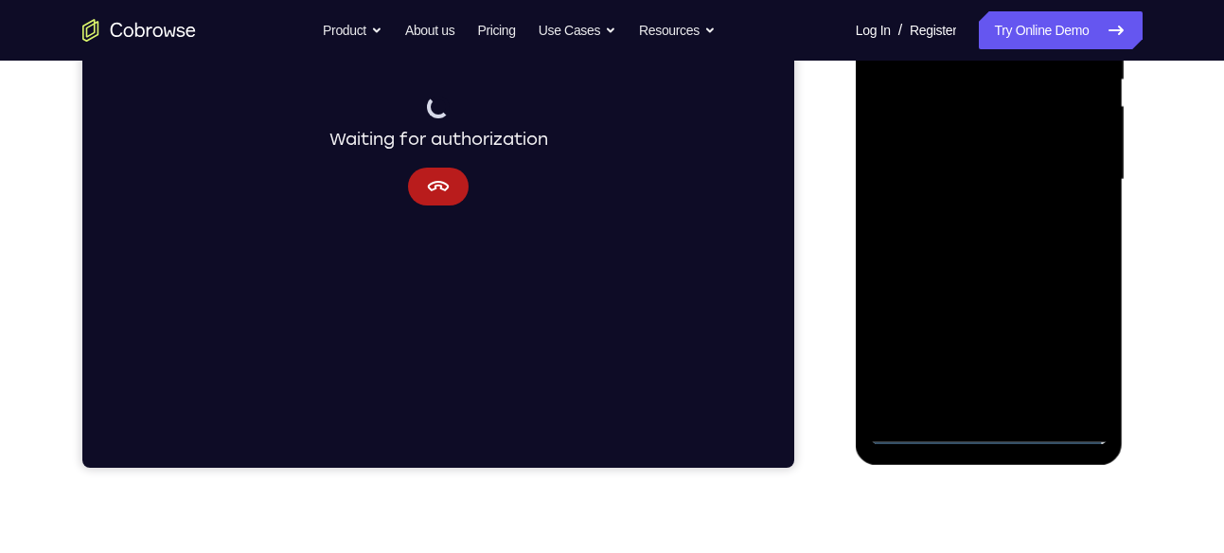
click at [992, 430] on div at bounding box center [989, 180] width 238 height 530
click at [1071, 343] on div at bounding box center [989, 180] width 238 height 530
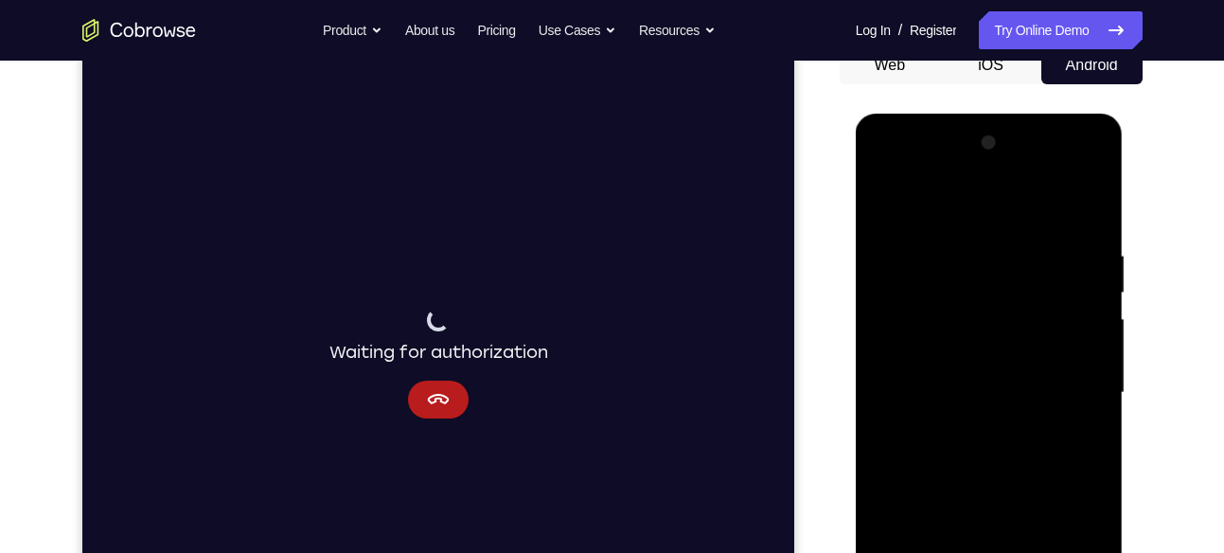
scroll to position [199, 0]
click at [887, 171] on div at bounding box center [989, 394] width 238 height 530
click at [1068, 382] on div at bounding box center [989, 394] width 238 height 530
click at [961, 429] on div at bounding box center [989, 394] width 238 height 530
click at [988, 353] on div at bounding box center [989, 394] width 238 height 530
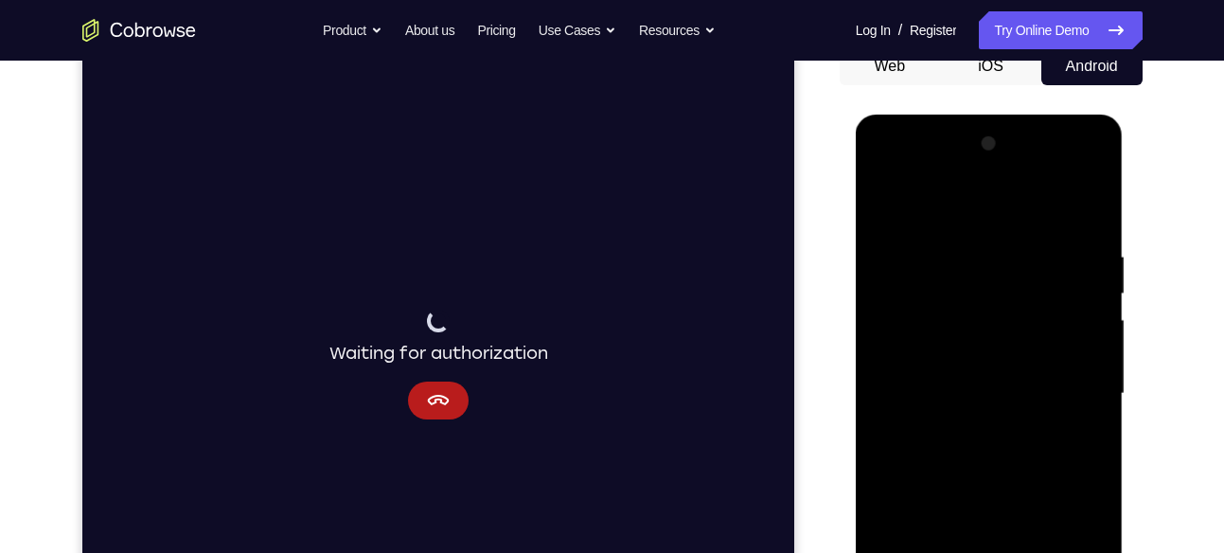
click at [1007, 352] on div at bounding box center [989, 394] width 238 height 530
click at [950, 381] on div at bounding box center [989, 394] width 238 height 530
click at [1047, 379] on div at bounding box center [989, 394] width 238 height 530
click at [988, 430] on div at bounding box center [989, 394] width 238 height 530
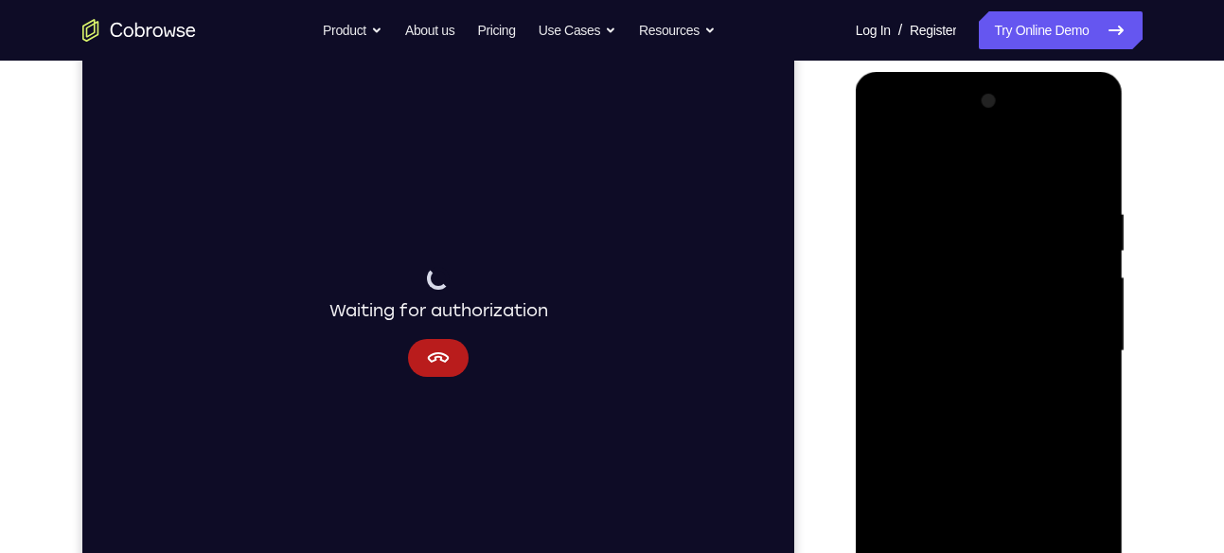
click at [1081, 317] on div at bounding box center [989, 351] width 238 height 530
click at [1032, 354] on div at bounding box center [989, 351] width 238 height 530
click at [955, 239] on div at bounding box center [989, 351] width 238 height 530
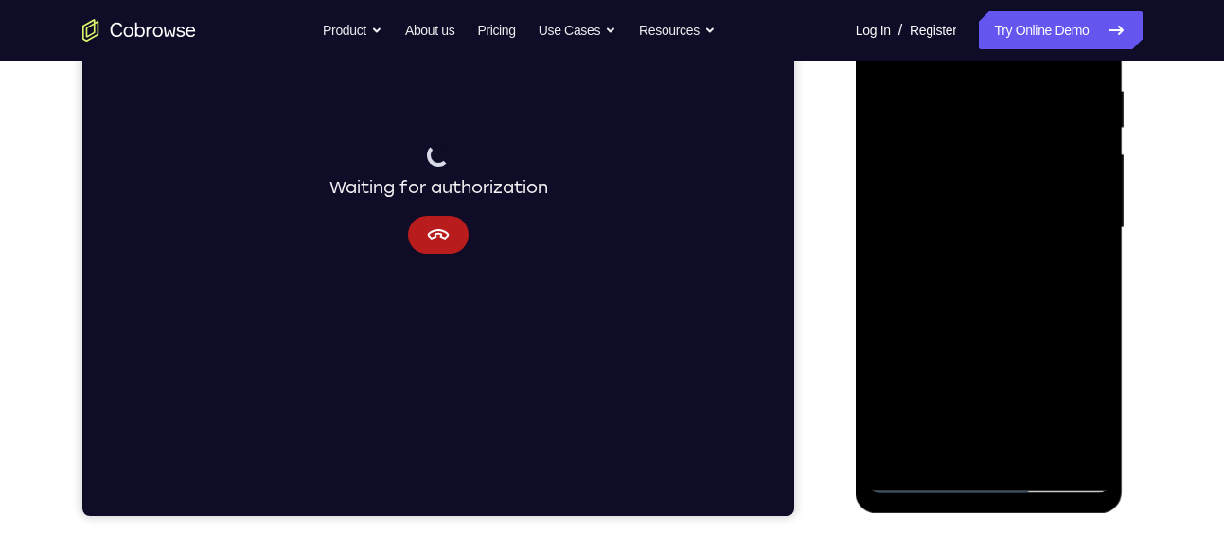
scroll to position [381, 0]
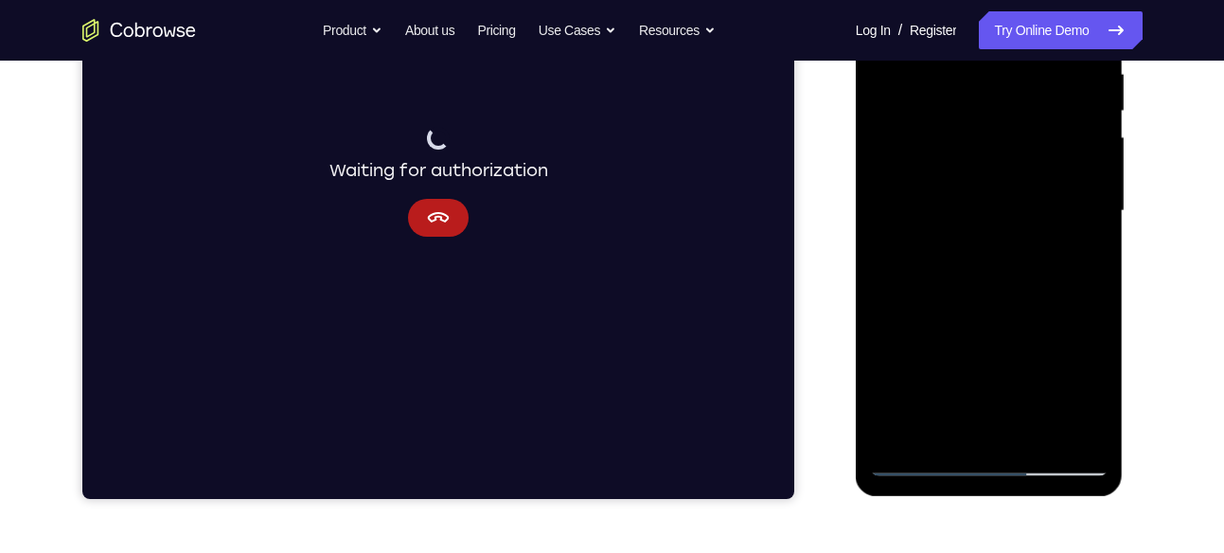
click at [1092, 429] on div at bounding box center [989, 211] width 238 height 530
click at [1035, 436] on div at bounding box center [989, 211] width 238 height 530
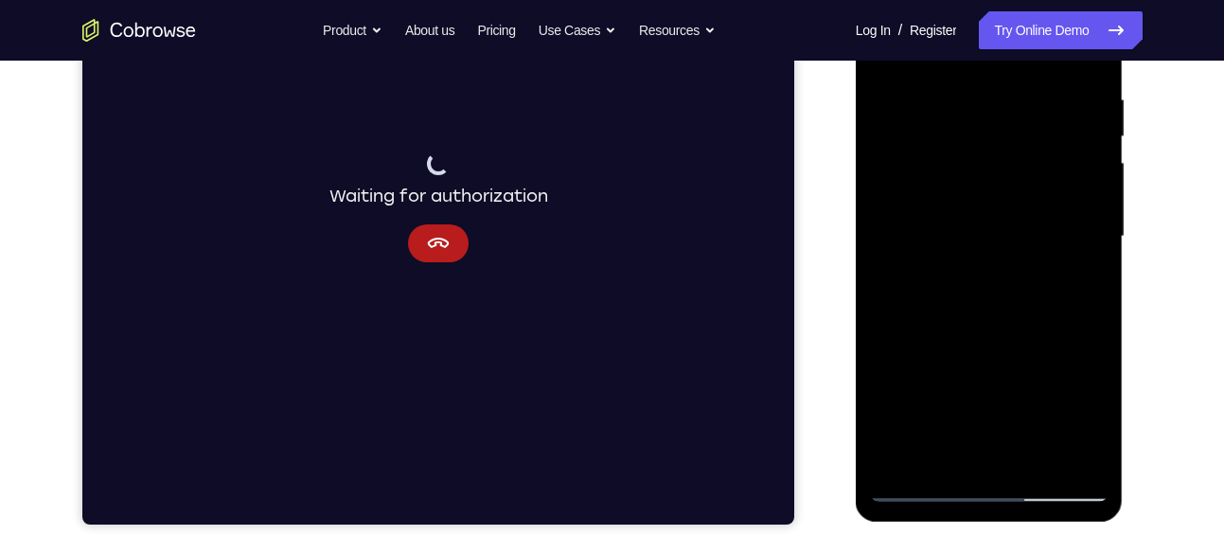
scroll to position [355, 0]
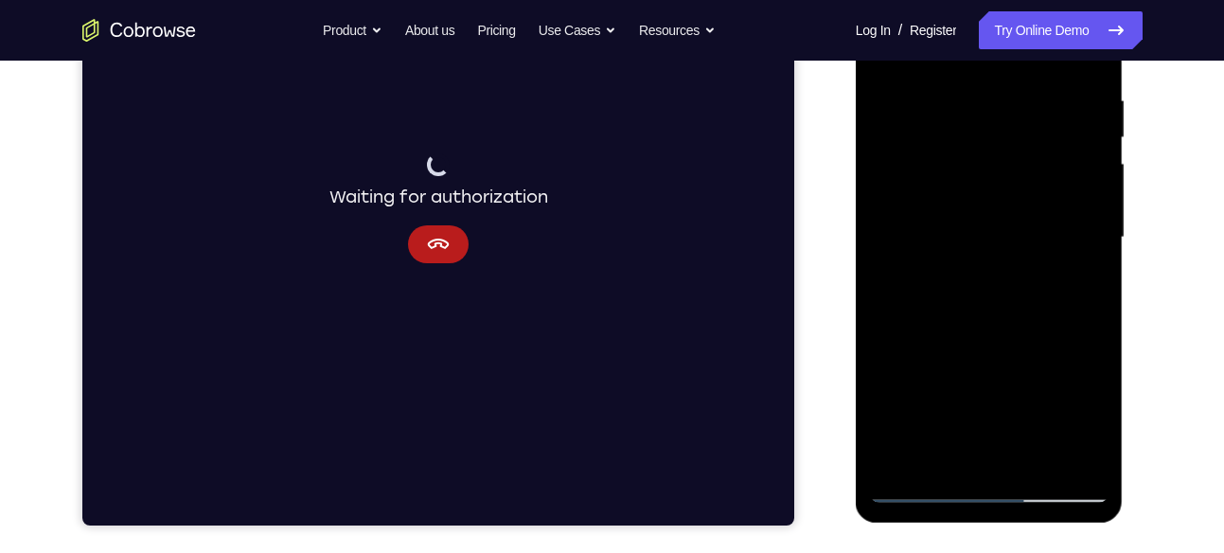
click at [996, 346] on div at bounding box center [989, 238] width 238 height 530
click at [1049, 220] on div at bounding box center [989, 238] width 238 height 530
click at [1084, 282] on div at bounding box center [989, 238] width 238 height 530
click at [1078, 285] on div at bounding box center [989, 238] width 238 height 530
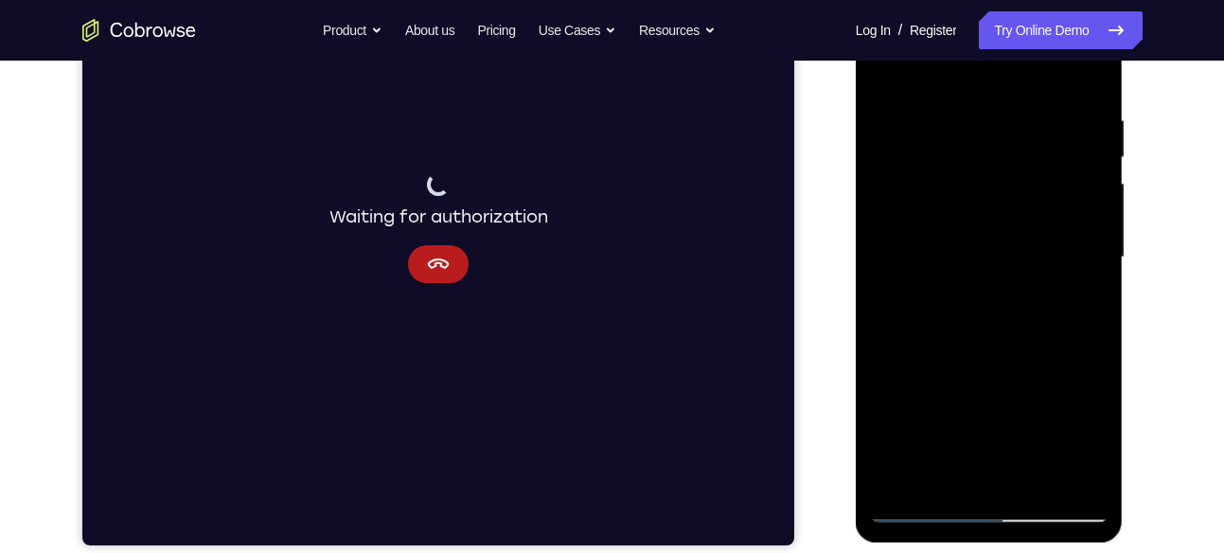
scroll to position [332, 0]
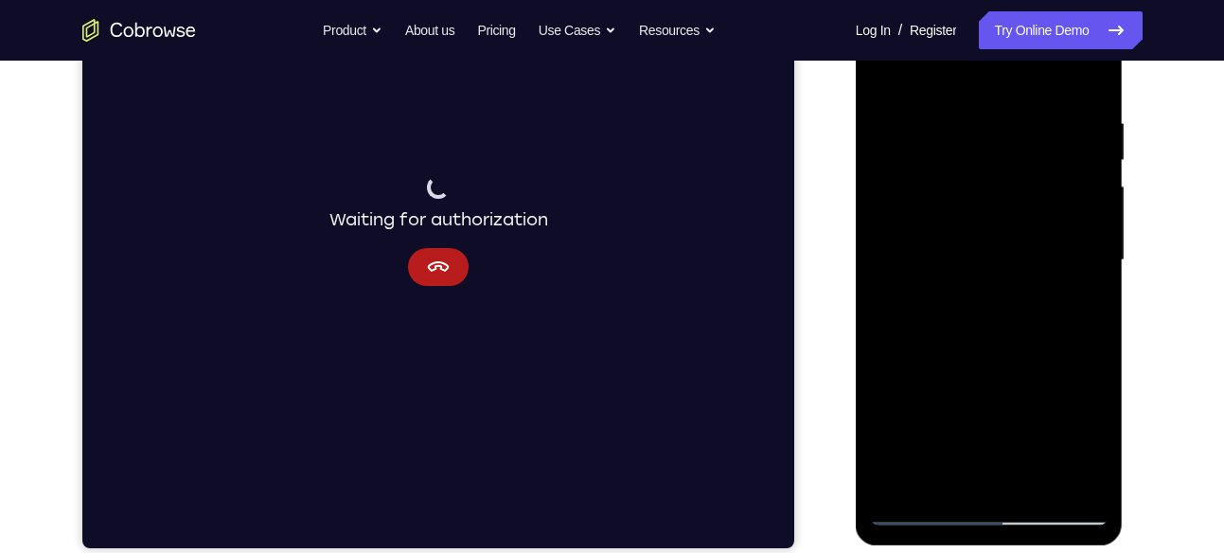
click at [969, 223] on div at bounding box center [989, 260] width 238 height 530
click at [1014, 385] on div at bounding box center [989, 260] width 238 height 530
click at [1075, 306] on div at bounding box center [989, 260] width 238 height 530
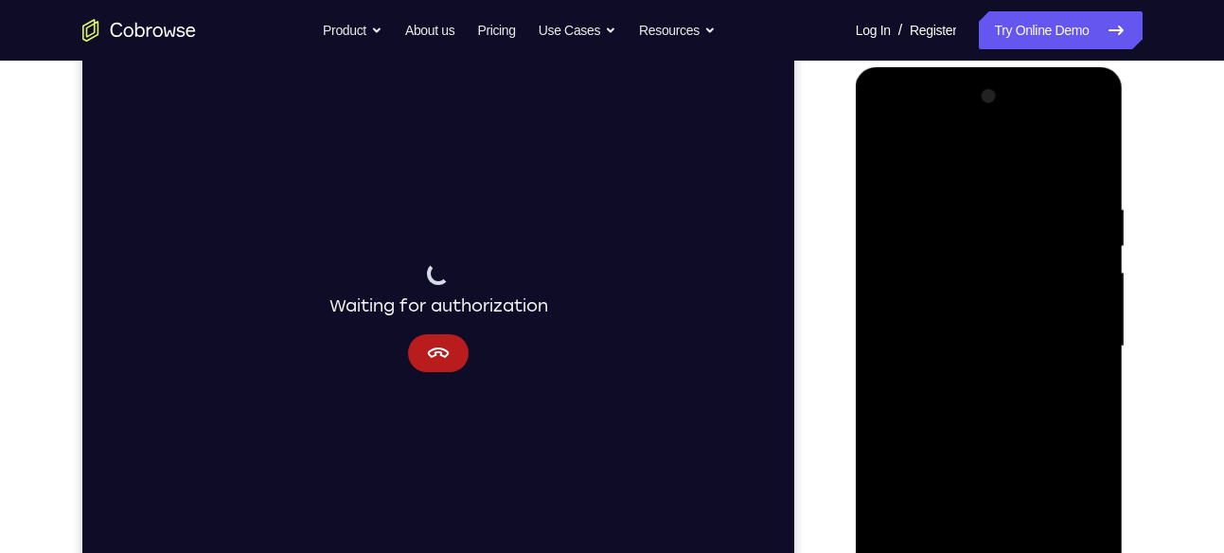
scroll to position [245, 0]
drag, startPoint x: 1045, startPoint y: 216, endPoint x: 1062, endPoint y: 320, distance: 105.5
click at [1062, 320] on div at bounding box center [989, 347] width 238 height 530
drag, startPoint x: 1009, startPoint y: 212, endPoint x: 1019, endPoint y: 309, distance: 97.1
click at [1019, 309] on div at bounding box center [989, 347] width 238 height 530
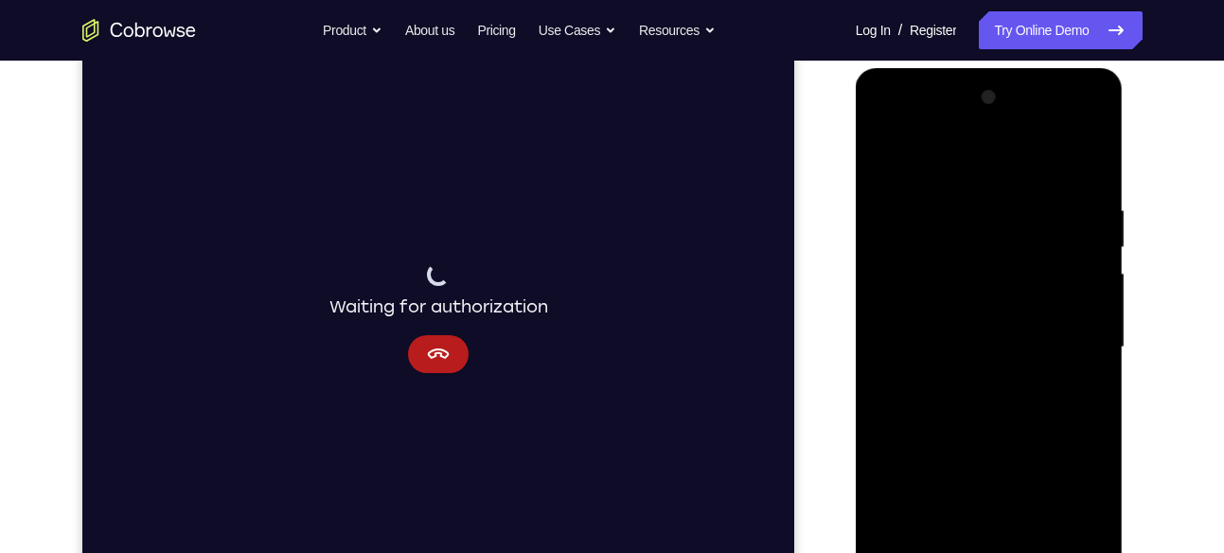
drag, startPoint x: 1070, startPoint y: 246, endPoint x: 1079, endPoint y: 324, distance: 78.1
click at [1079, 324] on div at bounding box center [989, 347] width 238 height 530
drag, startPoint x: 1022, startPoint y: 290, endPoint x: 1022, endPoint y: 233, distance: 56.8
click at [1022, 233] on div at bounding box center [989, 347] width 238 height 530
drag, startPoint x: 969, startPoint y: 314, endPoint x: 1032, endPoint y: 295, distance: 66.2
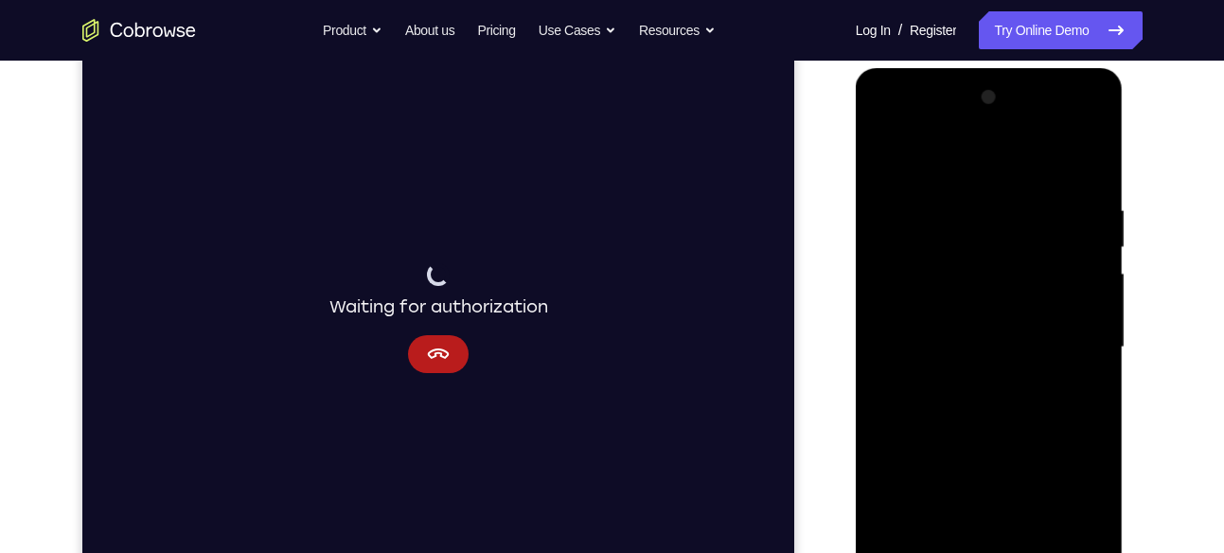
click at [1032, 295] on div at bounding box center [989, 347] width 238 height 530
drag, startPoint x: 1049, startPoint y: 279, endPoint x: 1051, endPoint y: 204, distance: 74.8
click at [1051, 204] on div at bounding box center [989, 347] width 238 height 530
drag, startPoint x: 1051, startPoint y: 204, endPoint x: 1059, endPoint y: 314, distance: 110.0
click at [1059, 314] on div at bounding box center [989, 347] width 238 height 530
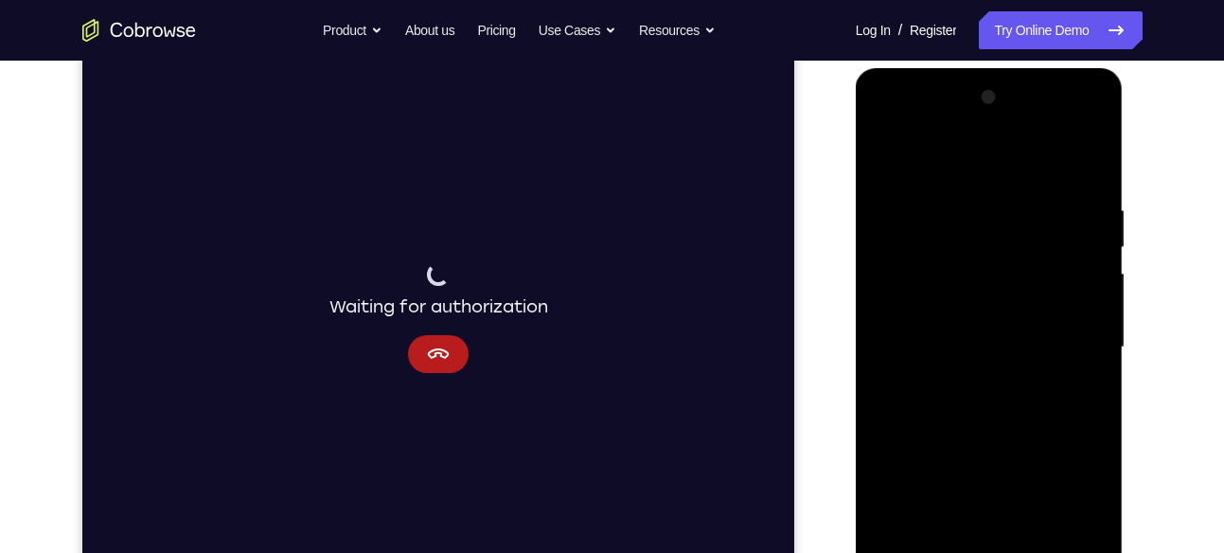
click at [908, 206] on div at bounding box center [989, 347] width 238 height 530
click at [975, 208] on div at bounding box center [989, 347] width 238 height 530
click at [881, 158] on div at bounding box center [989, 347] width 238 height 530
click at [1011, 334] on div at bounding box center [989, 347] width 238 height 530
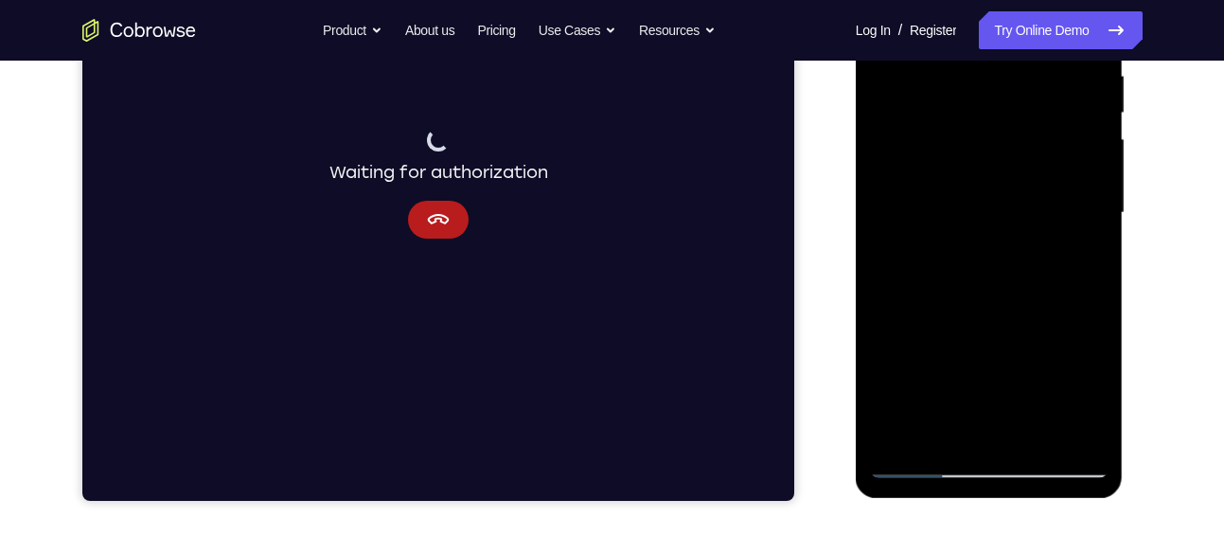
scroll to position [381, 0]
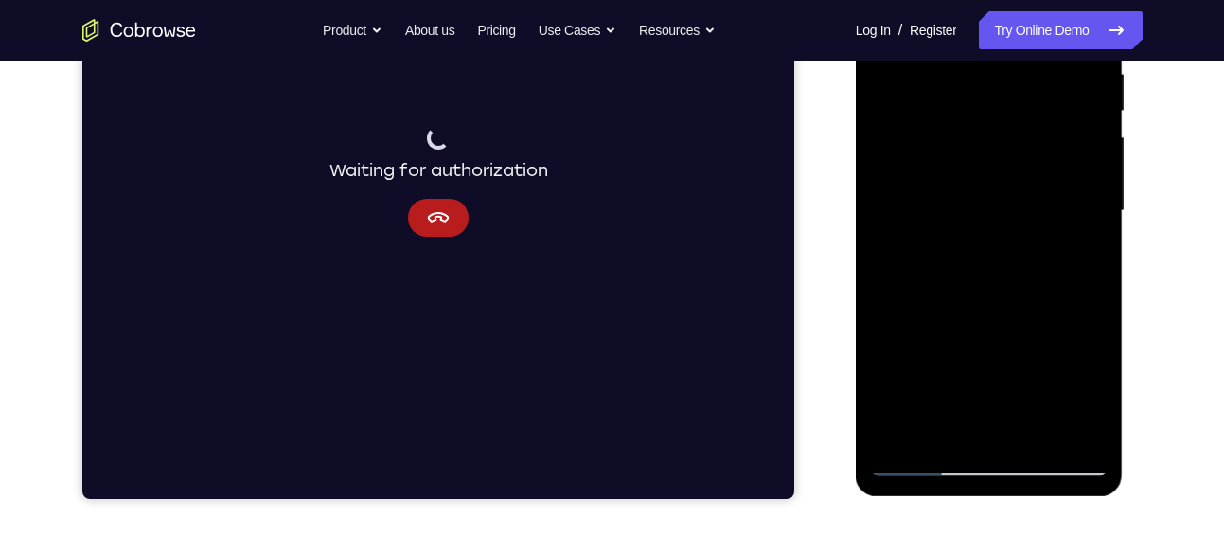
click at [949, 427] on div at bounding box center [989, 211] width 238 height 530
click at [1077, 258] on div at bounding box center [989, 211] width 238 height 530
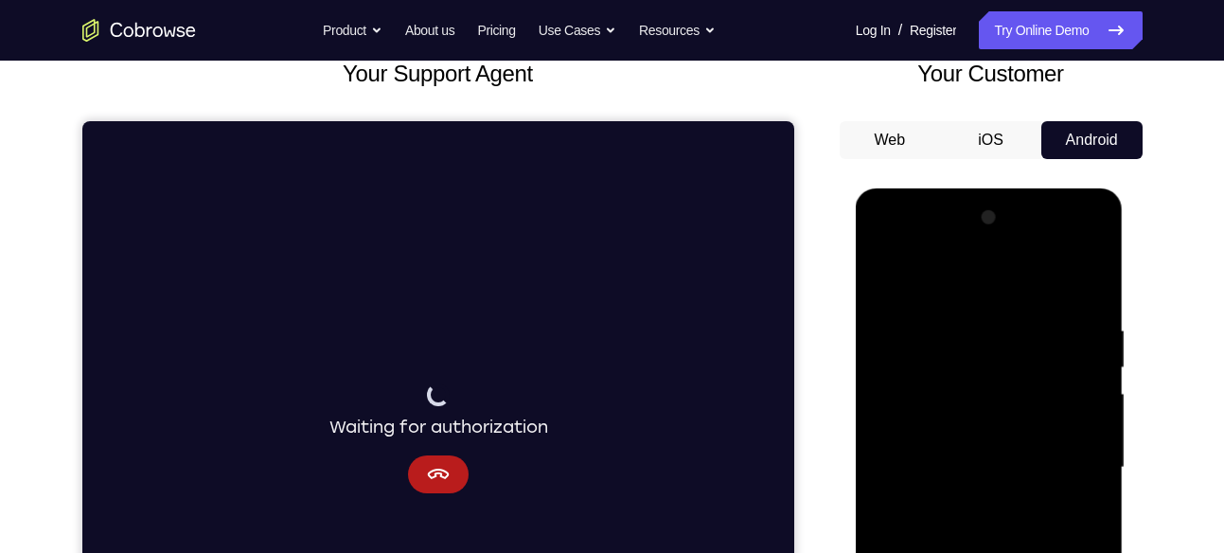
scroll to position [124, 0]
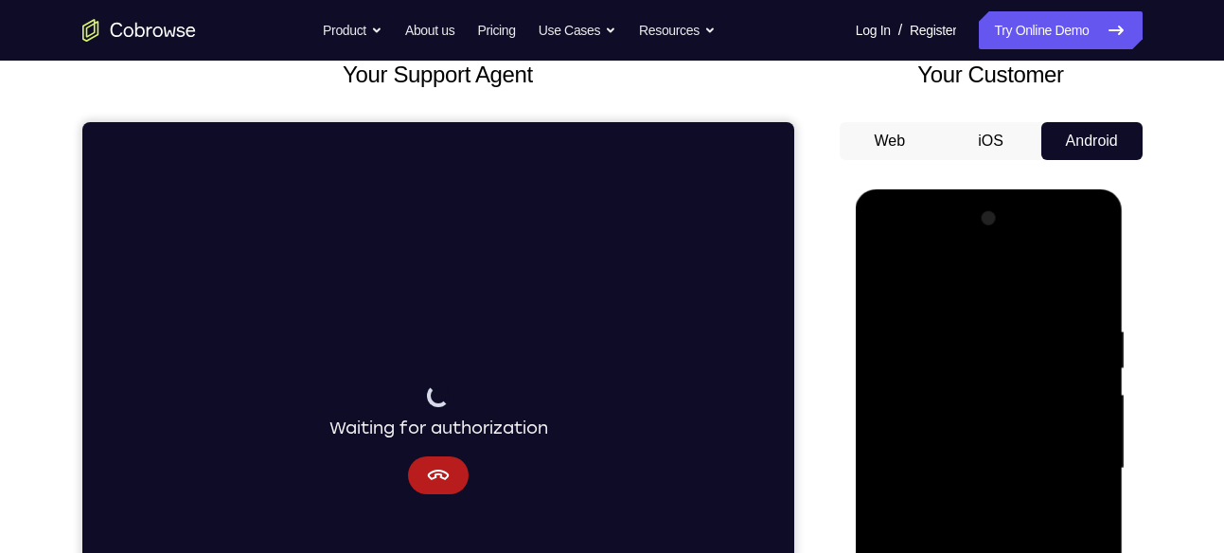
click at [886, 286] on div at bounding box center [989, 468] width 238 height 530
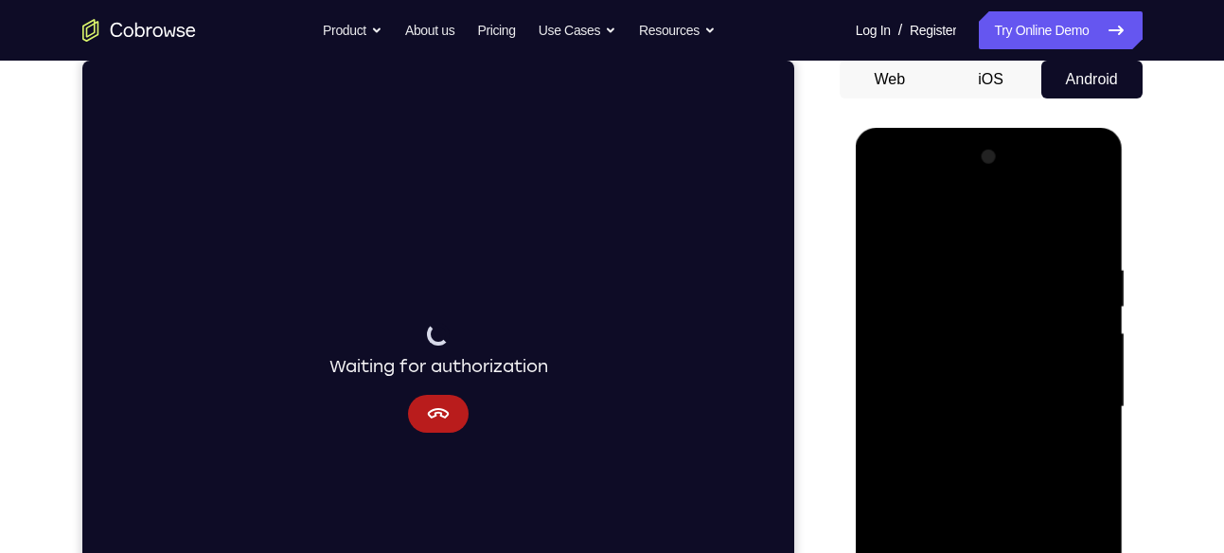
scroll to position [178, 0]
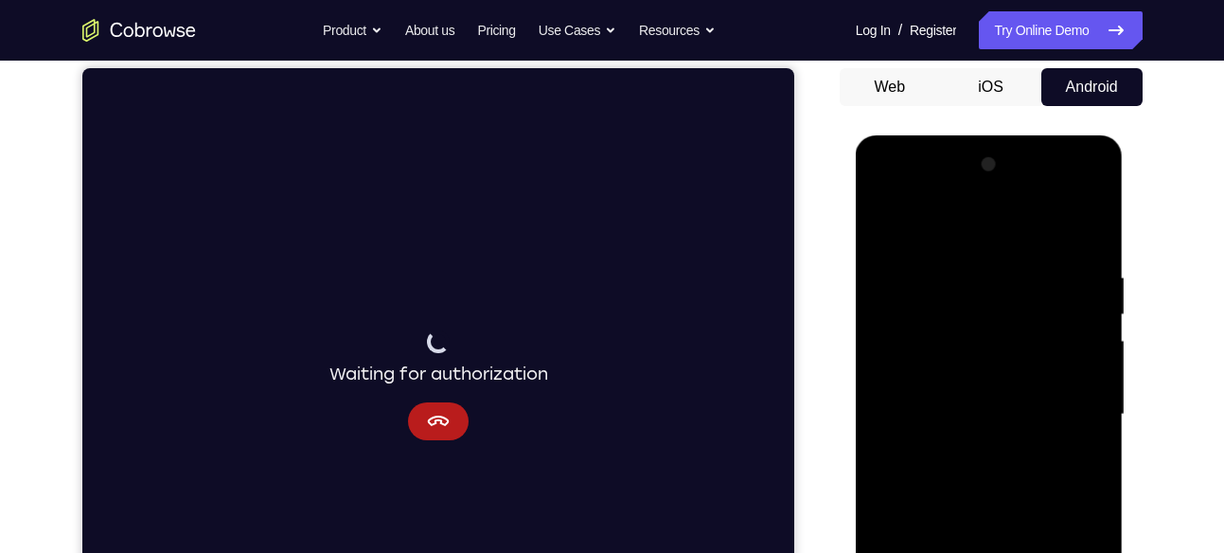
click at [890, 224] on div at bounding box center [989, 415] width 238 height 530
drag, startPoint x: 1083, startPoint y: 259, endPoint x: 900, endPoint y: 275, distance: 183.3
click at [900, 275] on div at bounding box center [989, 415] width 238 height 530
drag, startPoint x: 923, startPoint y: 268, endPoint x: 1127, endPoint y: 250, distance: 205.2
click at [1125, 250] on html "Online web based iOS Simulators and Android Emulators. Run iPhone, iPad, Mobile…" at bounding box center [990, 419] width 270 height 568
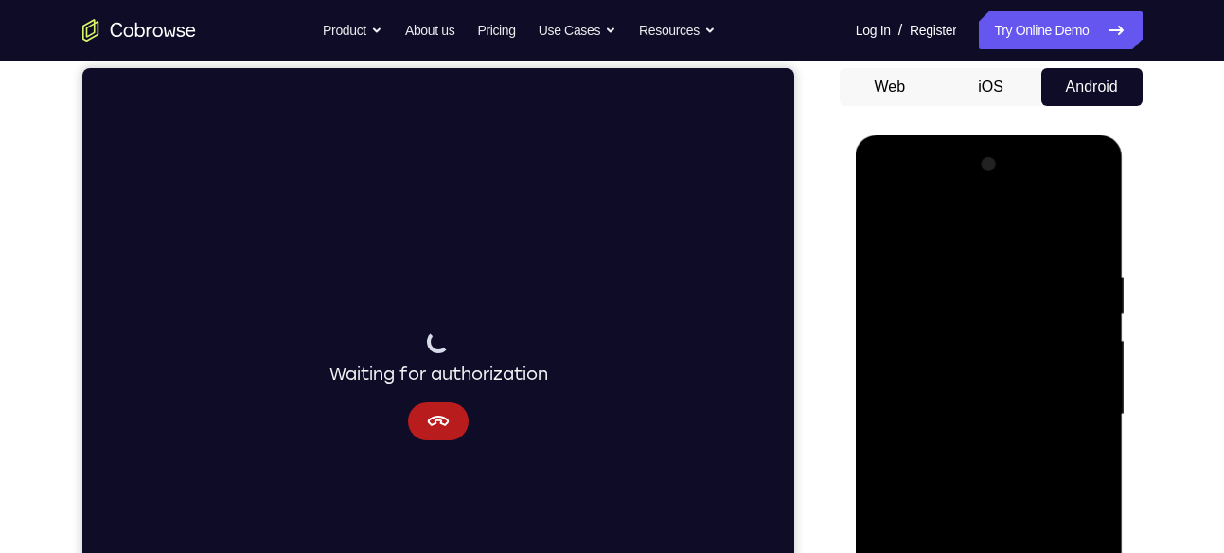
click at [978, 263] on div at bounding box center [989, 415] width 238 height 530
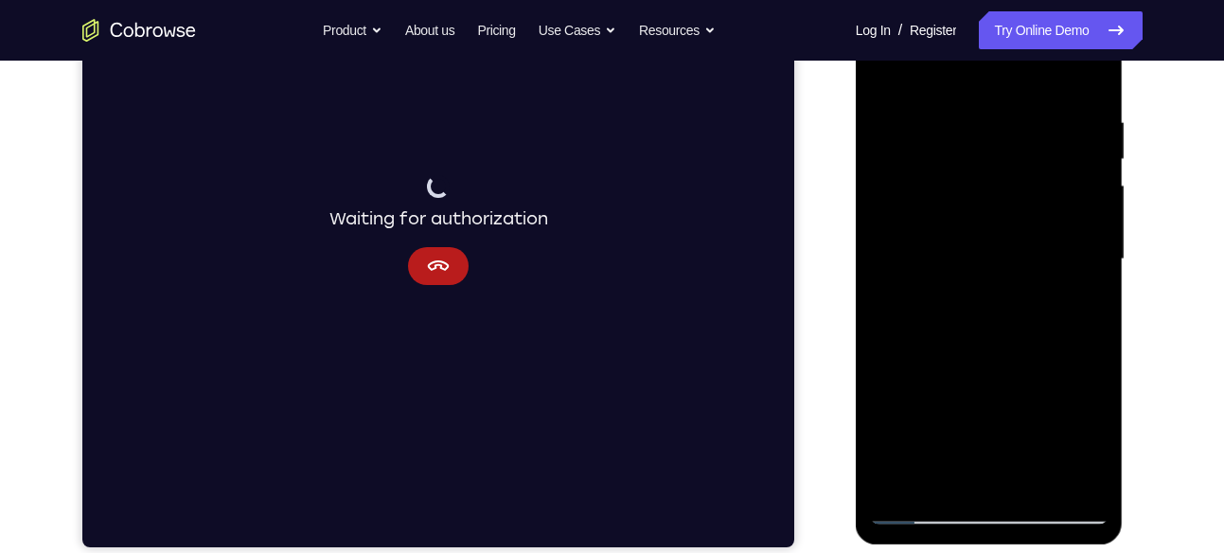
scroll to position [331, 0]
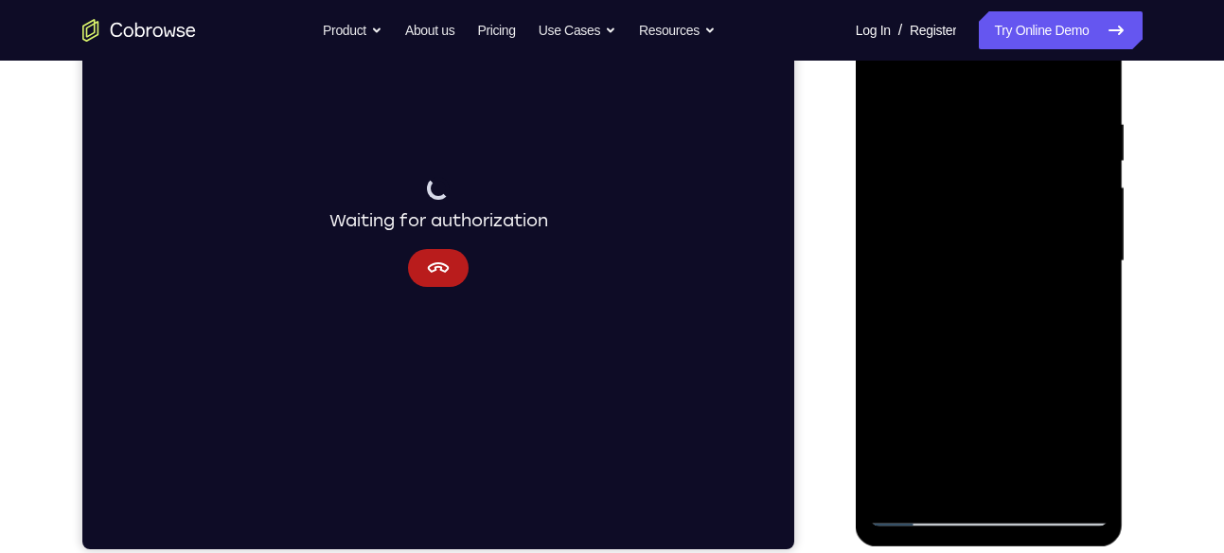
click at [1063, 478] on div at bounding box center [989, 261] width 238 height 530
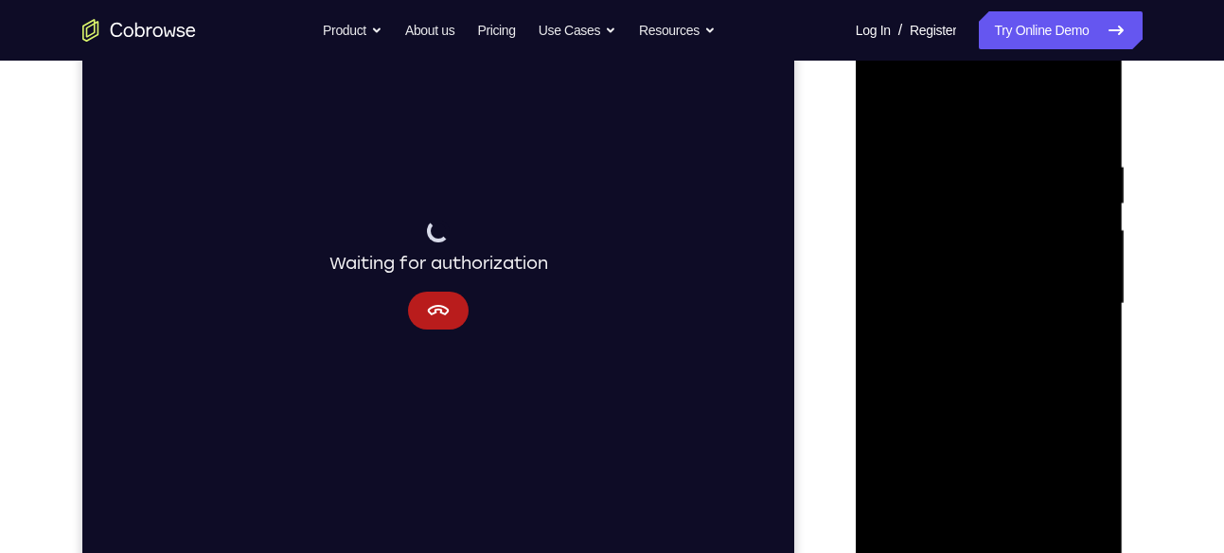
scroll to position [287, 0]
click at [1065, 520] on div at bounding box center [989, 306] width 238 height 530
click at [1085, 118] on div at bounding box center [989, 306] width 238 height 530
click at [963, 144] on div at bounding box center [989, 306] width 238 height 530
click at [910, 384] on div at bounding box center [989, 306] width 238 height 530
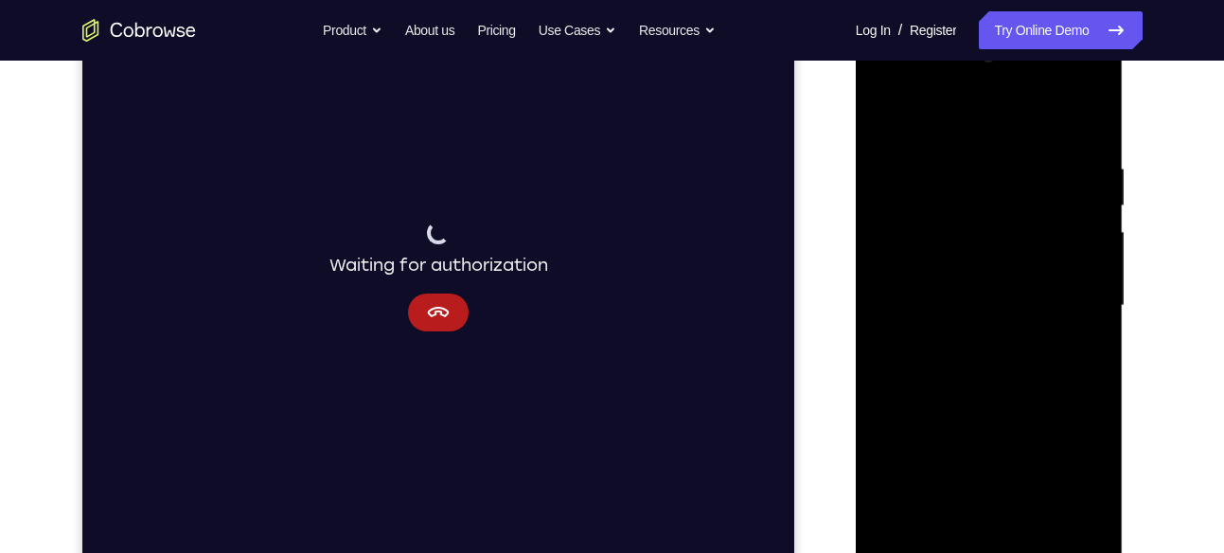
click at [908, 425] on div at bounding box center [989, 306] width 238 height 530
click at [878, 204] on div at bounding box center [989, 306] width 238 height 530
click at [929, 427] on div at bounding box center [989, 306] width 238 height 530
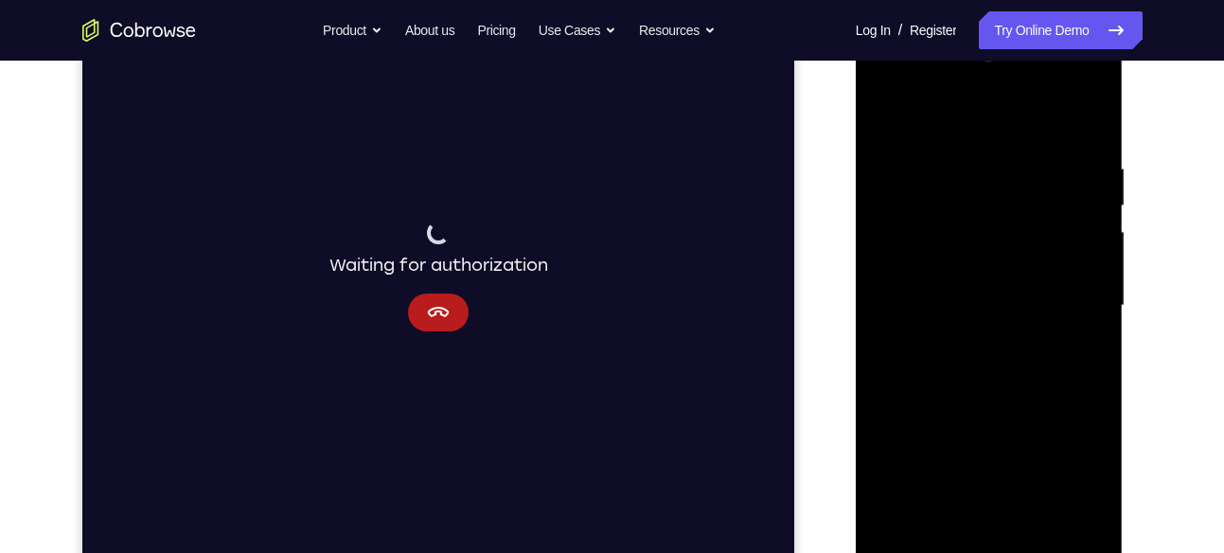
click at [901, 381] on div at bounding box center [989, 306] width 238 height 530
click at [908, 379] on div at bounding box center [989, 306] width 238 height 530
click at [900, 425] on div at bounding box center [989, 306] width 238 height 530
click at [1085, 121] on div at bounding box center [989, 306] width 238 height 530
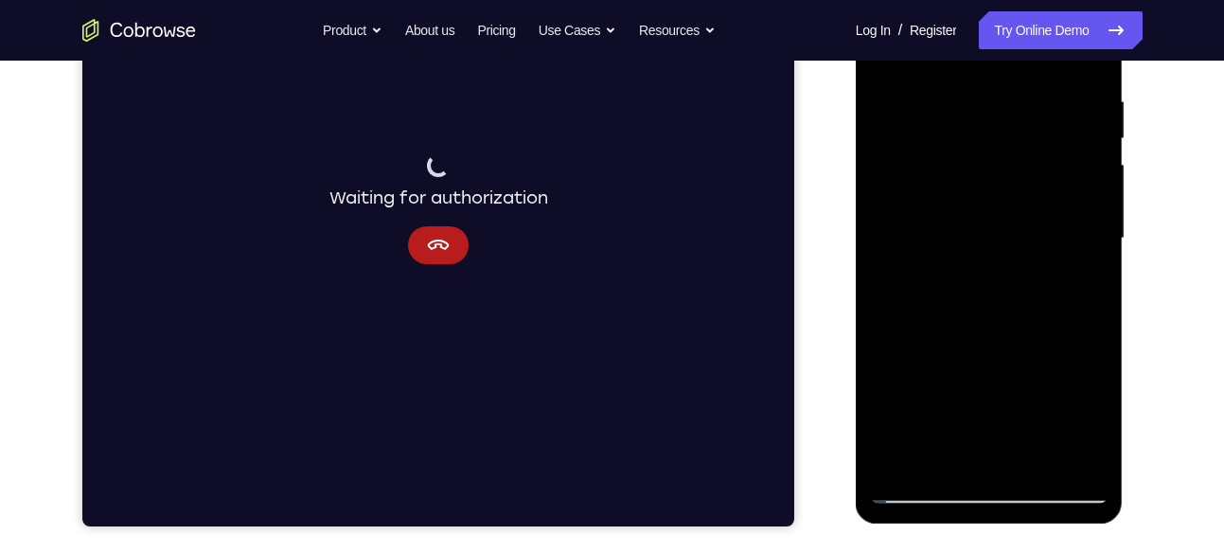
click at [1036, 460] on div at bounding box center [989, 239] width 238 height 530
click at [963, 237] on div at bounding box center [989, 239] width 238 height 530
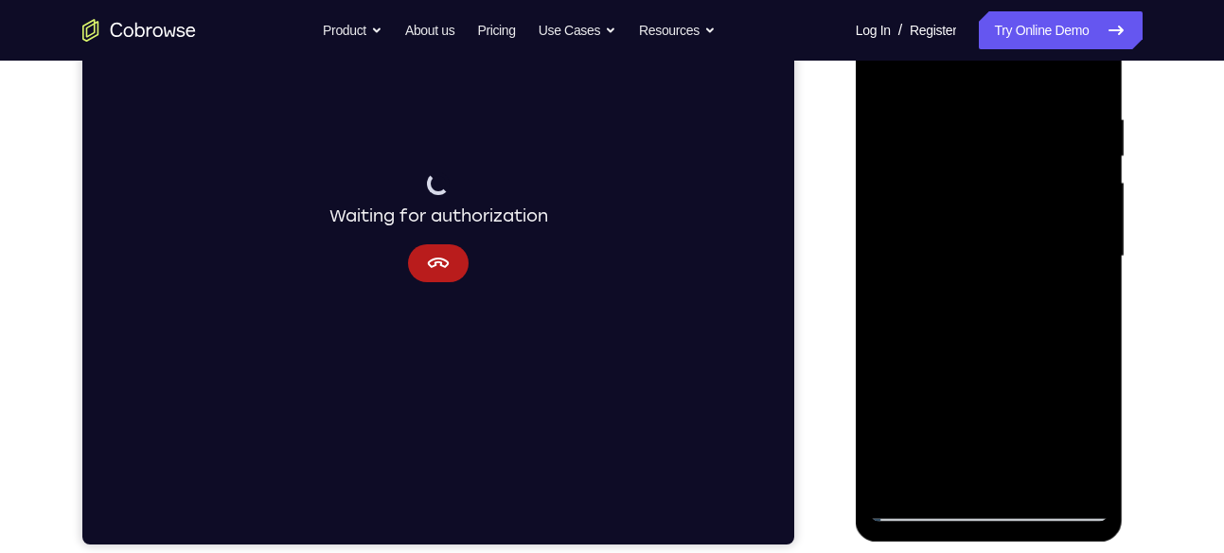
scroll to position [238, 0]
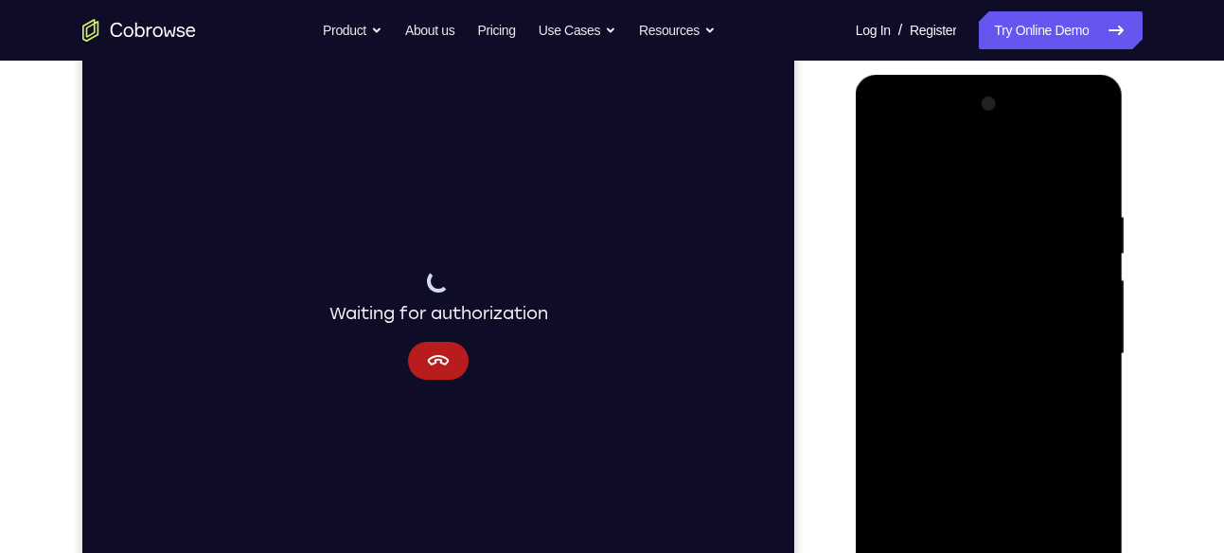
click at [882, 163] on div at bounding box center [989, 354] width 238 height 530
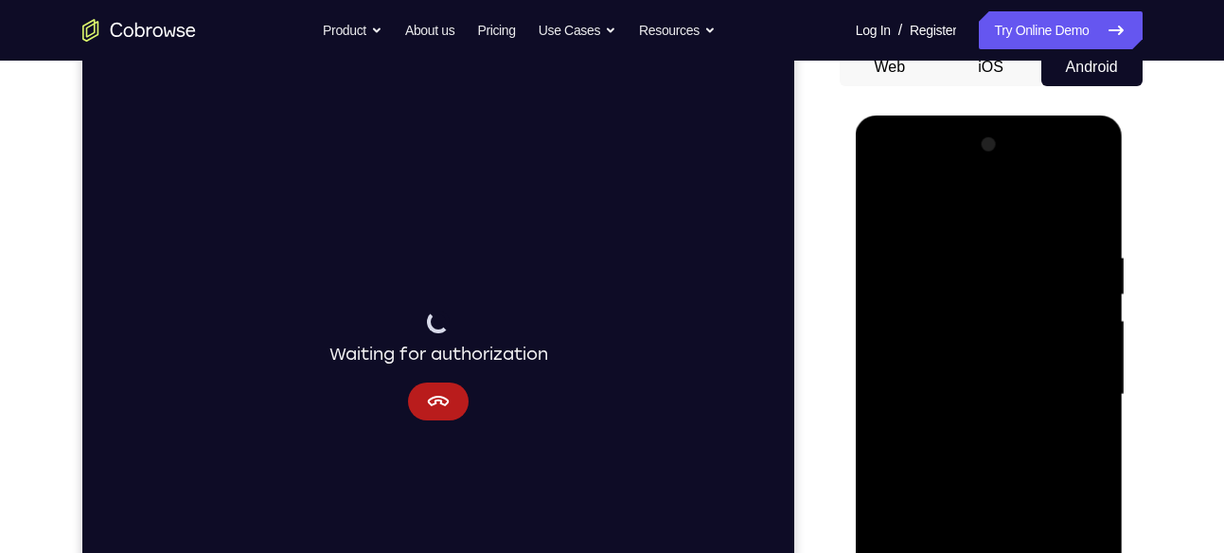
scroll to position [197, 0]
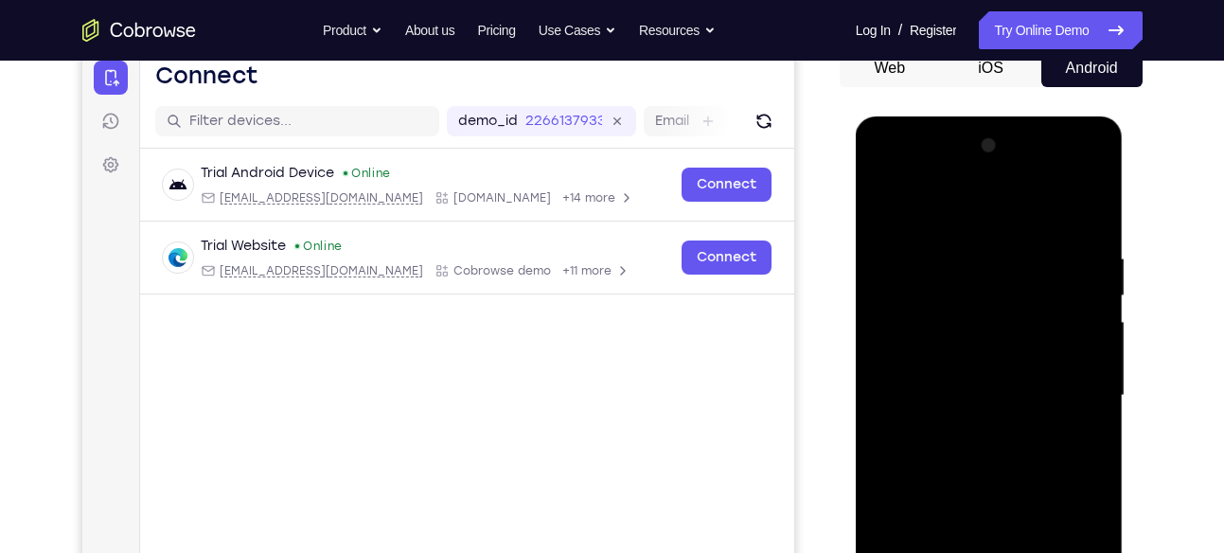
drag, startPoint x: 1079, startPoint y: 309, endPoint x: 957, endPoint y: 309, distance: 122.1
click at [957, 309] on div at bounding box center [989, 396] width 238 height 530
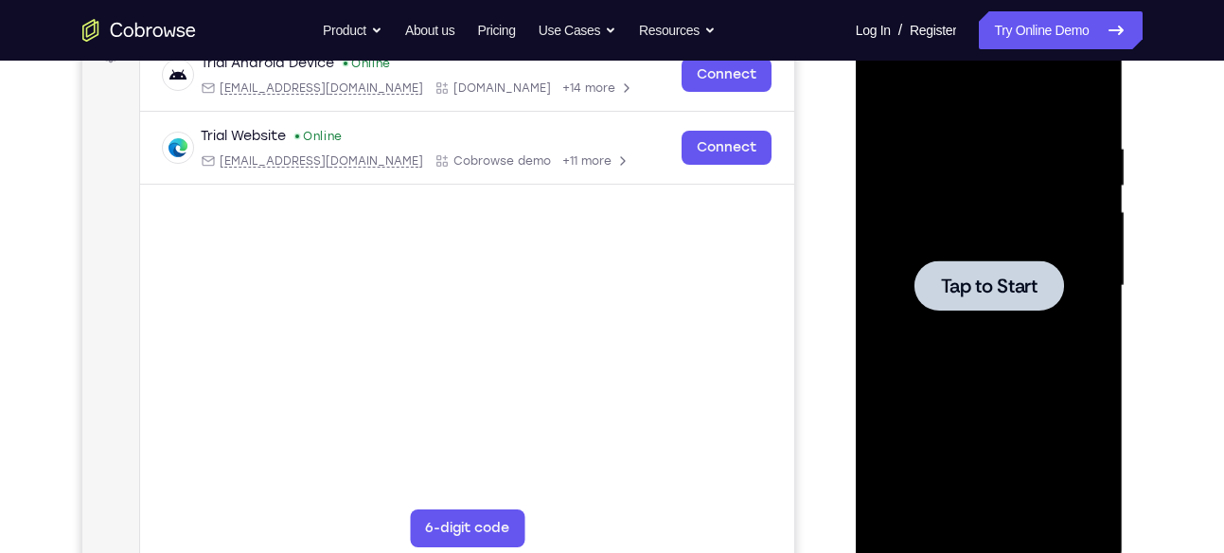
scroll to position [354, 0]
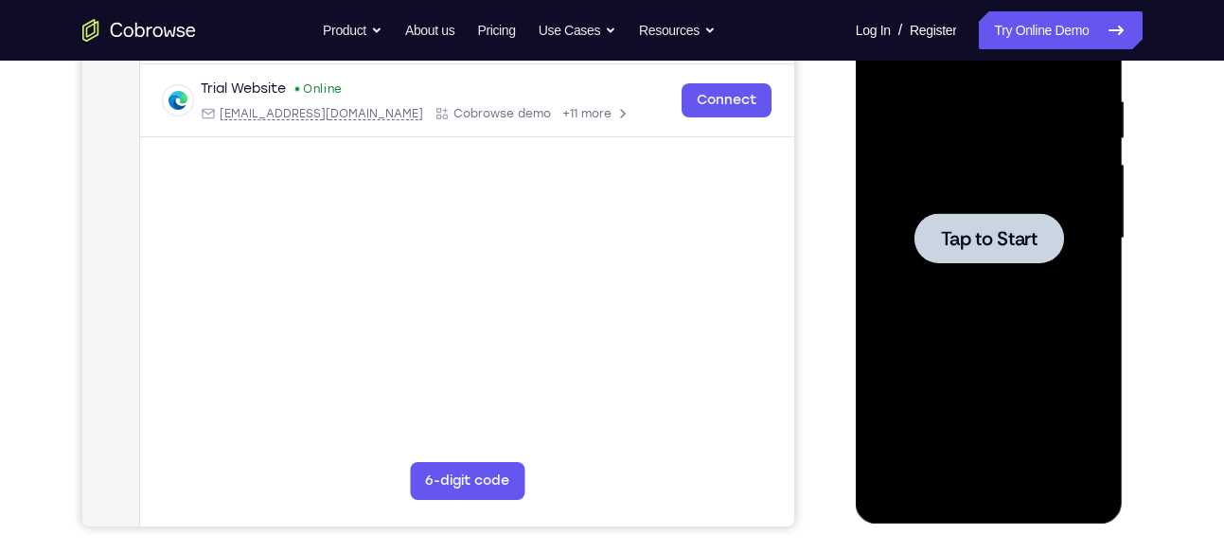
click at [1019, 223] on div at bounding box center [989, 238] width 150 height 50
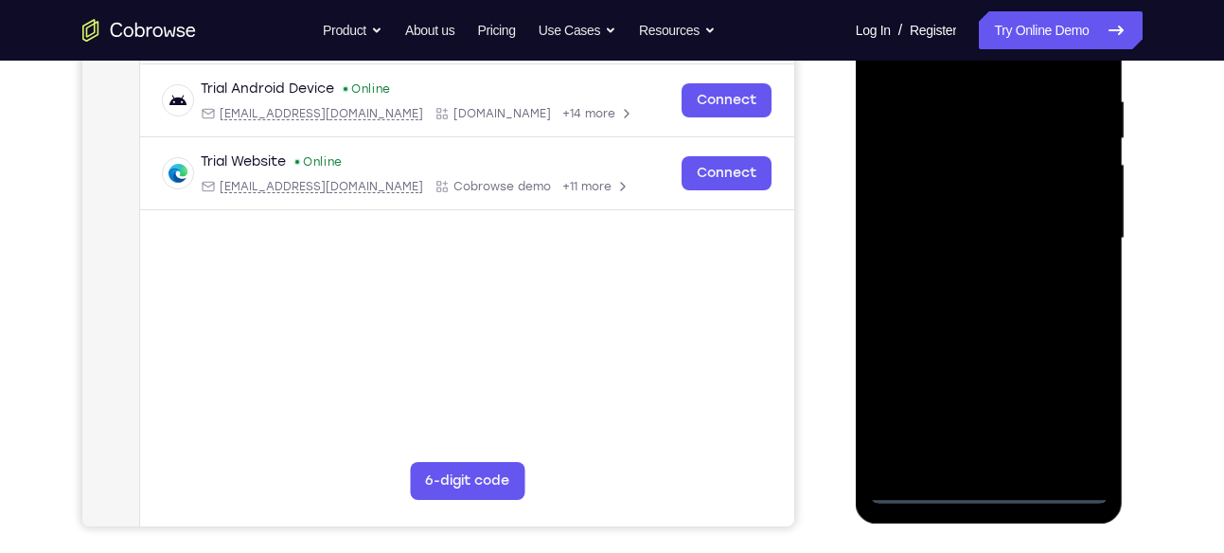
click at [989, 487] on div at bounding box center [989, 239] width 238 height 530
click at [1084, 411] on div at bounding box center [989, 239] width 238 height 530
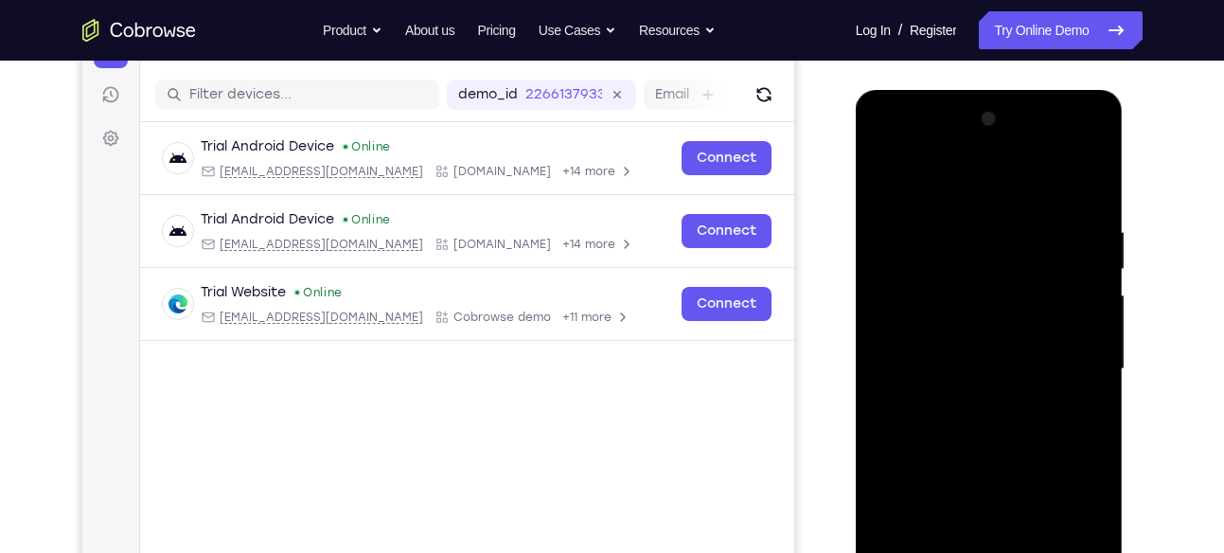
scroll to position [230, 0]
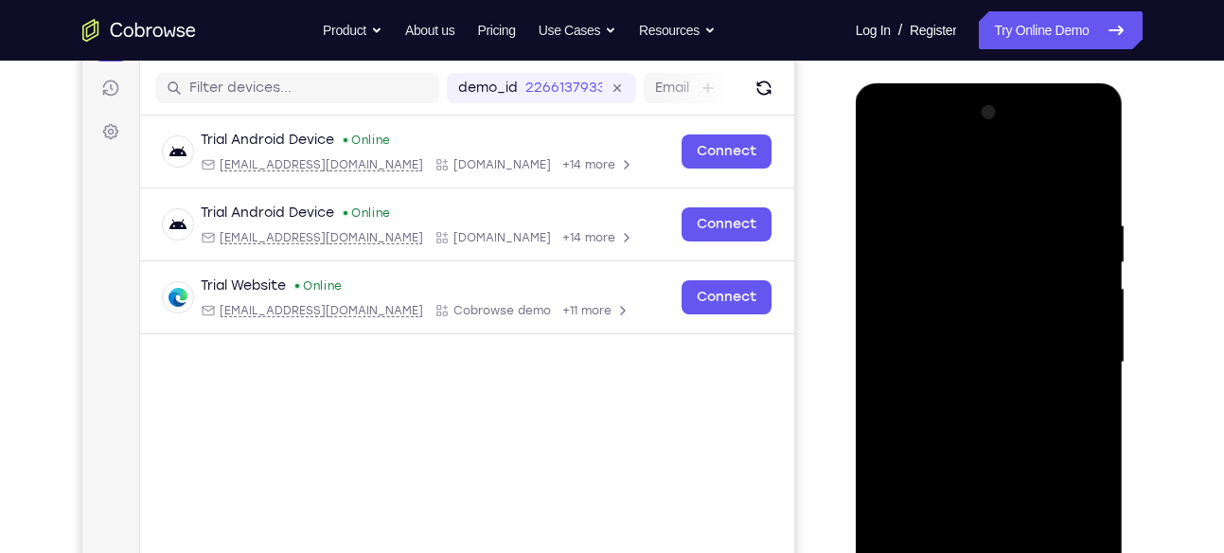
click at [886, 138] on div at bounding box center [989, 362] width 238 height 530
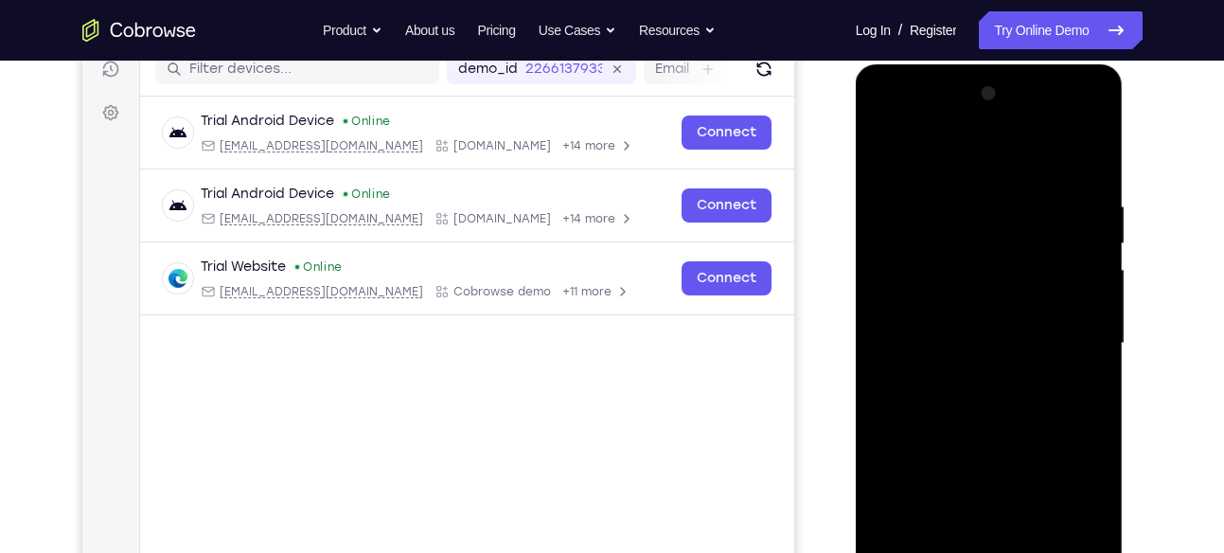
scroll to position [250, 0]
click at [913, 279] on div at bounding box center [989, 343] width 238 height 530
click at [985, 344] on div at bounding box center [989, 343] width 238 height 530
click at [971, 331] on div at bounding box center [989, 343] width 238 height 530
click at [1084, 328] on div at bounding box center [989, 343] width 238 height 530
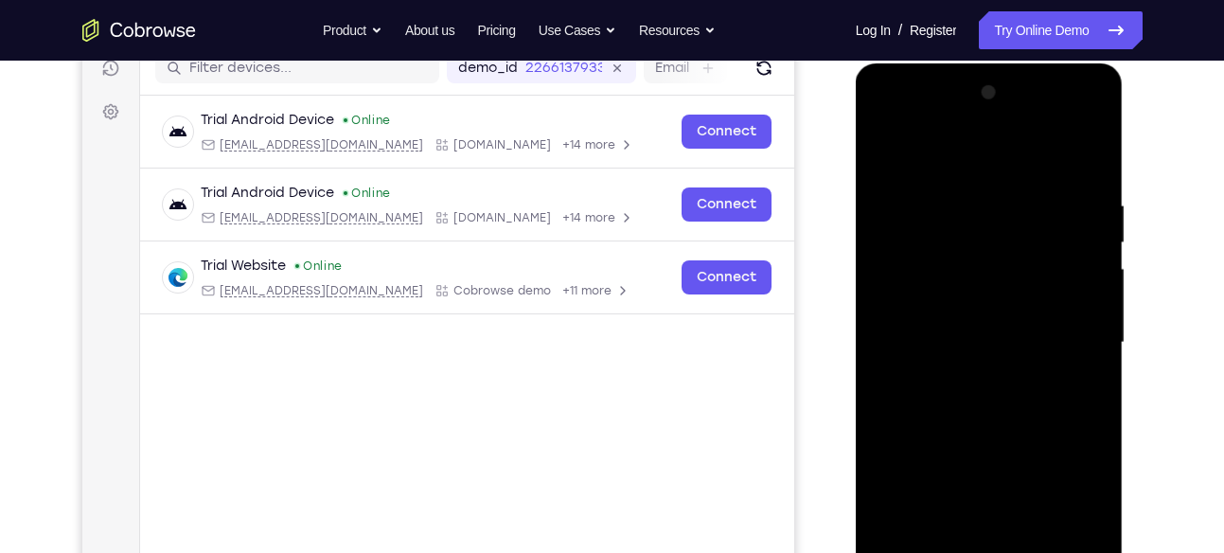
click at [914, 329] on div at bounding box center [989, 343] width 238 height 530
click at [968, 364] on div at bounding box center [989, 343] width 238 height 530
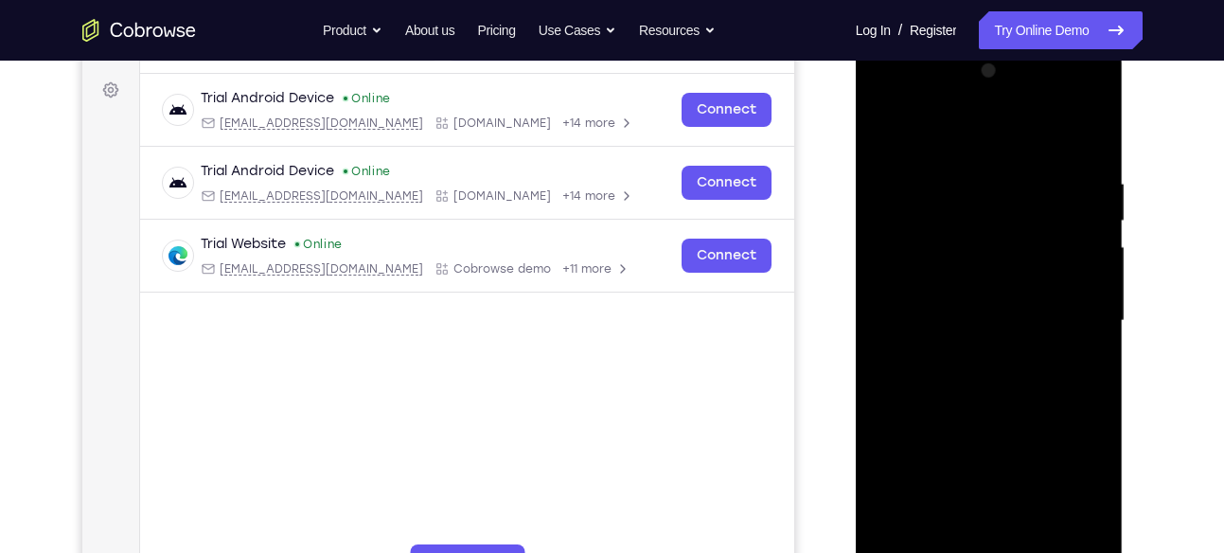
scroll to position [264, 0]
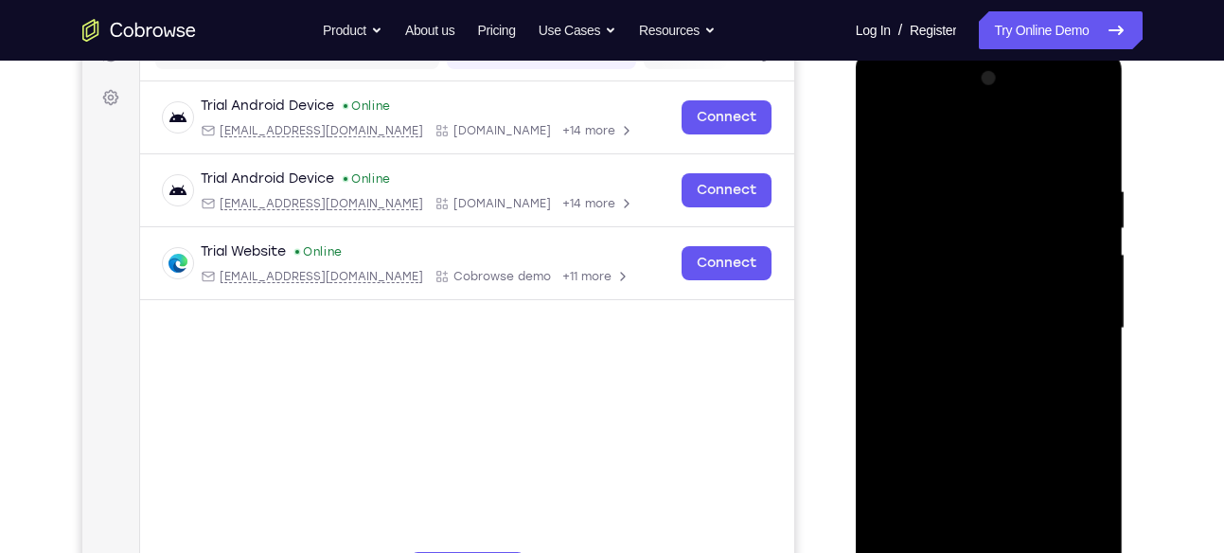
click at [1079, 133] on div at bounding box center [989, 328] width 238 height 530
click at [981, 425] on div at bounding box center [989, 328] width 238 height 530
click at [1082, 273] on div at bounding box center [989, 328] width 238 height 530
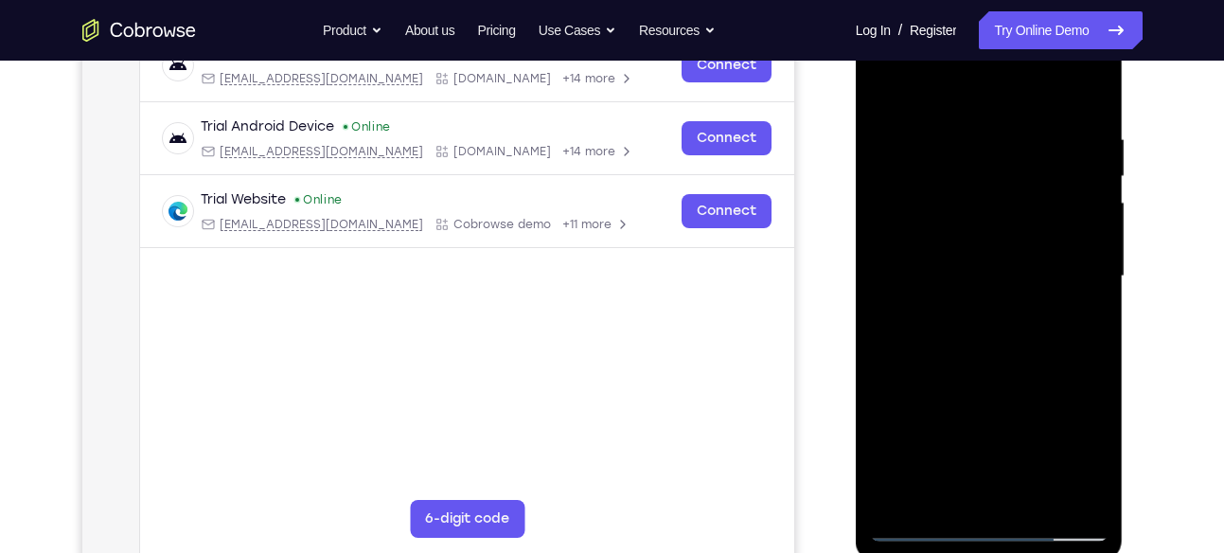
scroll to position [317, 0]
click at [985, 307] on div at bounding box center [989, 275] width 238 height 530
click at [885, 96] on div at bounding box center [989, 275] width 238 height 530
click at [1042, 361] on div at bounding box center [989, 275] width 238 height 530
click at [1079, 212] on div at bounding box center [989, 275] width 238 height 530
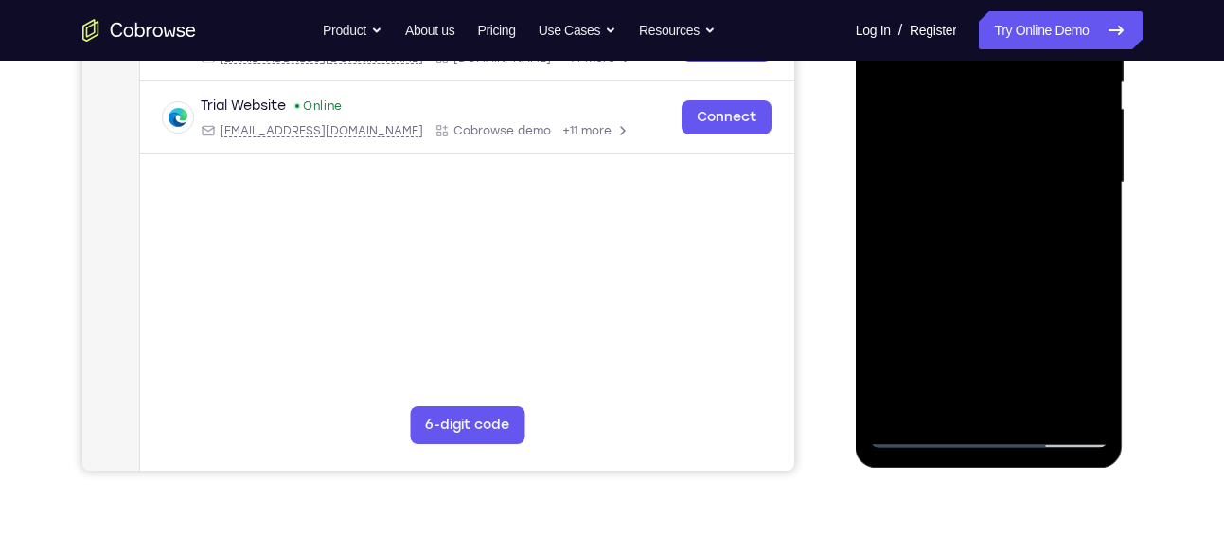
scroll to position [456, 0]
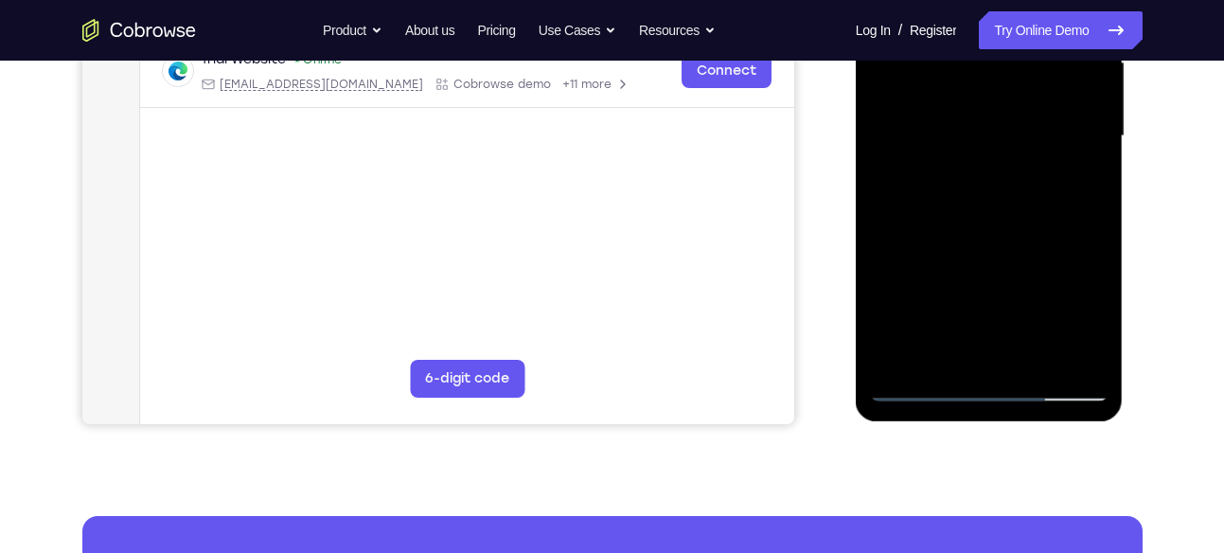
click at [1049, 296] on div at bounding box center [989, 136] width 238 height 530
click at [981, 340] on div at bounding box center [989, 136] width 238 height 530
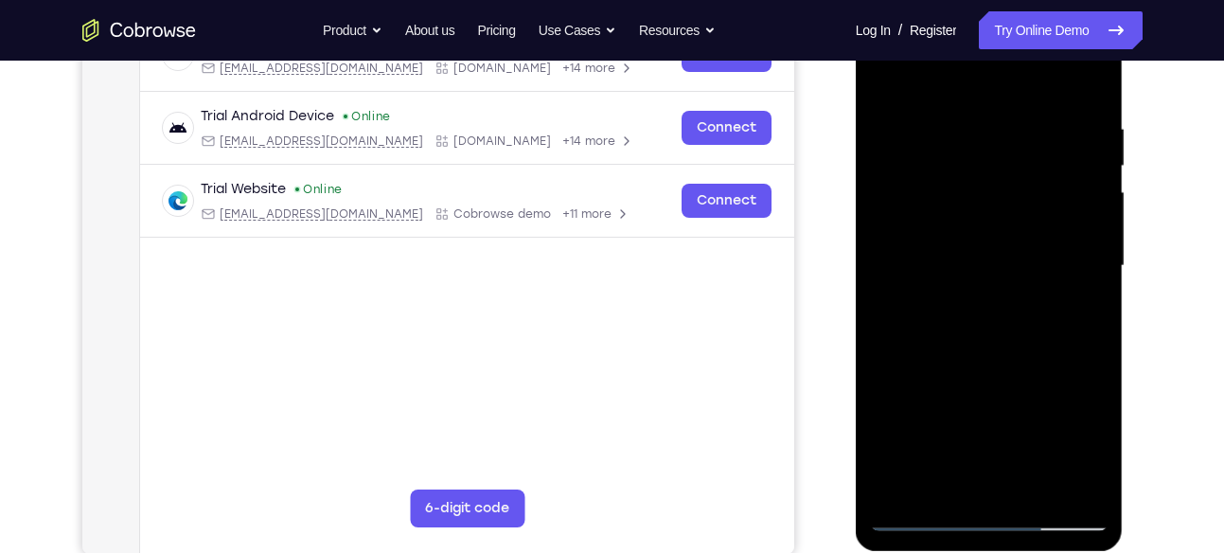
scroll to position [386, 0]
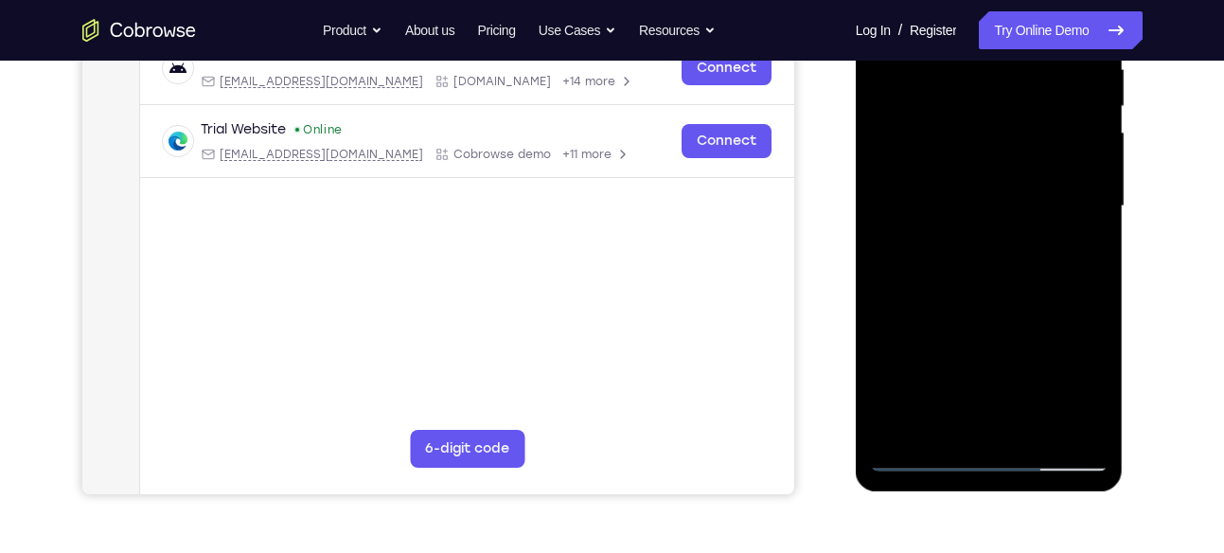
click at [990, 453] on div at bounding box center [989, 206] width 238 height 530
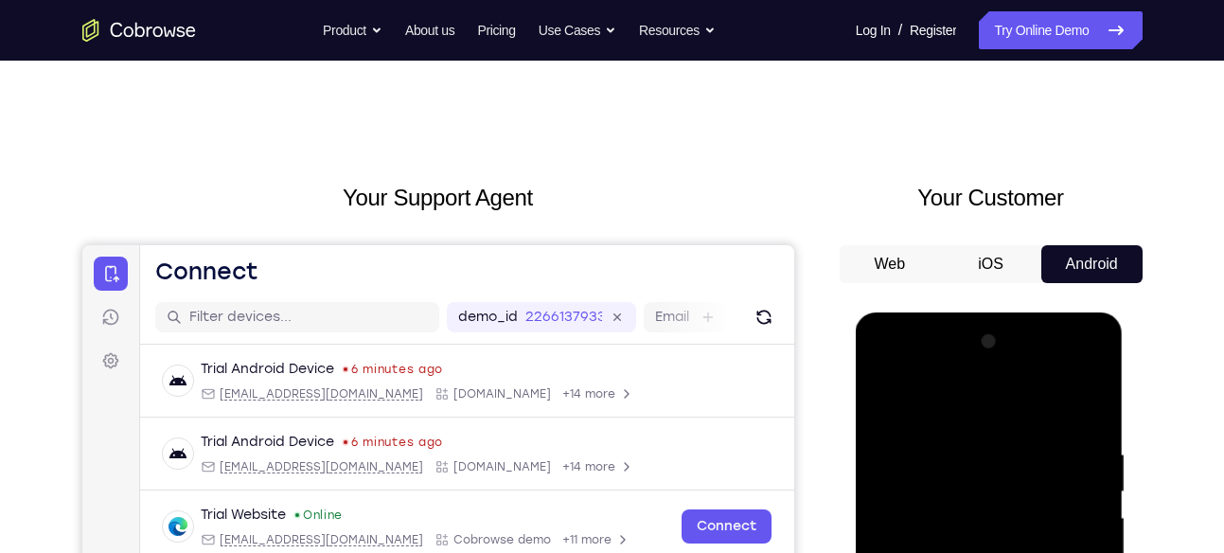
scroll to position [0, 0]
